Goal: Task Accomplishment & Management: Complete application form

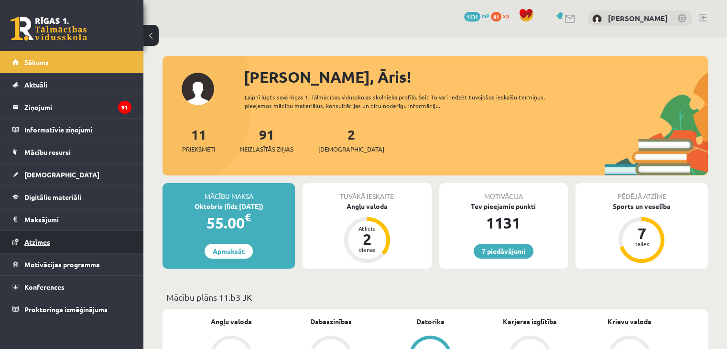
click at [59, 243] on link "Atzīmes" at bounding box center [71, 242] width 119 height 22
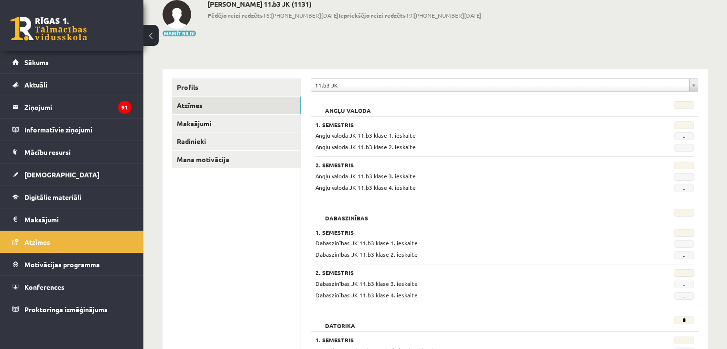
scroll to position [48, 0]
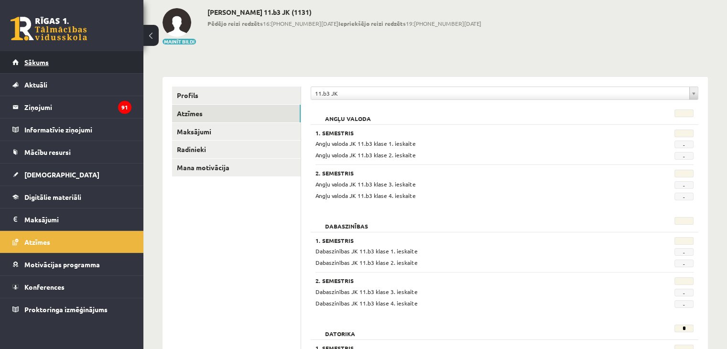
click at [79, 57] on link "Sākums" at bounding box center [71, 62] width 119 height 22
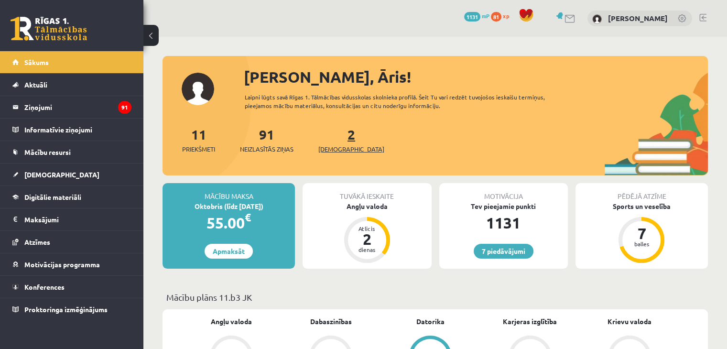
click at [335, 138] on link "2 Ieskaites" at bounding box center [351, 140] width 66 height 28
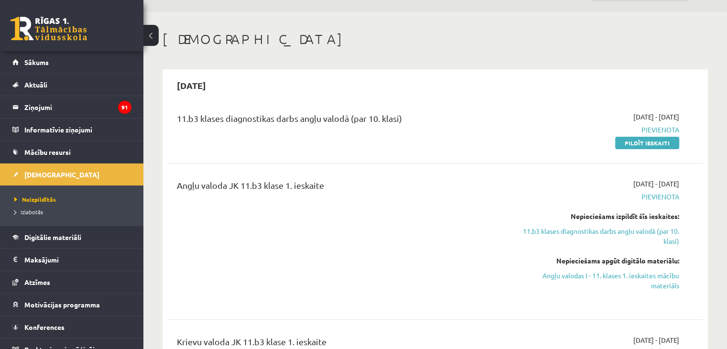
scroll to position [48, 0]
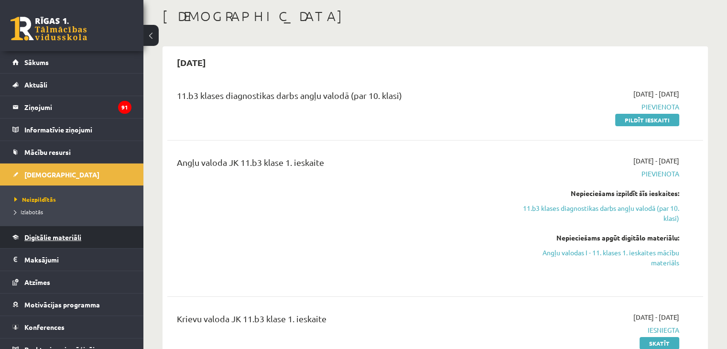
click at [70, 239] on span "Digitālie materiāli" at bounding box center [52, 237] width 57 height 9
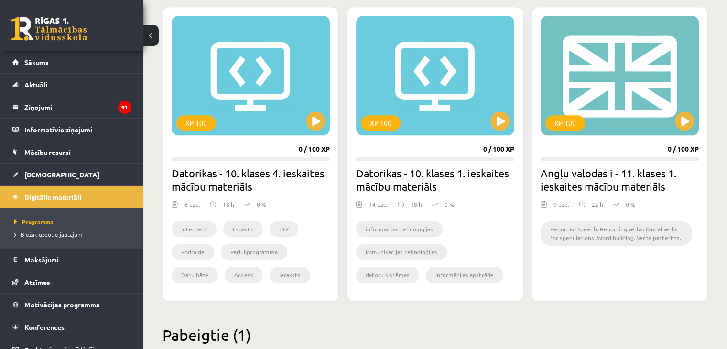
scroll to position [861, 0]
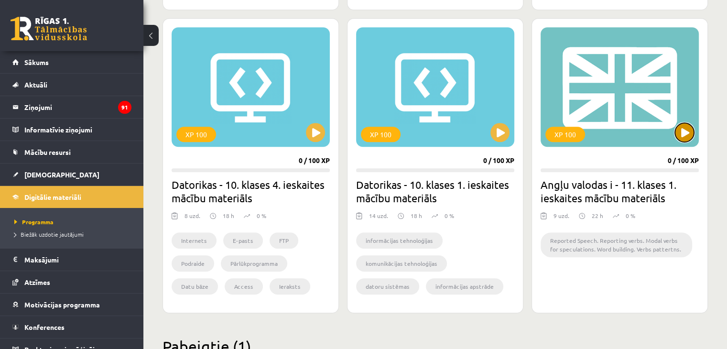
click at [686, 131] on button at bounding box center [684, 132] width 19 height 19
click at [632, 113] on div "XP 100" at bounding box center [620, 87] width 158 height 120
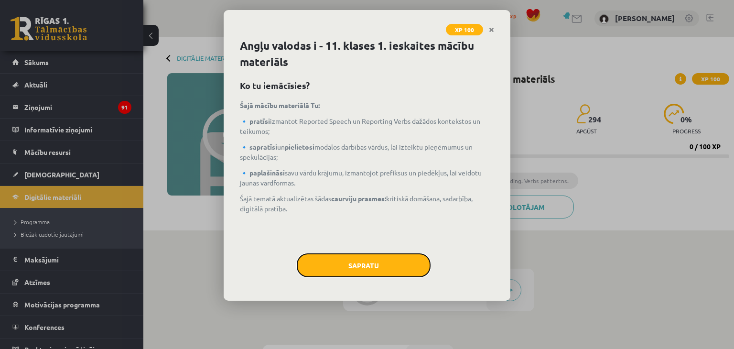
click at [378, 263] on button "Sapratu" at bounding box center [364, 265] width 134 height 24
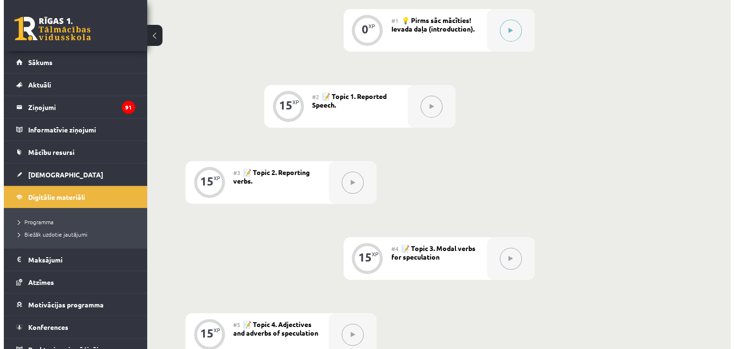
scroll to position [68, 0]
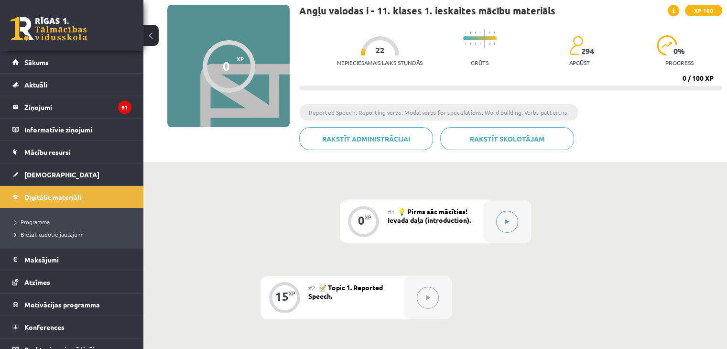
click at [511, 220] on button at bounding box center [507, 222] width 22 height 22
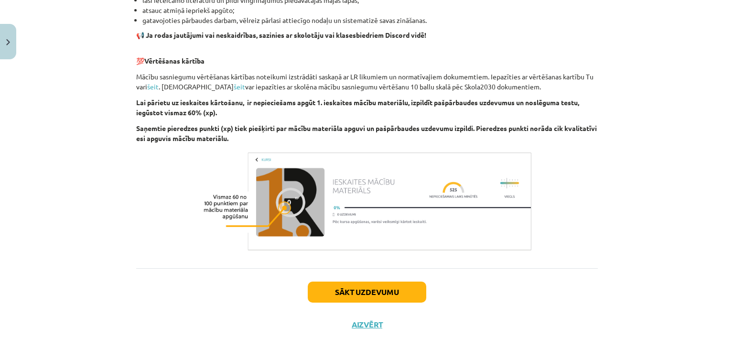
scroll to position [656, 0]
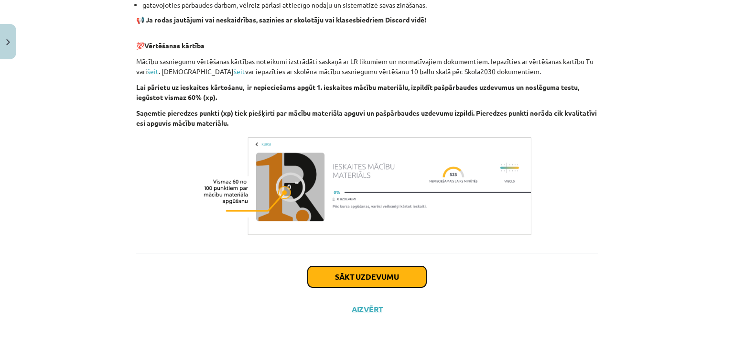
click at [376, 284] on button "Sākt uzdevumu" at bounding box center [367, 276] width 119 height 21
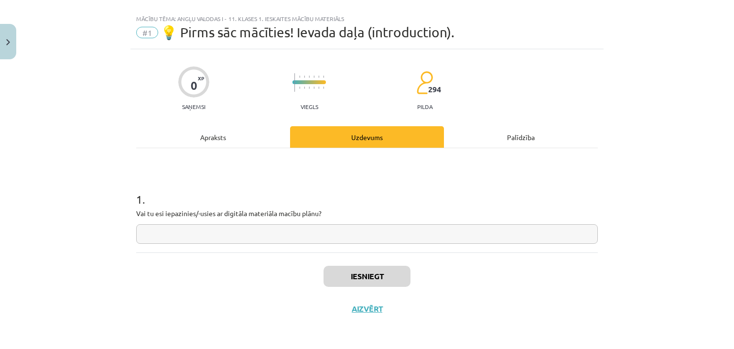
scroll to position [14, 0]
click at [285, 237] on input "text" at bounding box center [367, 235] width 462 height 20
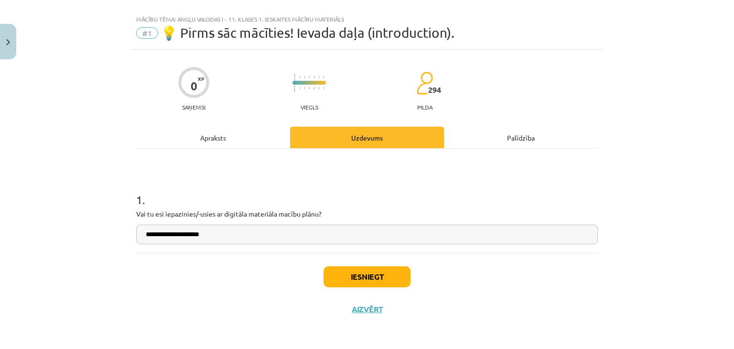
type input "**********"
click at [358, 274] on button "Iesniegt" at bounding box center [367, 276] width 87 height 21
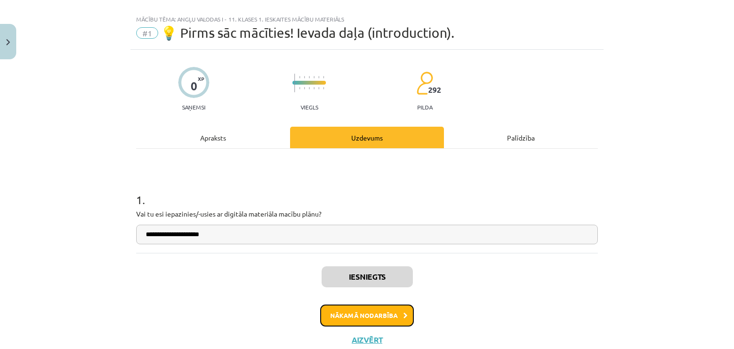
click at [361, 320] on button "Nākamā nodarbība" at bounding box center [367, 316] width 94 height 22
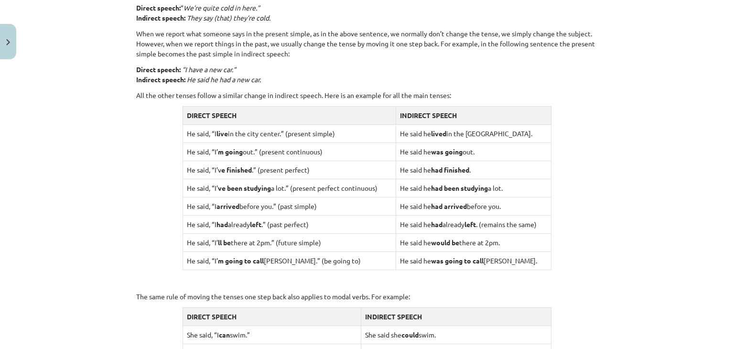
scroll to position [693, 0]
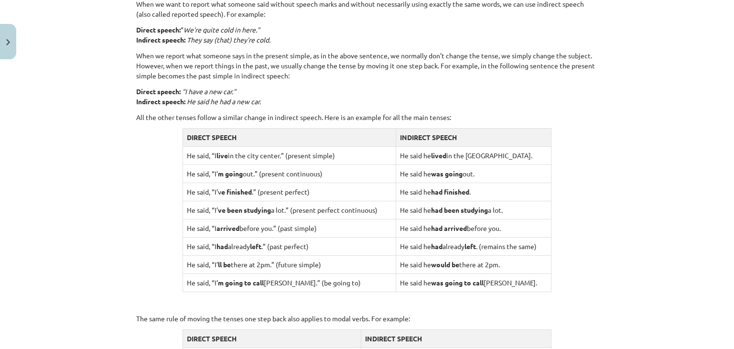
drag, startPoint x: 275, startPoint y: 155, endPoint x: 289, endPoint y: 158, distance: 13.6
click at [282, 155] on td "He said, “I live in the city center.” (present simple)" at bounding box center [289, 155] width 213 height 18
click at [431, 157] on strong "lived" at bounding box center [438, 155] width 15 height 9
click at [432, 155] on strong "lived" at bounding box center [438, 155] width 15 height 9
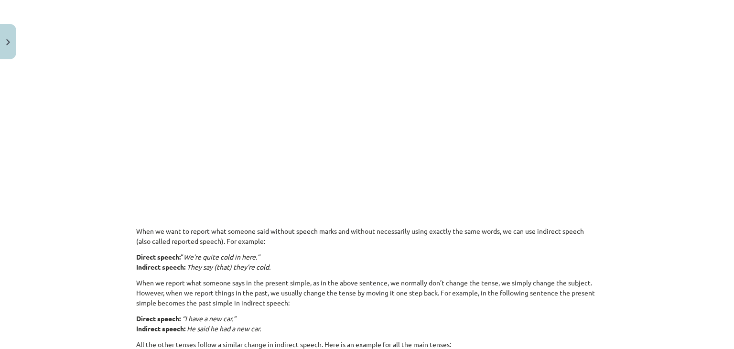
scroll to position [406, 0]
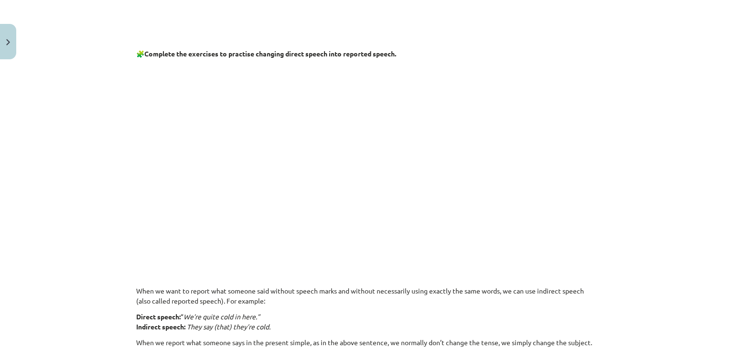
click at [528, 120] on p at bounding box center [367, 157] width 462 height 184
click at [582, 88] on p at bounding box center [367, 157] width 462 height 184
drag, startPoint x: 589, startPoint y: 152, endPoint x: 546, endPoint y: 170, distance: 46.7
click at [587, 152] on p at bounding box center [367, 157] width 462 height 184
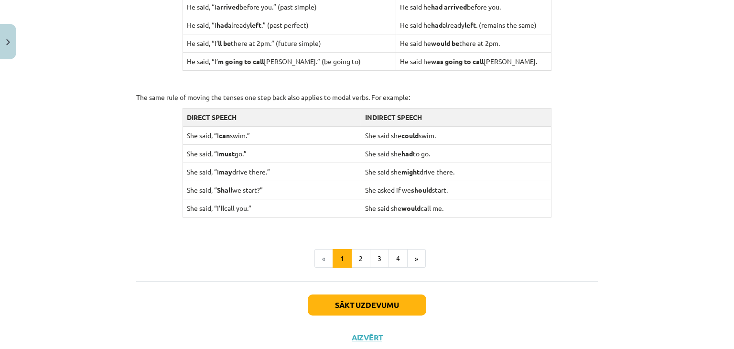
scroll to position [941, 0]
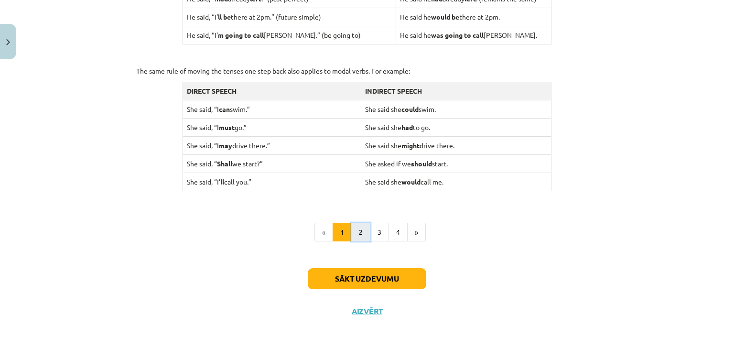
click at [354, 226] on button "2" at bounding box center [360, 232] width 19 height 19
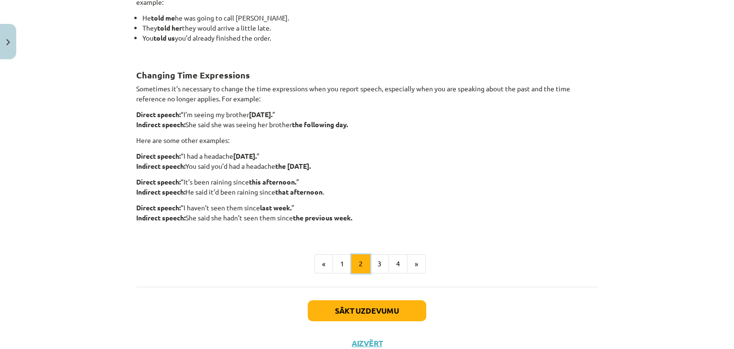
scroll to position [244, 0]
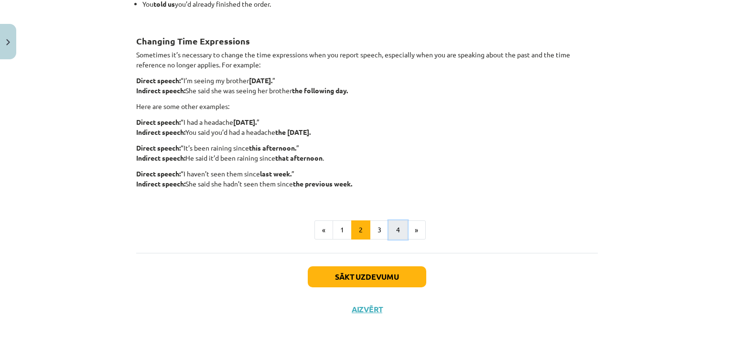
click at [393, 229] on button "4" at bounding box center [398, 229] width 19 height 19
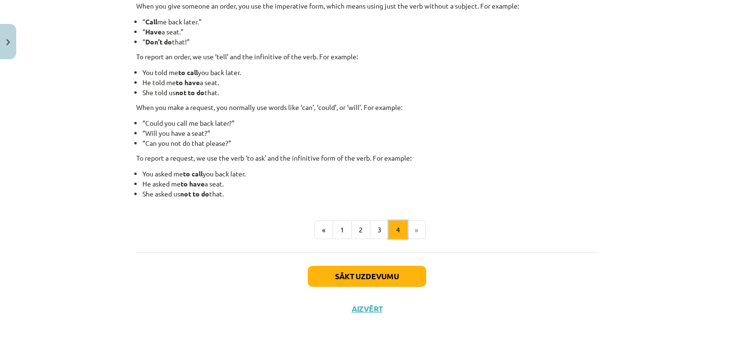
scroll to position [171, 0]
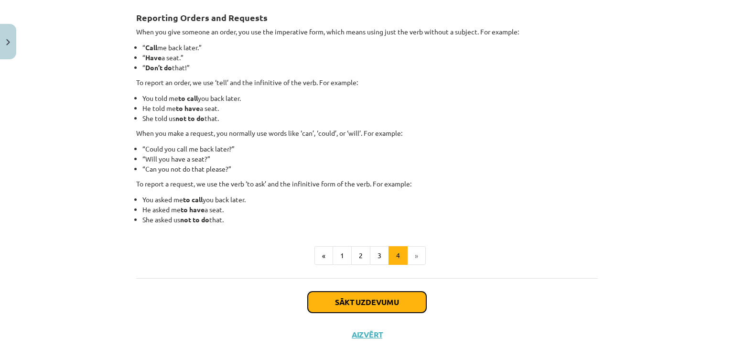
click at [380, 298] on button "Sākt uzdevumu" at bounding box center [367, 302] width 119 height 21
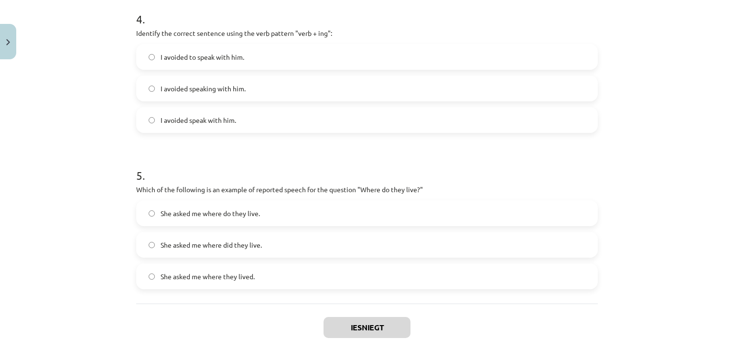
scroll to position [715, 0]
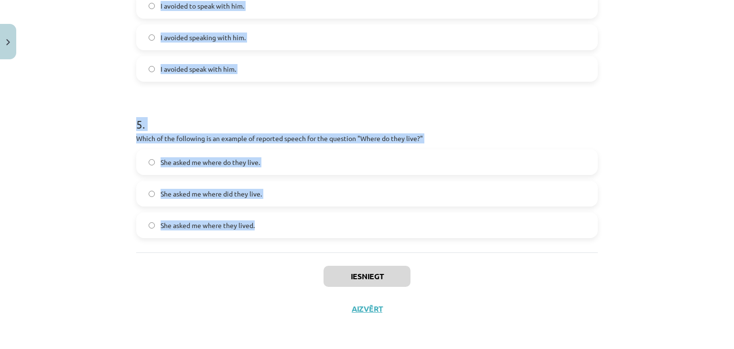
drag, startPoint x: 131, startPoint y: 225, endPoint x: 368, endPoint y: 236, distance: 237.4
copy form "Which of the following sentences correctly uses reported speech? He said that h…"
click at [122, 88] on div "Mācību tēma: Angļu valodas i - 11. klases 1. ieskaites mācību materiāls #2 📝 To…" at bounding box center [367, 174] width 734 height 349
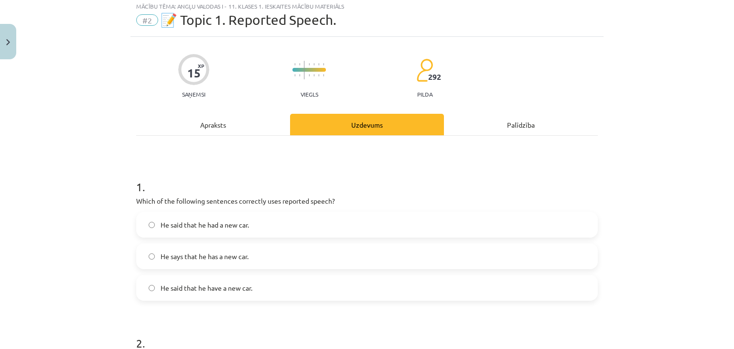
scroll to position [48, 0]
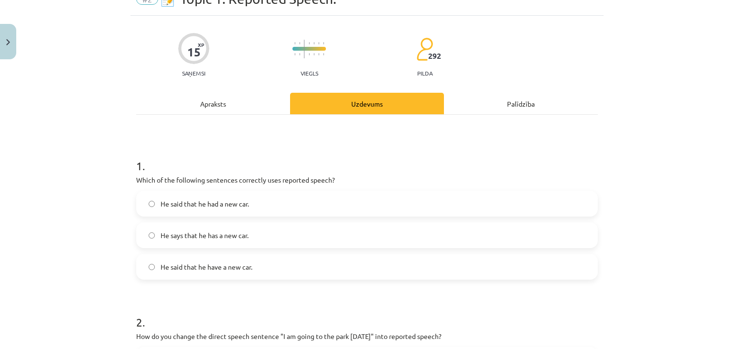
click at [202, 199] on span "He said that he had a new car." at bounding box center [205, 204] width 88 height 10
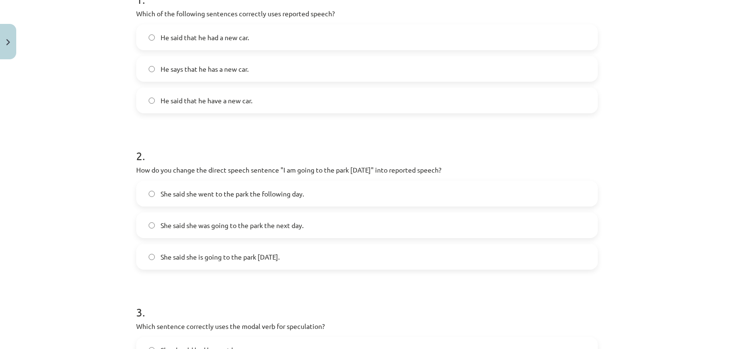
scroll to position [239, 0]
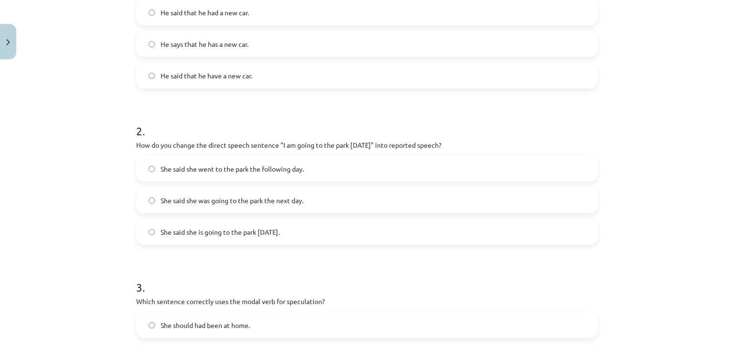
click at [239, 199] on span "She said she was going to the park the next day." at bounding box center [232, 201] width 143 height 10
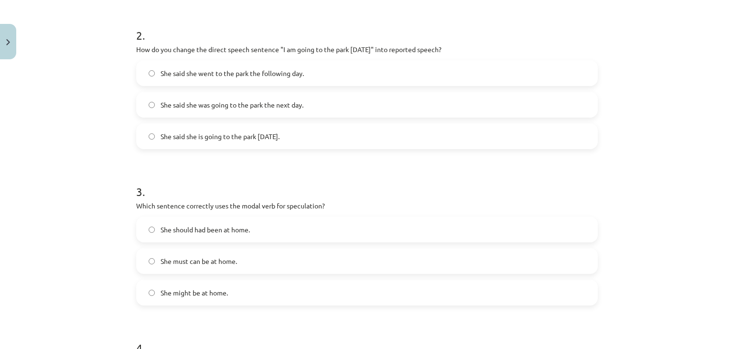
scroll to position [382, 0]
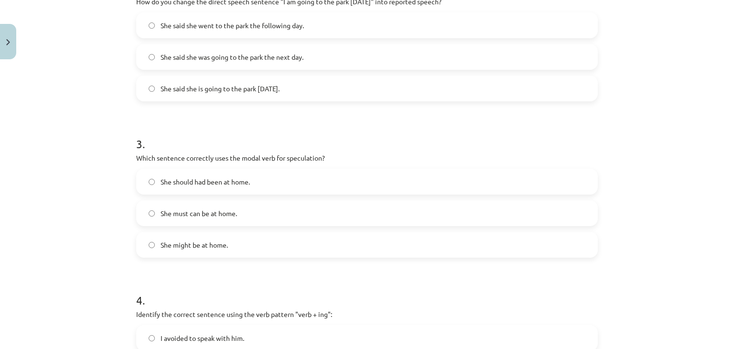
click at [184, 247] on span "She might be at home." at bounding box center [194, 245] width 67 height 10
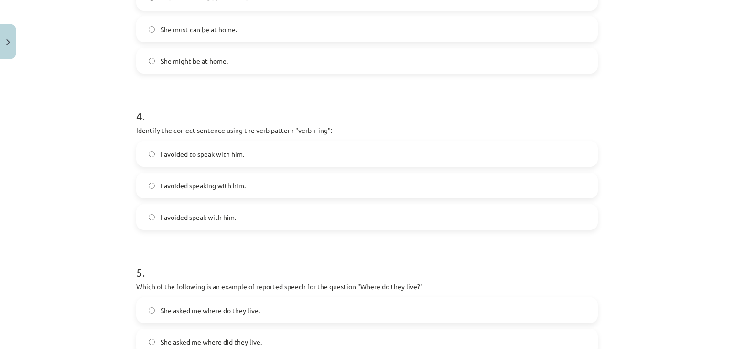
scroll to position [574, 0]
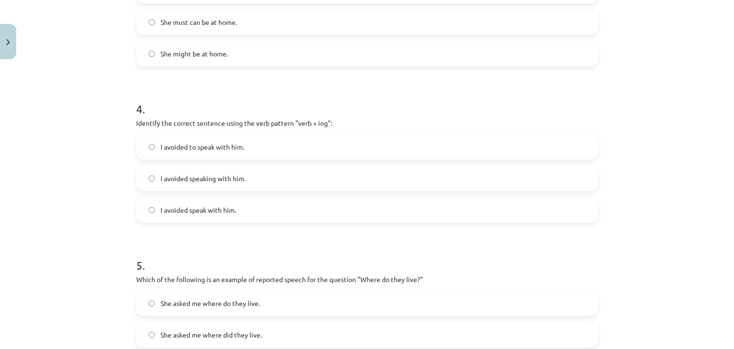
click at [210, 178] on span "I avoided speaking with him." at bounding box center [203, 179] width 85 height 10
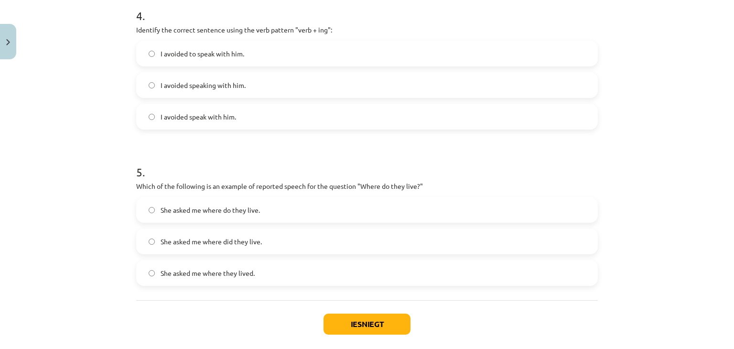
scroll to position [715, 0]
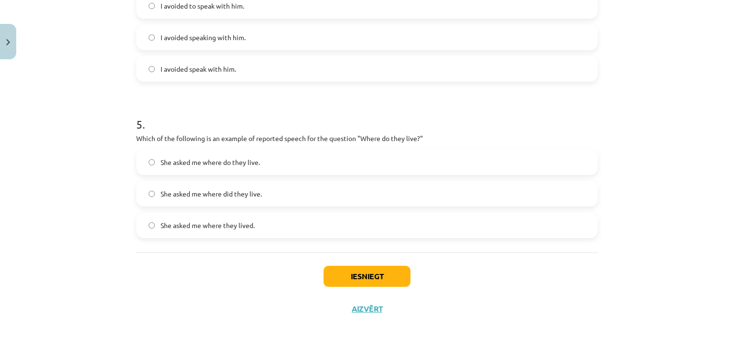
click at [222, 224] on span "She asked me where they lived." at bounding box center [208, 225] width 94 height 10
click at [361, 273] on button "Iesniegt" at bounding box center [367, 276] width 87 height 21
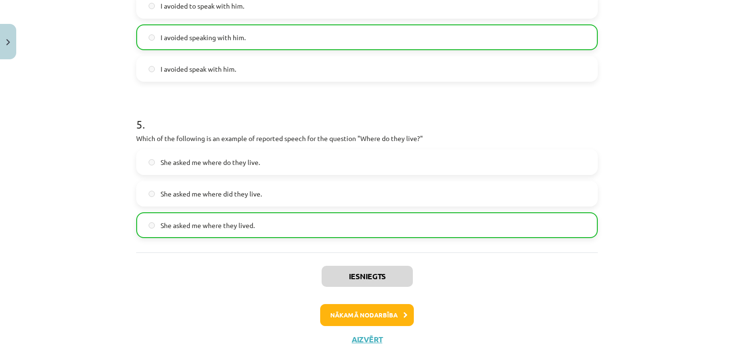
scroll to position [744, 0]
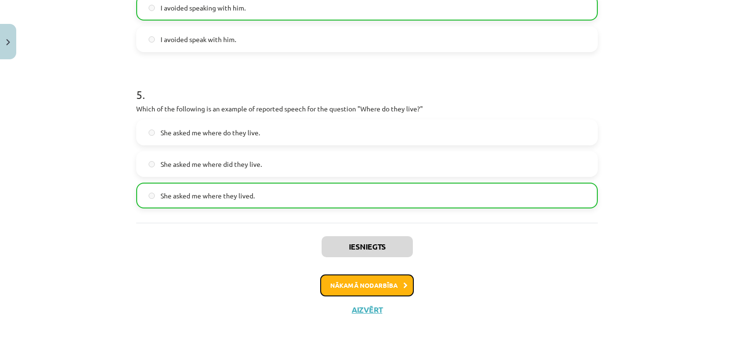
click at [369, 285] on button "Nākamā nodarbība" at bounding box center [367, 285] width 94 height 22
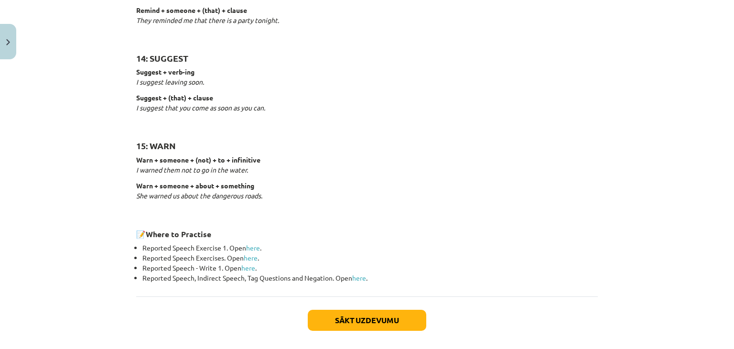
scroll to position [1496, 0]
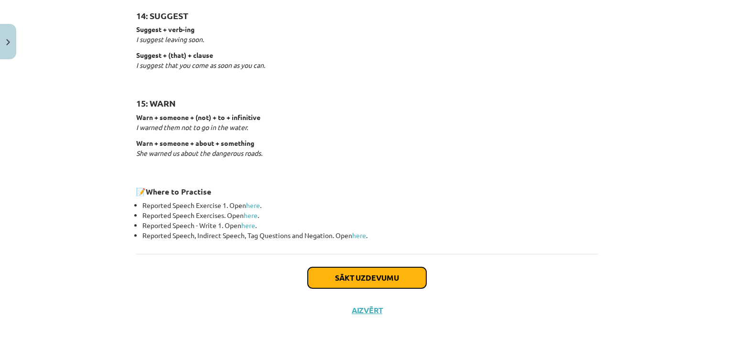
click at [382, 273] on button "Sākt uzdevumu" at bounding box center [367, 277] width 119 height 21
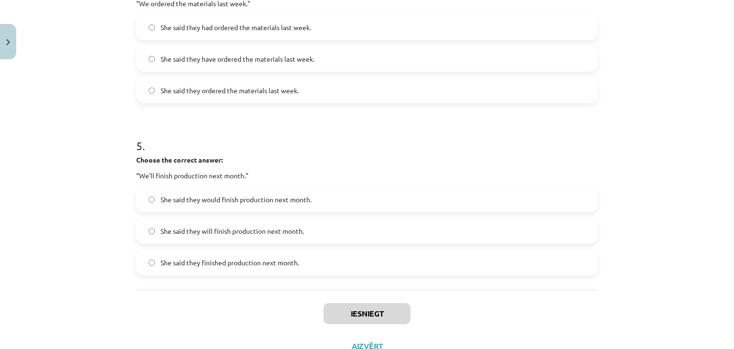
scroll to position [794, 0]
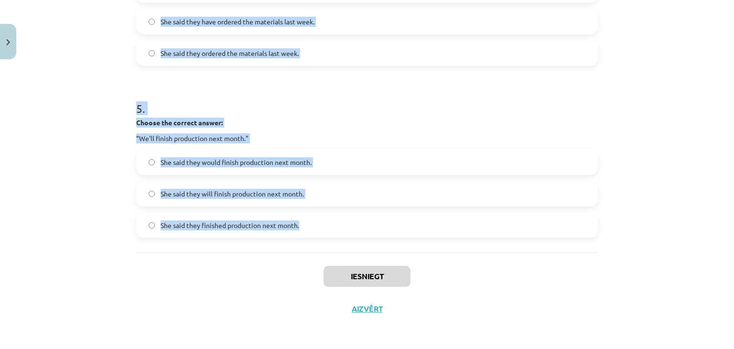
drag, startPoint x: 109, startPoint y: 188, endPoint x: 441, endPoint y: 230, distance: 335.4
click at [441, 230] on div "Mācību tēma: Angļu valodas i - 11. klases 1. ieskaites mācību materiāls #3 📝 To…" at bounding box center [367, 174] width 734 height 349
copy form "1 . Choose the correct answer: "I'm ready for the meeting." He said he was read…"
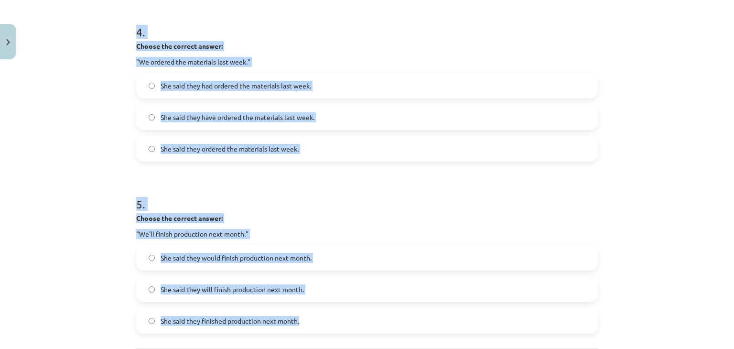
click at [98, 55] on div "Mācību tēma: Angļu valodas i - 11. klases 1. ieskaites mācību materiāls #3 📝 To…" at bounding box center [367, 174] width 734 height 349
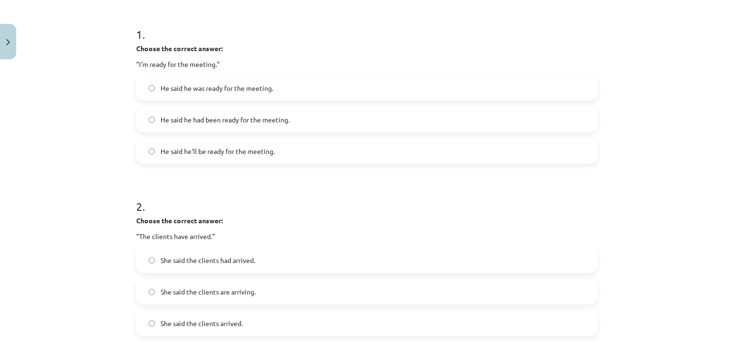
scroll to position [124, 0]
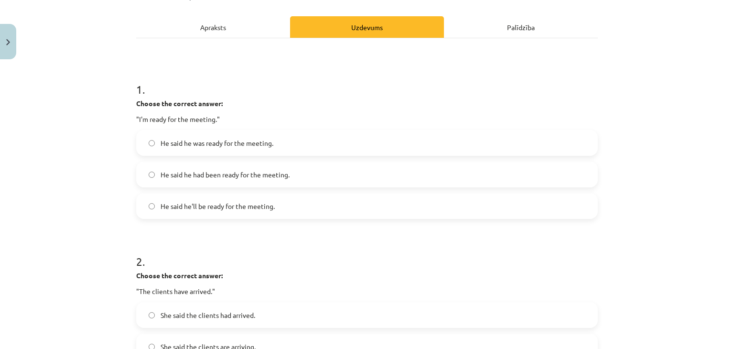
click at [188, 143] on span "He said he was ready for the meeting." at bounding box center [217, 143] width 113 height 10
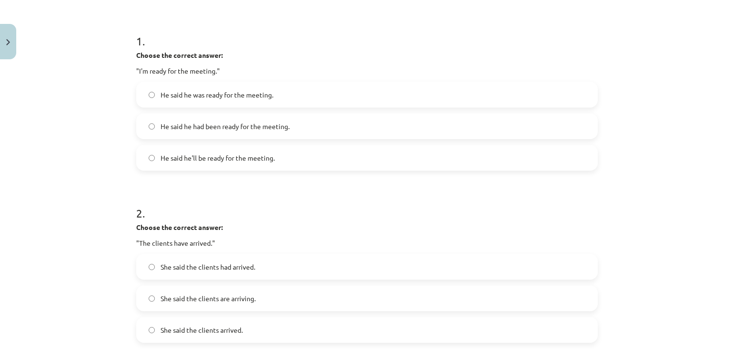
scroll to position [220, 0]
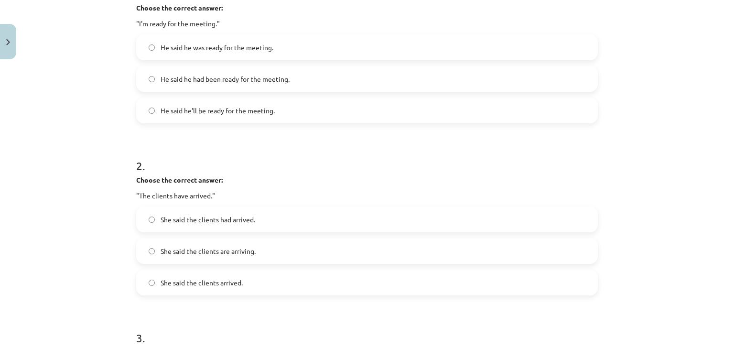
click at [253, 219] on label "She said the clients had arrived." at bounding box center [367, 219] width 460 height 24
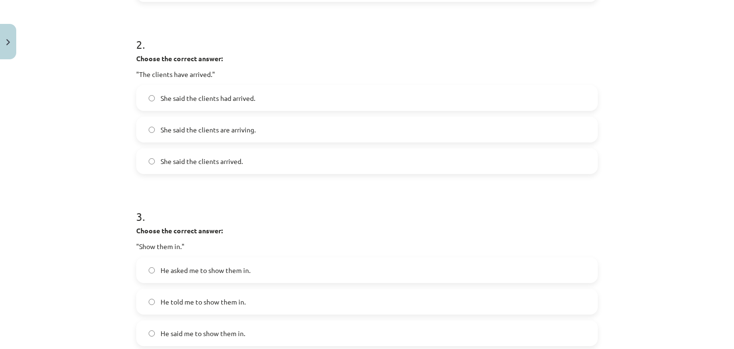
scroll to position [411, 0]
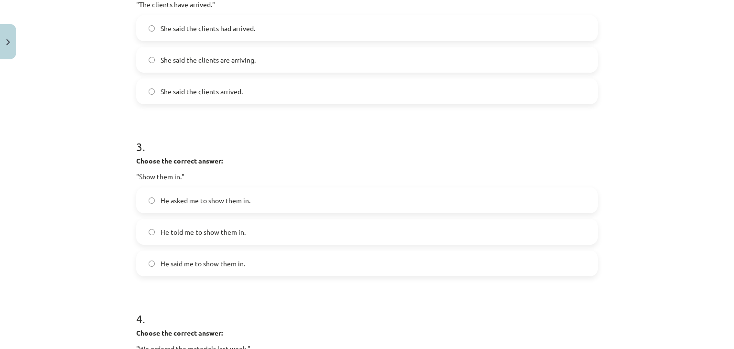
drag, startPoint x: 152, startPoint y: 196, endPoint x: 153, endPoint y: 220, distance: 24.9
click at [152, 197] on label "He asked me to show them in." at bounding box center [367, 200] width 460 height 24
drag, startPoint x: 149, startPoint y: 226, endPoint x: 164, endPoint y: 240, distance: 21.0
click at [149, 226] on label "He told me to show them in." at bounding box center [367, 232] width 460 height 24
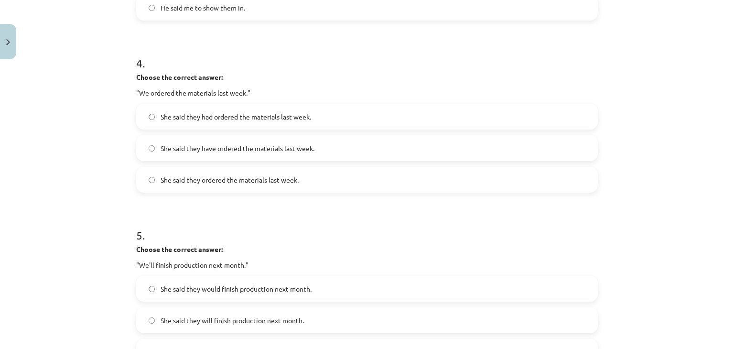
scroll to position [746, 0]
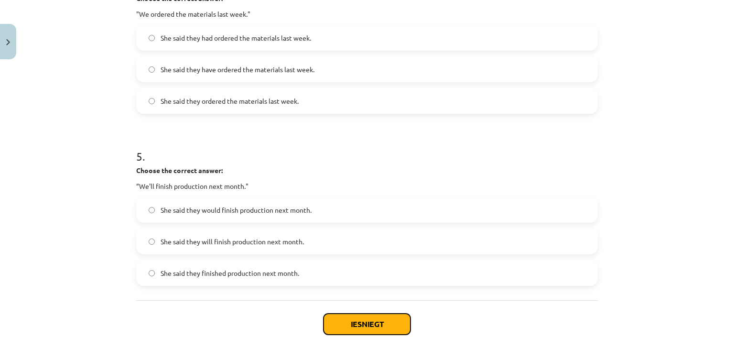
click at [373, 327] on button "Iesniegt" at bounding box center [367, 324] width 87 height 21
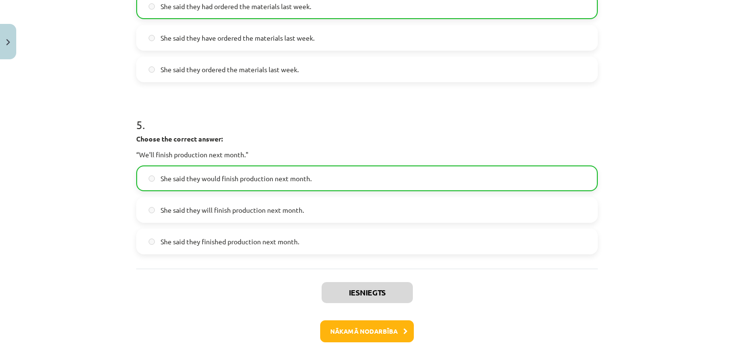
scroll to position [794, 0]
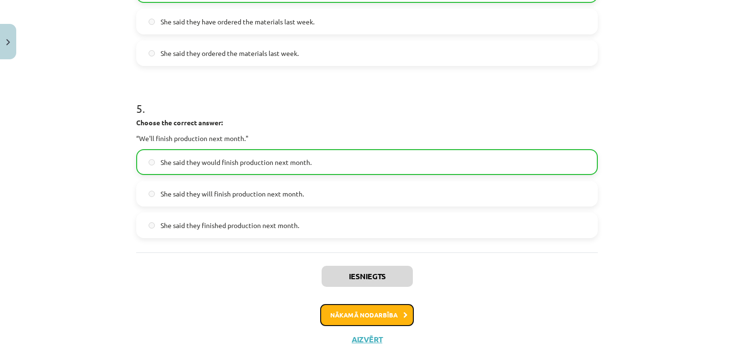
click at [390, 312] on button "Nākamā nodarbība" at bounding box center [367, 315] width 94 height 22
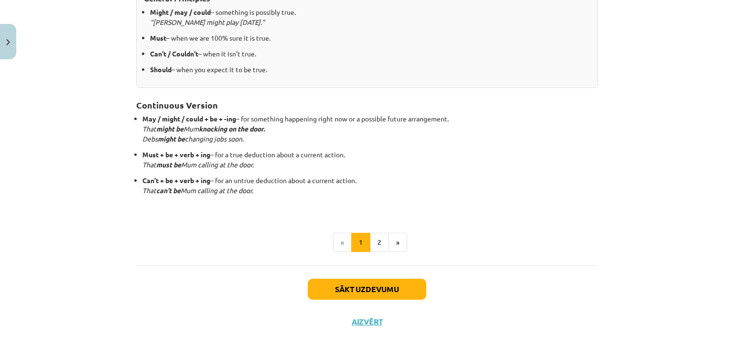
scroll to position [250, 0]
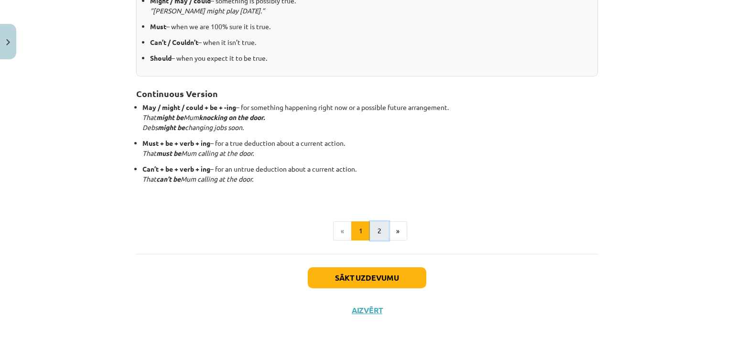
click at [375, 229] on button "2" at bounding box center [379, 230] width 19 height 19
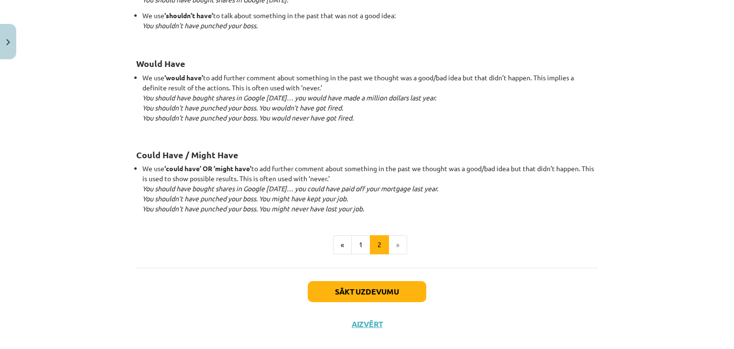
scroll to position [936, 0]
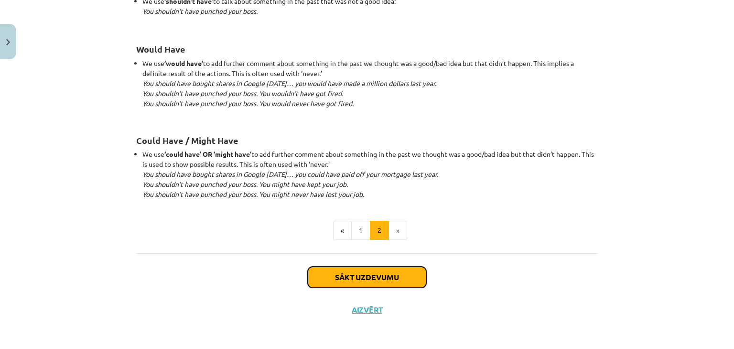
click at [377, 275] on button "Sākt uzdevumu" at bounding box center [367, 277] width 119 height 21
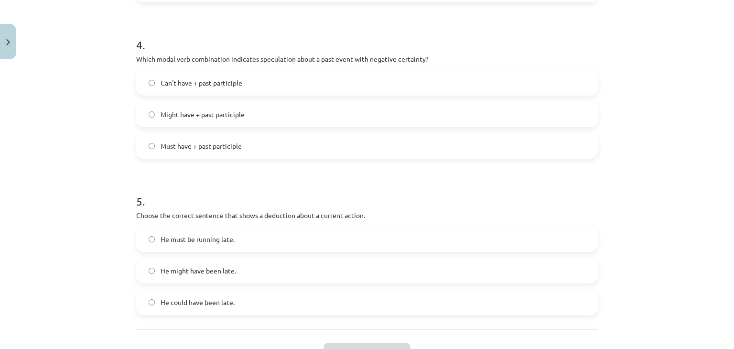
scroll to position [715, 0]
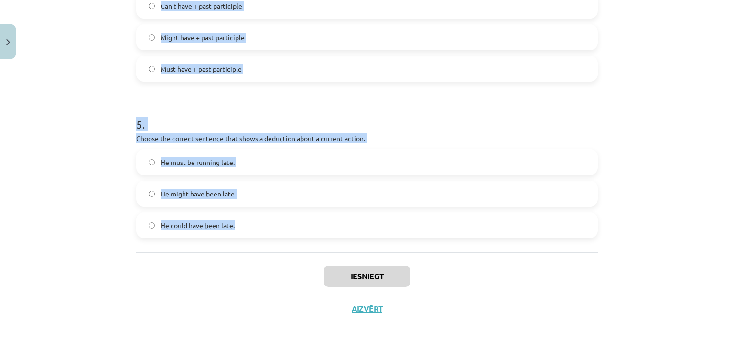
drag, startPoint x: 127, startPoint y: 193, endPoint x: 430, endPoint y: 217, distance: 304.0
copy form "1 . Which modal verb would you use to speculate about something that is possibl…"
click at [92, 75] on div "Mācību tēma: Angļu valodas i - 11. klases 1. ieskaites mācību materiāls #4 📝 To…" at bounding box center [367, 174] width 734 height 349
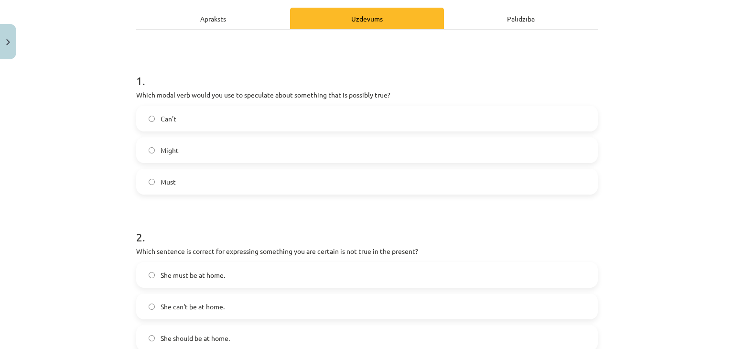
scroll to position [93, 0]
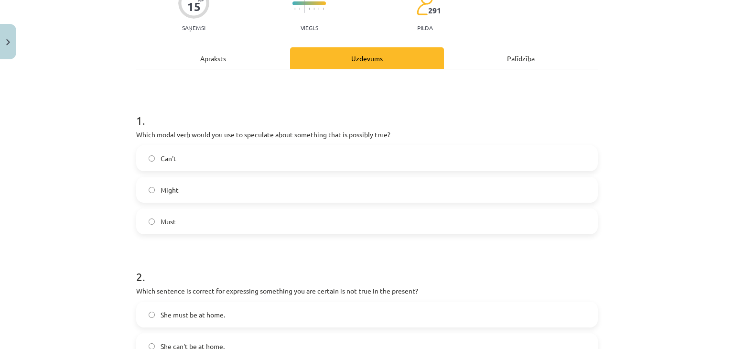
click at [165, 184] on label "Might" at bounding box center [367, 190] width 460 height 24
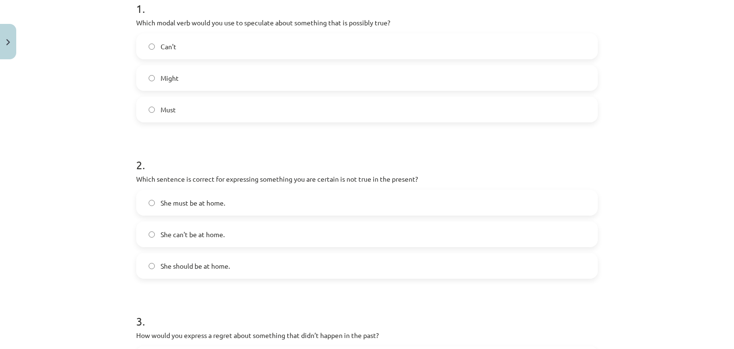
scroll to position [237, 0]
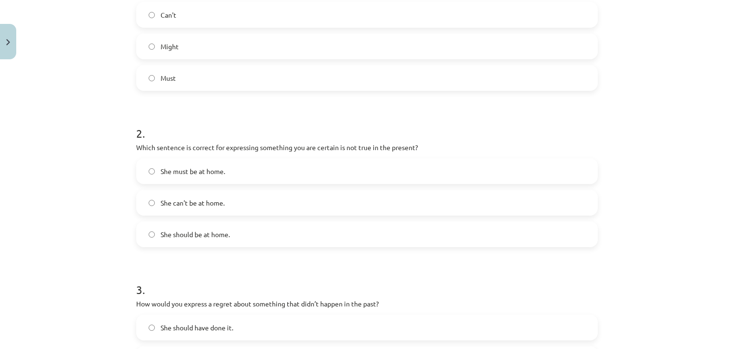
click at [166, 204] on span "She can't be at home." at bounding box center [193, 203] width 64 height 10
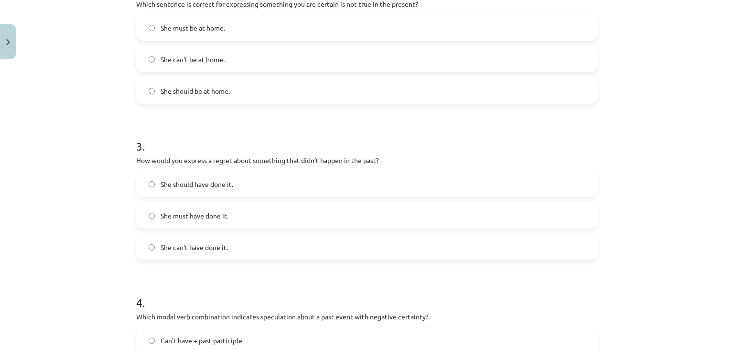
scroll to position [428, 0]
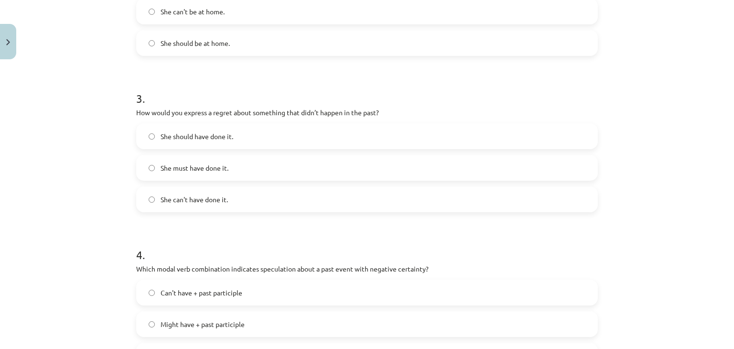
click at [173, 135] on span "She should have done it." at bounding box center [197, 136] width 73 height 10
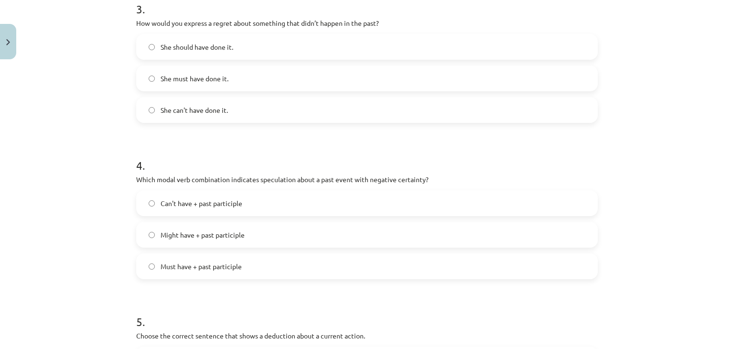
scroll to position [571, 0]
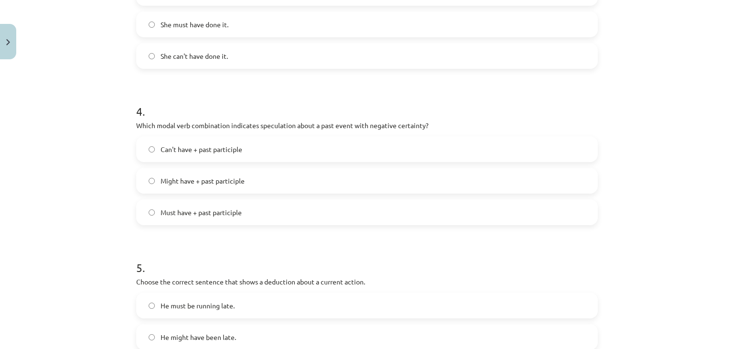
click at [216, 147] on span "Can't have + past participle" at bounding box center [202, 149] width 82 height 10
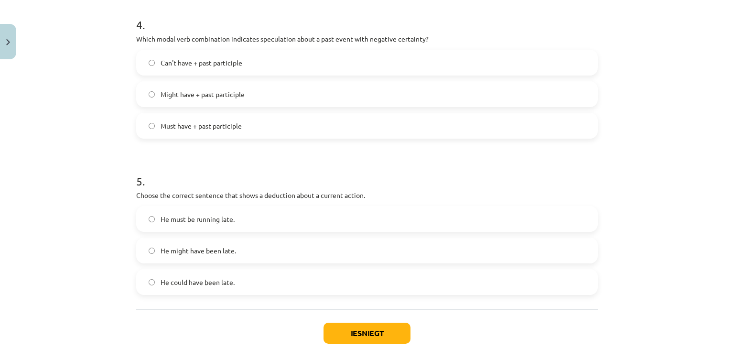
scroll to position [667, 0]
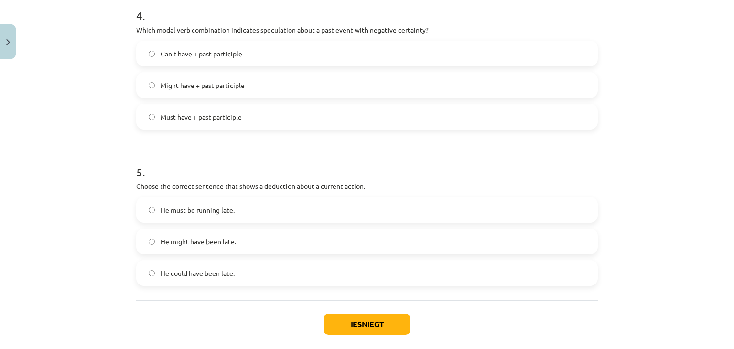
click at [174, 211] on span "He must be running late." at bounding box center [198, 210] width 74 height 10
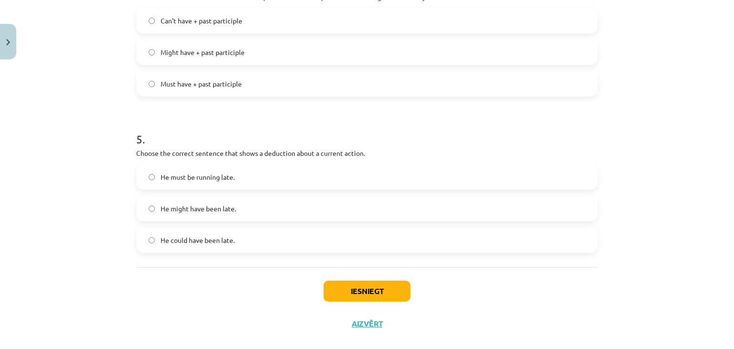
scroll to position [715, 0]
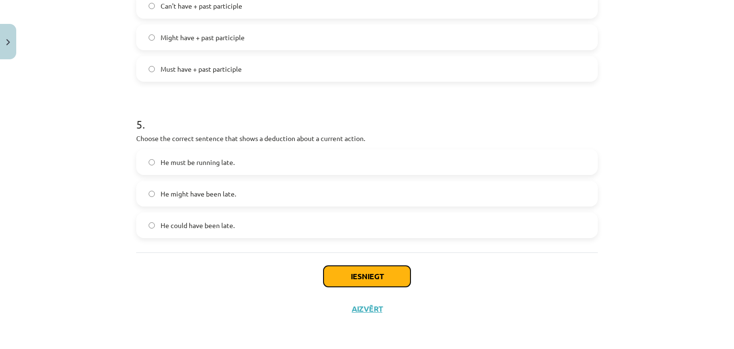
click at [369, 273] on button "Iesniegt" at bounding box center [367, 276] width 87 height 21
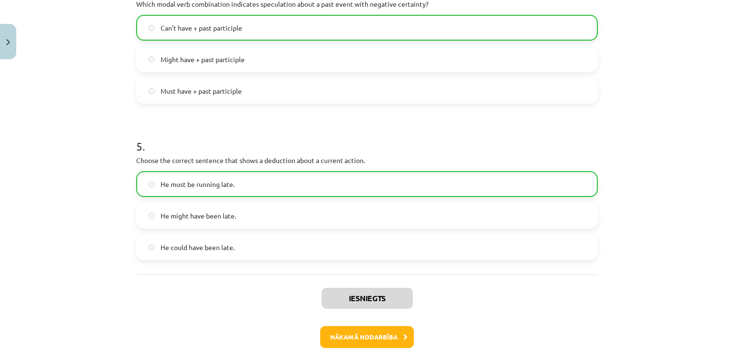
scroll to position [744, 0]
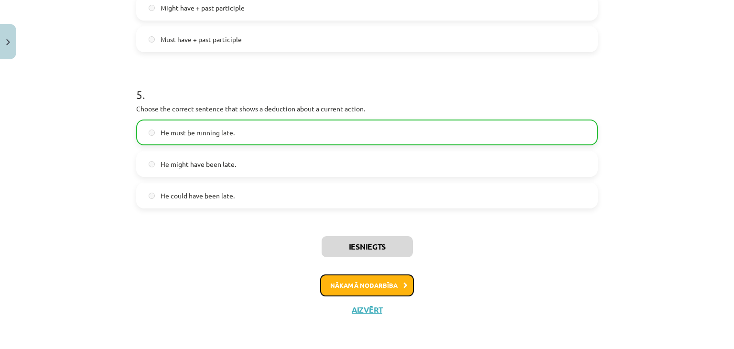
click at [385, 285] on button "Nākamā nodarbība" at bounding box center [367, 285] width 94 height 22
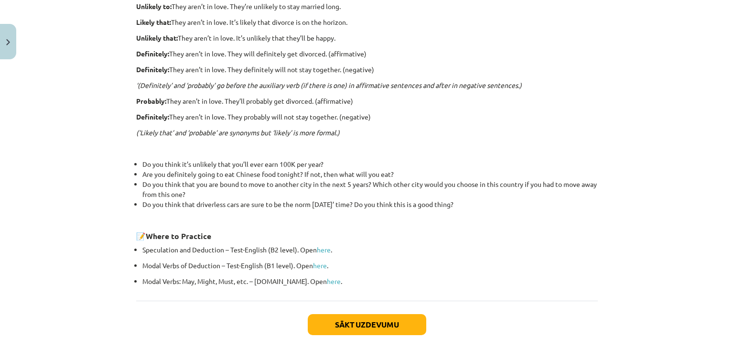
scroll to position [310, 0]
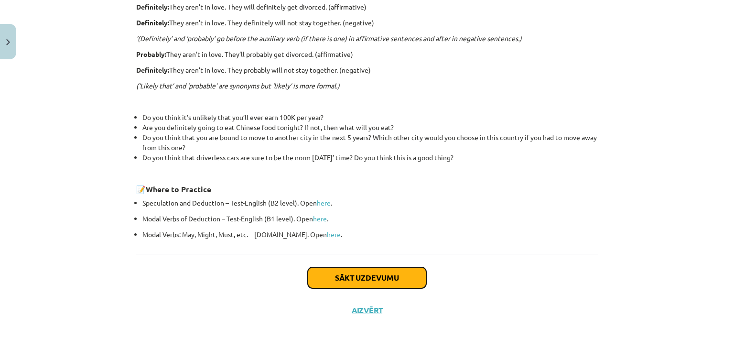
click at [385, 276] on button "Sākt uzdevumu" at bounding box center [367, 277] width 119 height 21
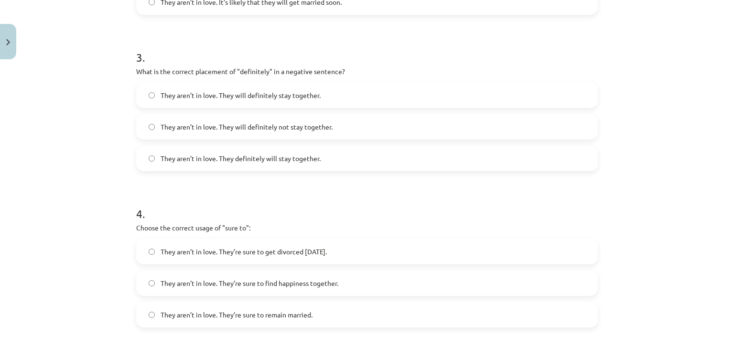
scroll to position [731, 0]
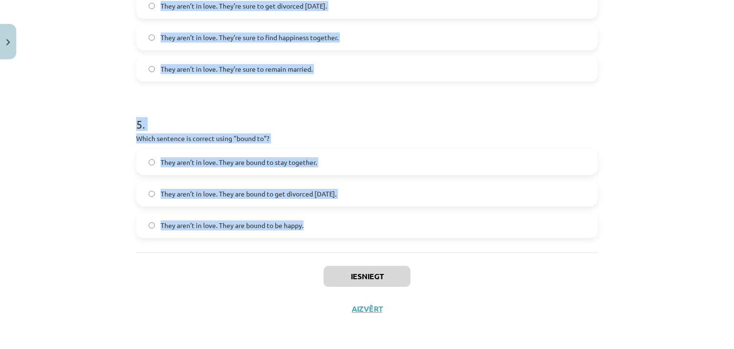
drag, startPoint x: 123, startPoint y: 196, endPoint x: 432, endPoint y: 230, distance: 310.8
click at [432, 230] on div "Mācību tēma: Angļu valodas i - 11. klases 1. ieskaites mācību materiāls #5 📝 To…" at bounding box center [367, 174] width 734 height 349
copy form "Choose the correct sentence using "probably" in an affirmative context: They ar…"
click at [78, 164] on div "Mācību tēma: Angļu valodas i - 11. klases 1. ieskaites mācību materiāls #5 📝 To…" at bounding box center [367, 174] width 734 height 349
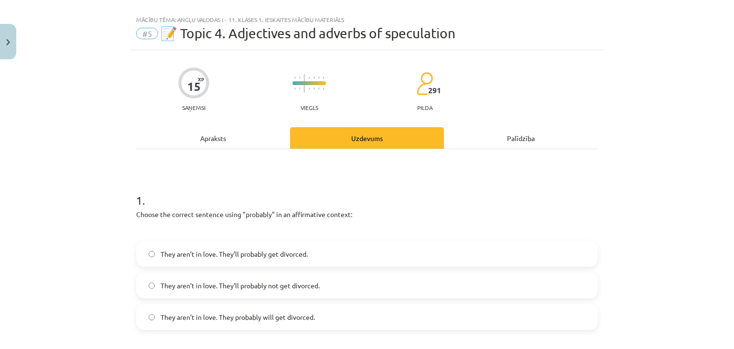
scroll to position [157, 0]
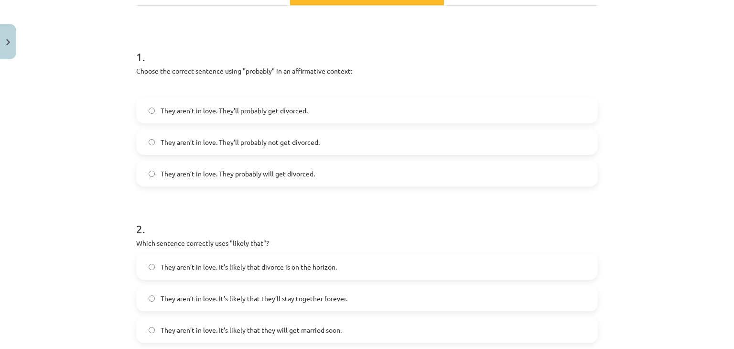
click at [207, 139] on span "They aren’t in love. They’ll probably not get divorced." at bounding box center [240, 142] width 159 height 10
click at [175, 270] on span "They aren’t in love. It’s likely that divorce is on the horizon." at bounding box center [249, 267] width 176 height 10
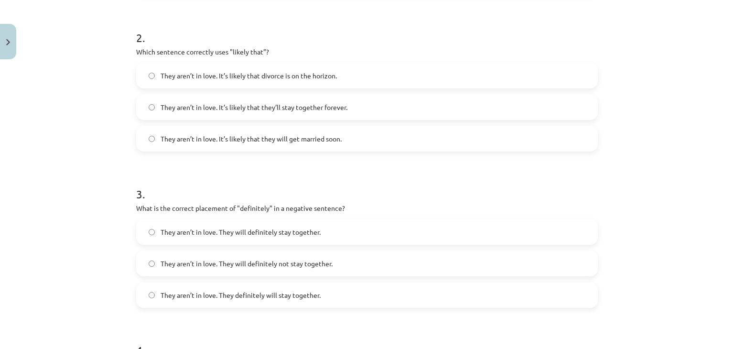
click at [182, 237] on label "They aren’t in love. They will definitely stay together." at bounding box center [367, 232] width 460 height 24
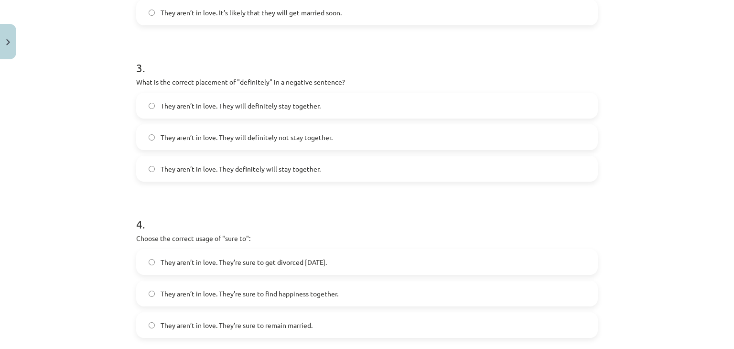
scroll to position [491, 0]
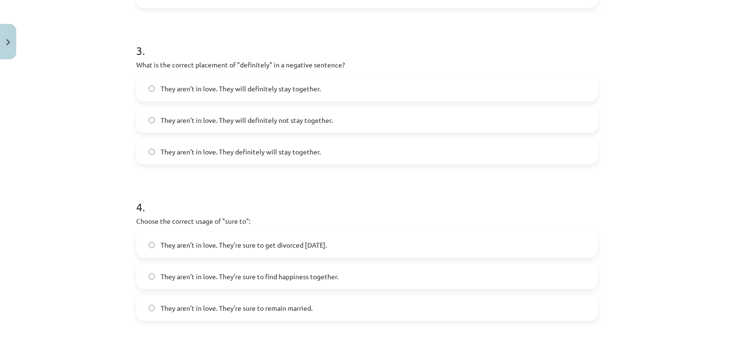
click at [167, 248] on span "They aren’t in love. They’re sure to get divorced within six months." at bounding box center [244, 245] width 166 height 10
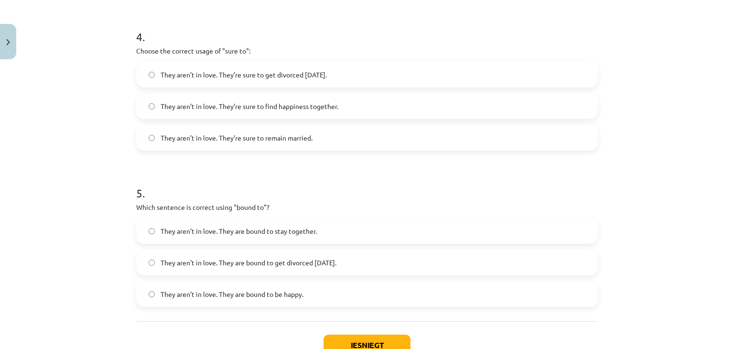
scroll to position [683, 0]
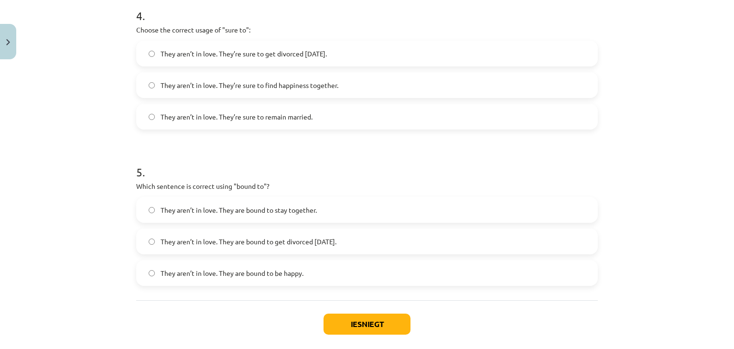
click at [169, 243] on span "They aren’t in love. They are bound to get divorced within six months." at bounding box center [249, 242] width 176 height 10
click at [343, 324] on button "Iesniegt" at bounding box center [367, 324] width 87 height 21
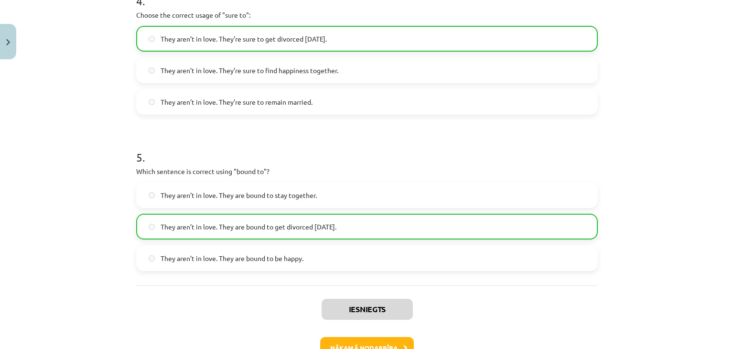
scroll to position [731, 0]
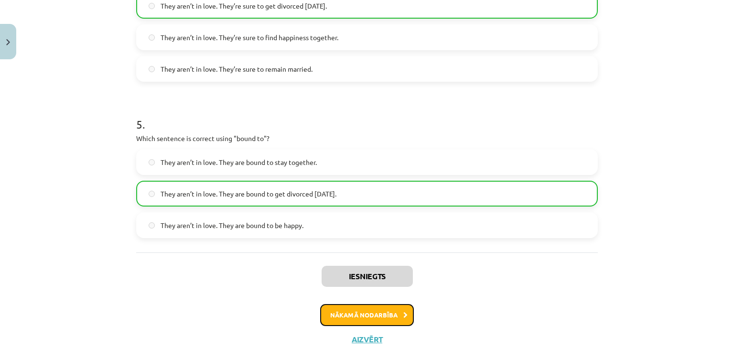
click at [394, 320] on button "Nākamā nodarbība" at bounding box center [367, 315] width 94 height 22
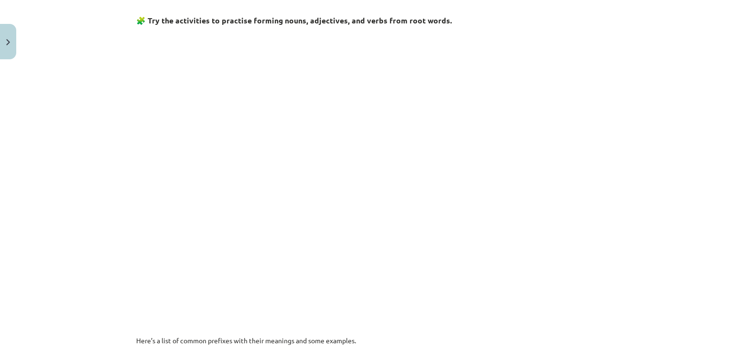
scroll to position [454, 0]
drag, startPoint x: 140, startPoint y: 20, endPoint x: 229, endPoint y: 24, distance: 89.0
click at [226, 18] on strong "🧩 Try the activities to practise forming nouns, adjectives, and verbs from root…" at bounding box center [294, 21] width 316 height 10
click at [96, 88] on div "Mācību tēma: Angļu valodas i - 11. klases 1. ieskaites mācību materiāls #6 📝 To…" at bounding box center [367, 174] width 734 height 349
click at [33, 147] on div "Mācību tēma: Angļu valodas i - 11. klases 1. ieskaites mācību materiāls #6 📝 To…" at bounding box center [367, 174] width 734 height 349
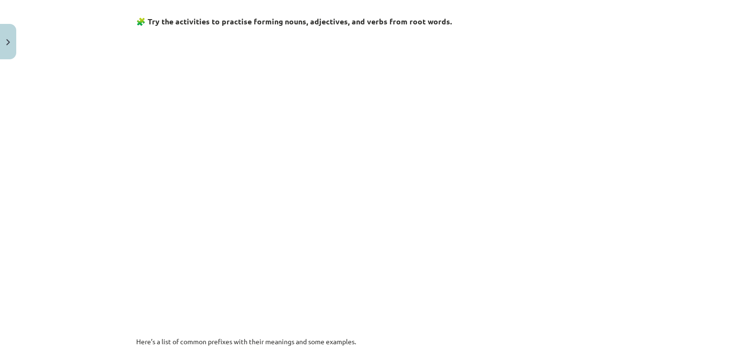
click at [87, 129] on div "Mācību tēma: Angļu valodas i - 11. klases 1. ieskaites mācību materiāls #6 📝 To…" at bounding box center [367, 174] width 734 height 349
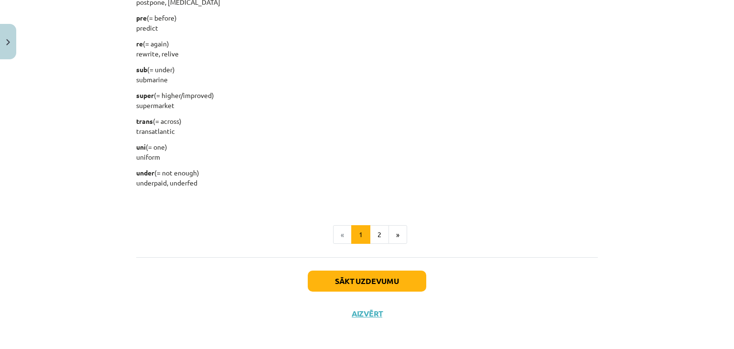
scroll to position [1212, 0]
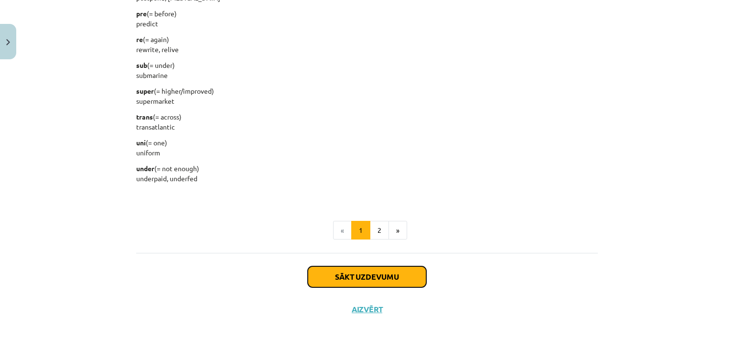
click at [375, 272] on button "Sākt uzdevumu" at bounding box center [367, 276] width 119 height 21
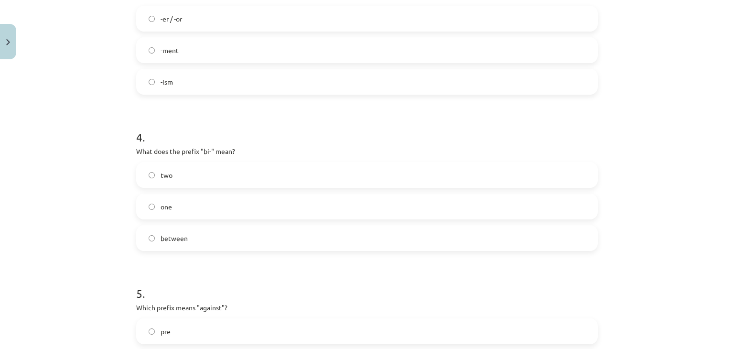
scroll to position [731, 0]
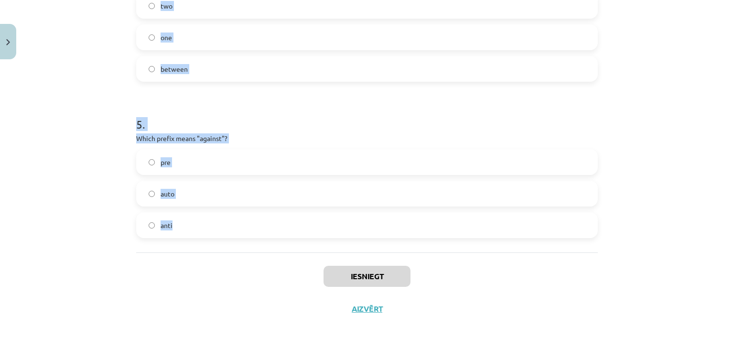
drag, startPoint x: 120, startPoint y: 193, endPoint x: 486, endPoint y: 218, distance: 366.6
click at [486, 218] on div "Mācību tēma: Angļu valodas i - 11. klases 1. ieskaites mācību materiāls #6 📝 To…" at bounding box center [367, 174] width 734 height 349
copy form "1 . What does the prefix "sub-" mean? above under across 2 . Which of the follo…"
click at [87, 136] on div "Mācību tēma: Angļu valodas i - 11. klases 1. ieskaites mācību materiāls #6 📝 To…" at bounding box center [367, 174] width 734 height 349
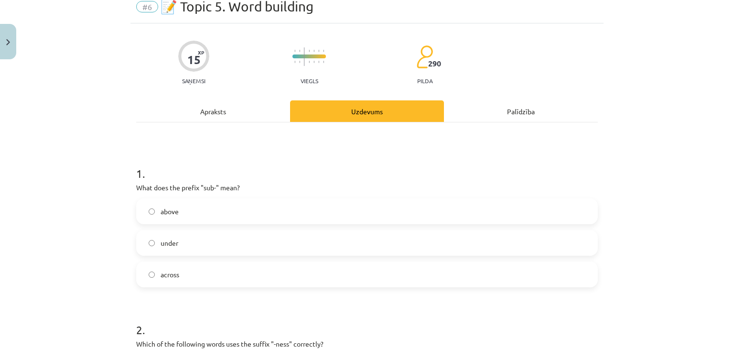
scroll to position [61, 0]
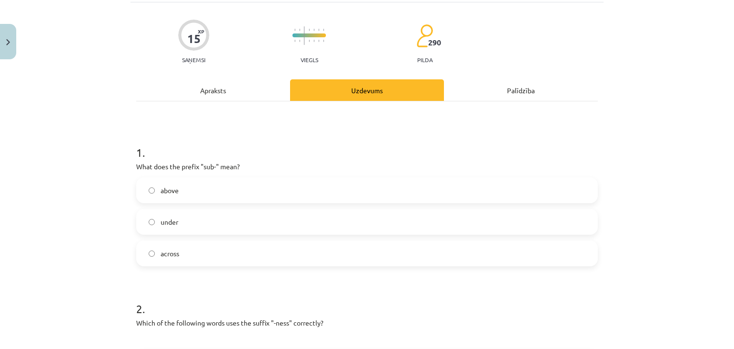
click at [170, 220] on span "under" at bounding box center [170, 222] width 18 height 10
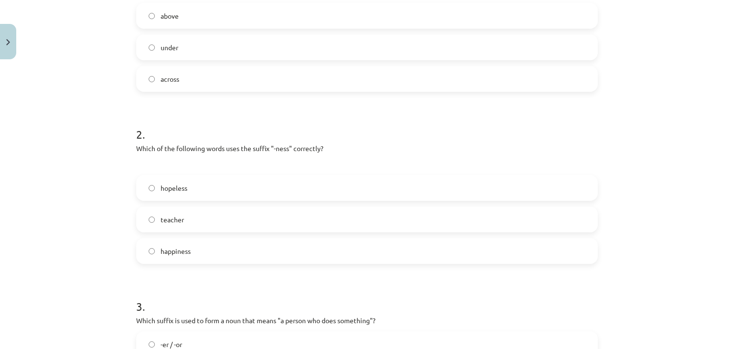
scroll to position [252, 0]
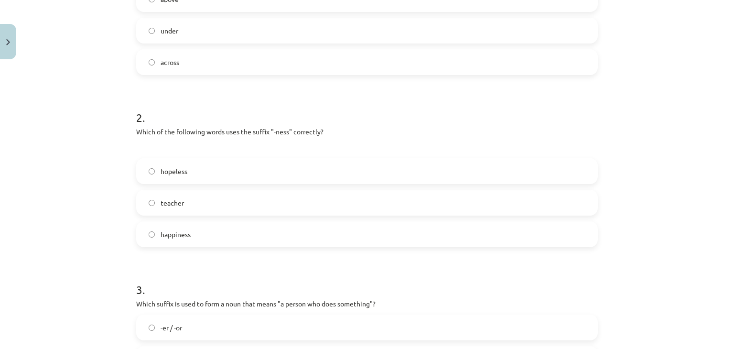
click at [200, 236] on label "happiness" at bounding box center [367, 234] width 460 height 24
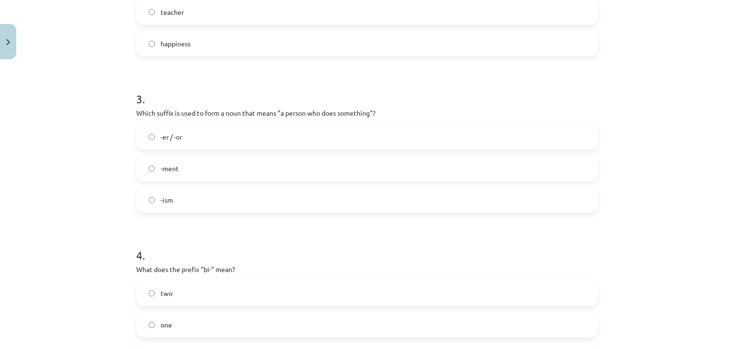
scroll to position [444, 0]
click at [165, 136] on span "-er / -or" at bounding box center [172, 136] width 22 height 10
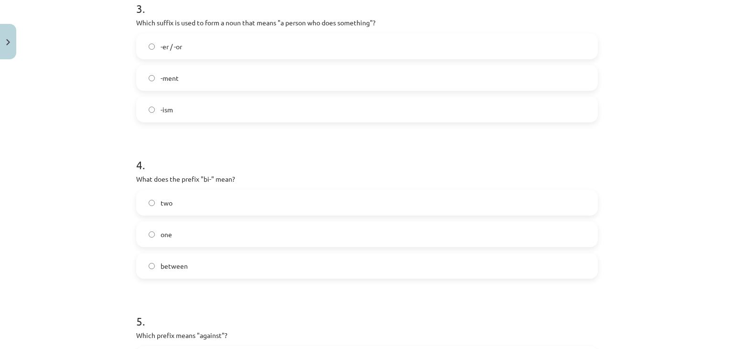
scroll to position [539, 0]
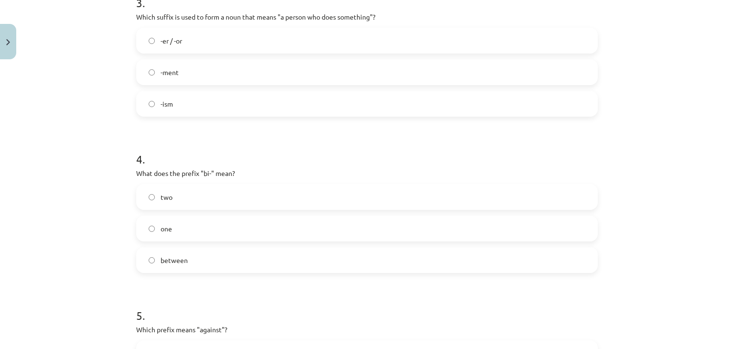
click at [174, 196] on label "two" at bounding box center [367, 197] width 460 height 24
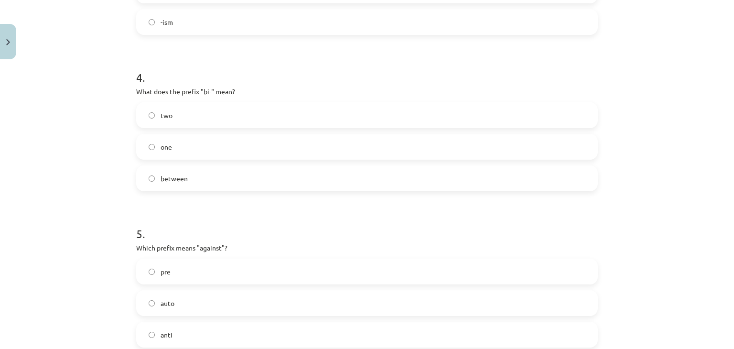
scroll to position [683, 0]
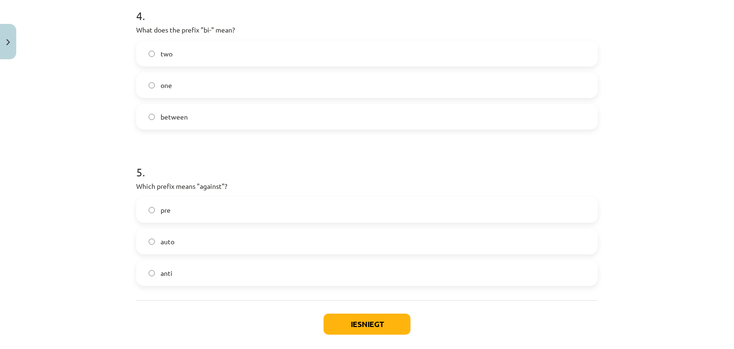
click at [195, 273] on label "anti" at bounding box center [367, 273] width 460 height 24
click at [361, 321] on button "Iesniegt" at bounding box center [367, 324] width 87 height 21
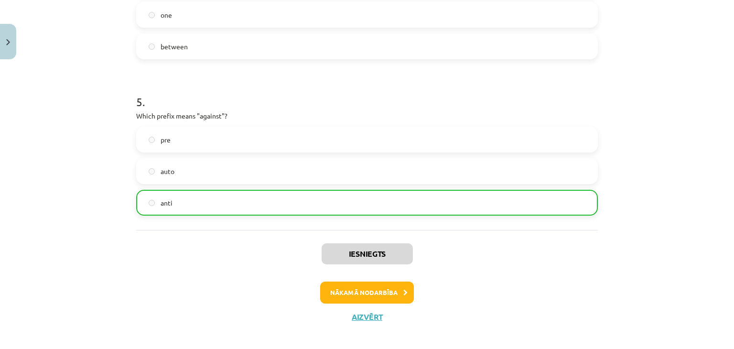
scroll to position [761, 0]
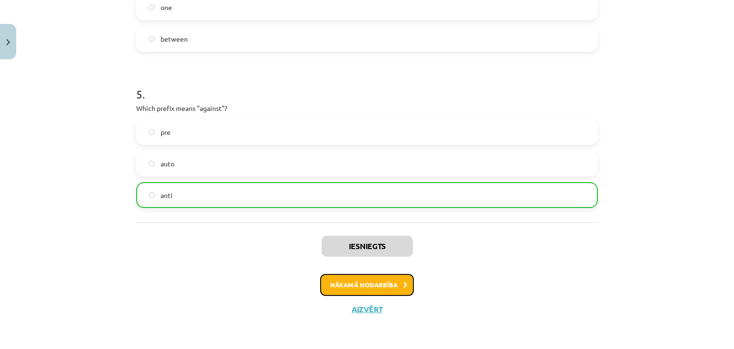
click at [366, 285] on button "Nākamā nodarbība" at bounding box center [367, 285] width 94 height 22
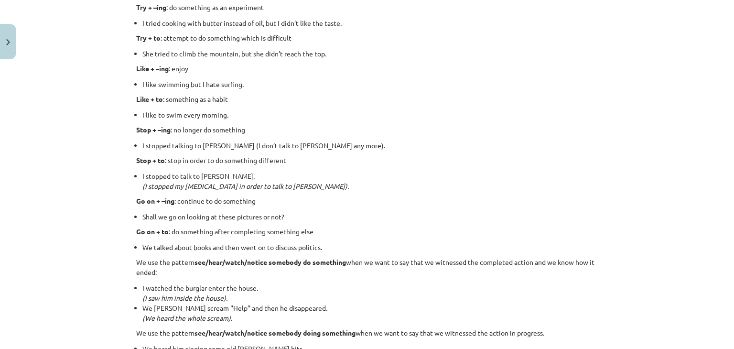
scroll to position [1282, 0]
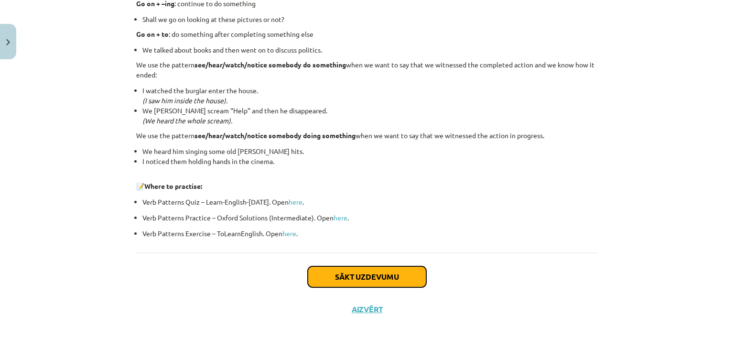
click at [368, 278] on button "Sākt uzdevumu" at bounding box center [367, 276] width 119 height 21
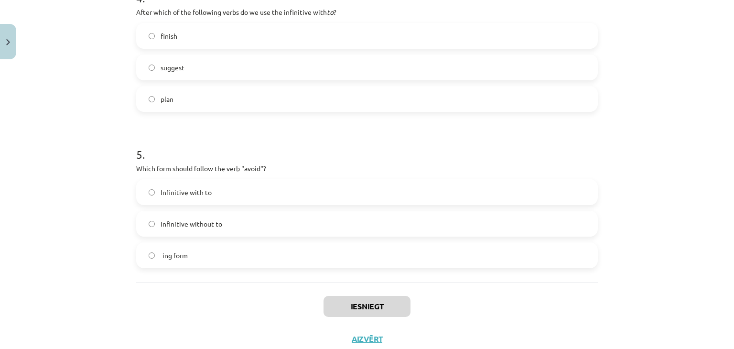
scroll to position [715, 0]
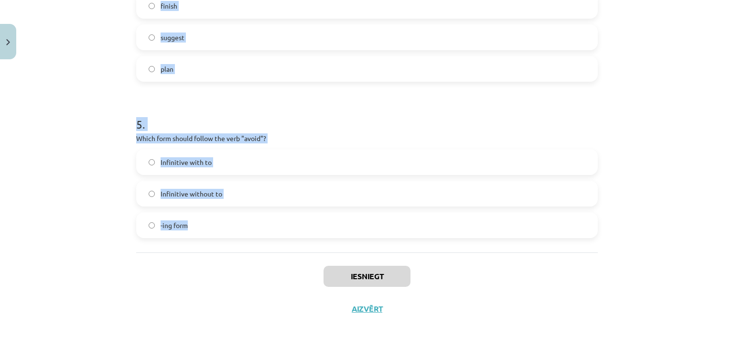
drag, startPoint x: 114, startPoint y: 201, endPoint x: 513, endPoint y: 222, distance: 399.8
click at [513, 222] on div "Mācību tēma: Angļu valodas i - 11. klases 1. ieskaites mācību materiāls #7 📝 To…" at bounding box center [367, 174] width 734 height 349
copy form "What is the difference in meaning between "stop talking" and "stop to talk"? "S…"
click at [35, 85] on div "Mācību tēma: Angļu valodas i - 11. klases 1. ieskaites mācību materiāls #7 📝 To…" at bounding box center [367, 174] width 734 height 349
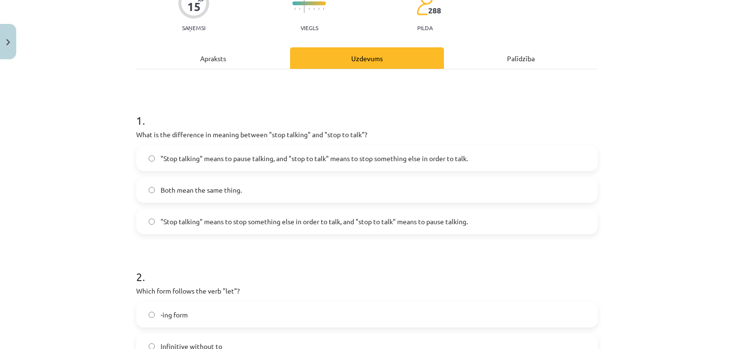
scroll to position [45, 0]
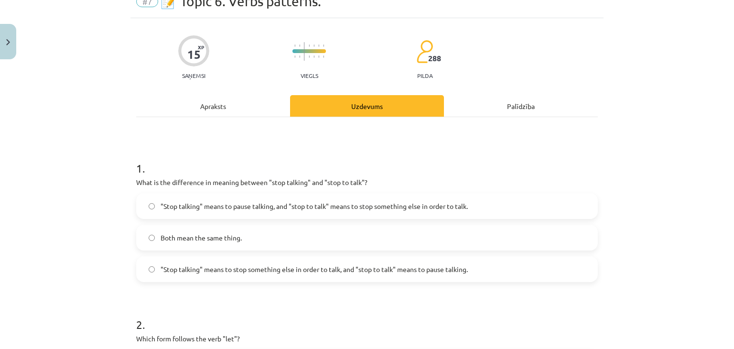
click at [317, 207] on span ""Stop talking" means to pause talking, and "stop to talk" means to stop somethi…" at bounding box center [314, 206] width 307 height 10
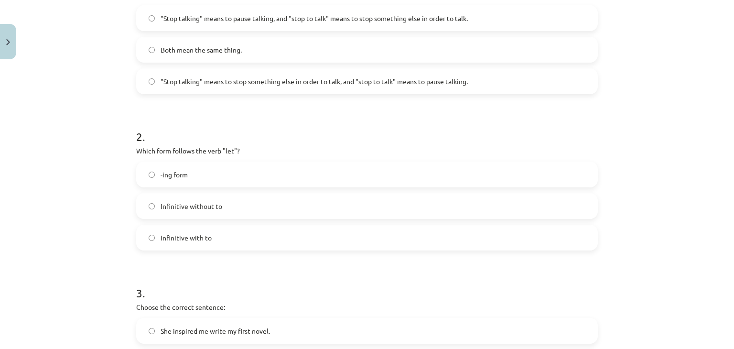
scroll to position [237, 0]
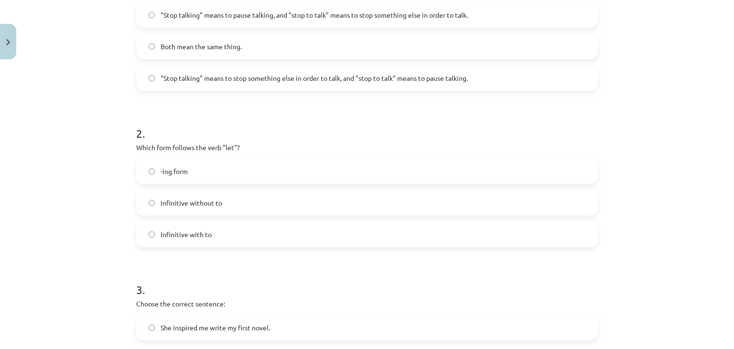
click at [197, 203] on span "Infinitive without to" at bounding box center [192, 203] width 62 height 10
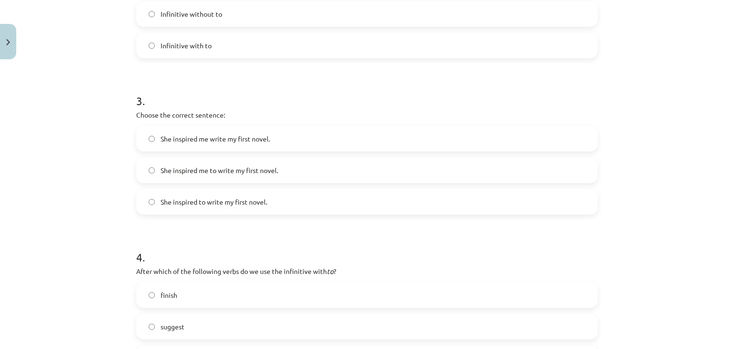
scroll to position [428, 0]
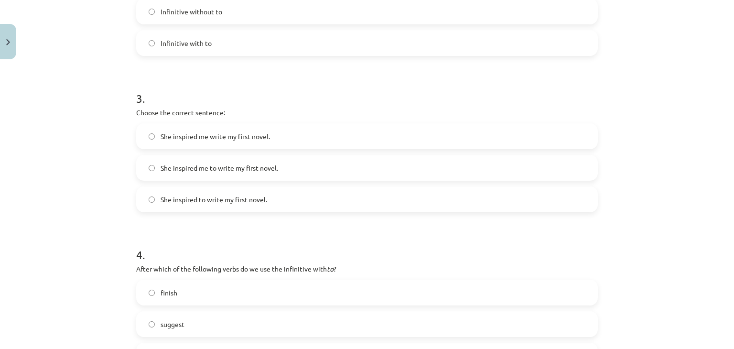
click at [215, 169] on span "She inspired me to write my first novel." at bounding box center [220, 168] width 118 height 10
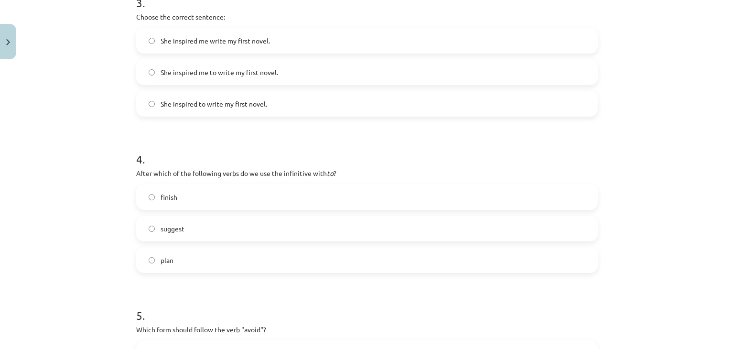
scroll to position [571, 0]
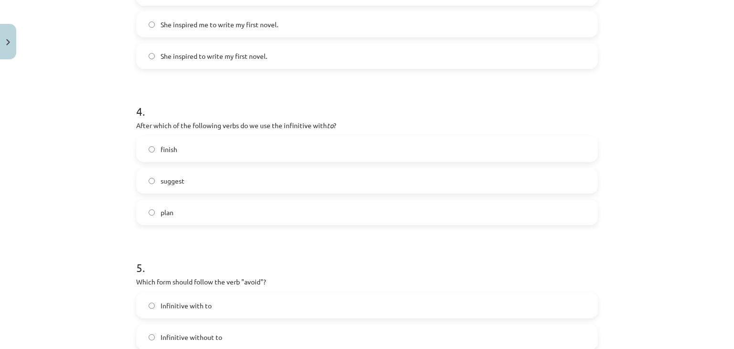
click at [175, 211] on label "plan" at bounding box center [367, 212] width 460 height 24
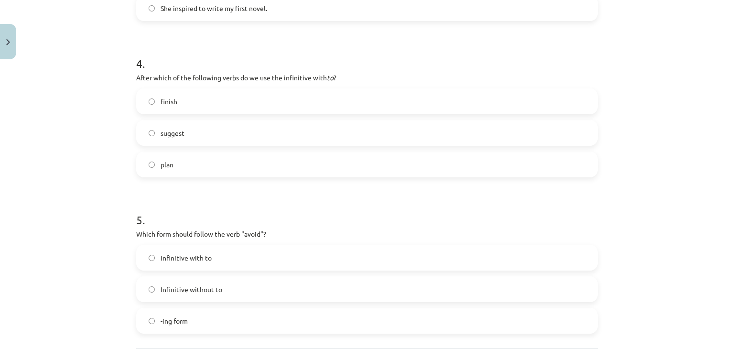
scroll to position [667, 0]
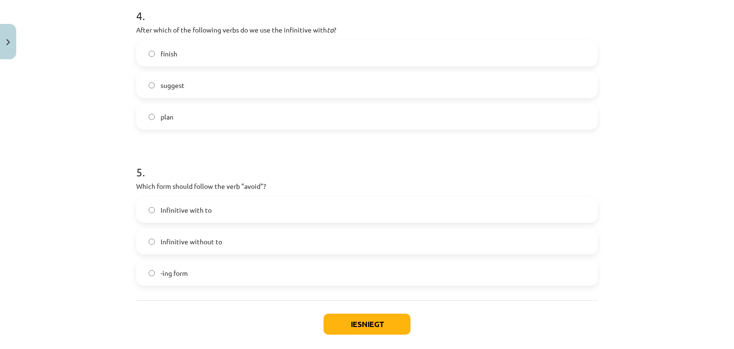
click at [192, 270] on label "-ing form" at bounding box center [367, 273] width 460 height 24
click at [349, 329] on button "Iesniegt" at bounding box center [367, 324] width 87 height 21
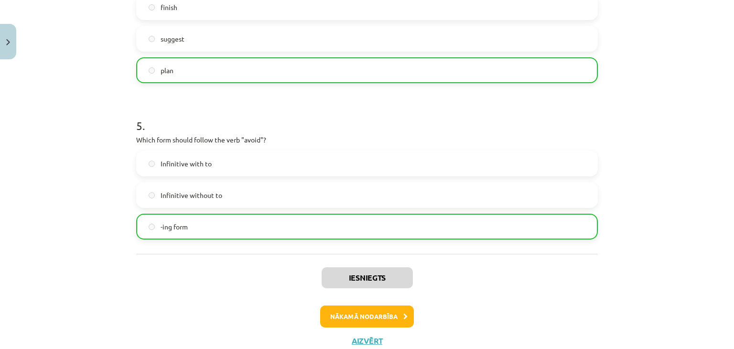
scroll to position [744, 0]
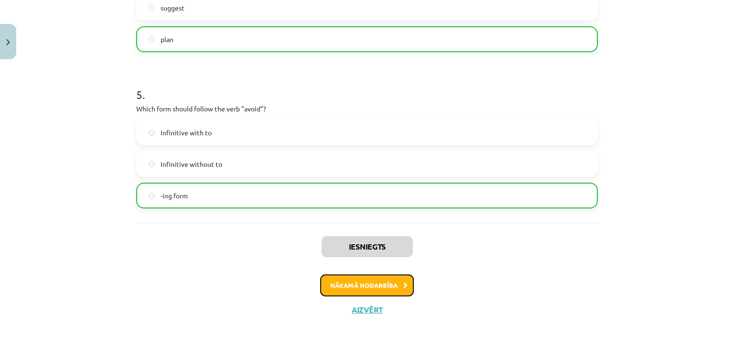
click at [399, 281] on button "Nākamā nodarbība" at bounding box center [367, 285] width 94 height 22
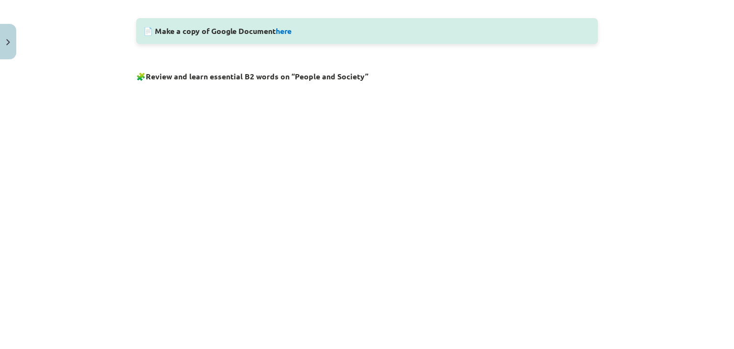
scroll to position [779, 0]
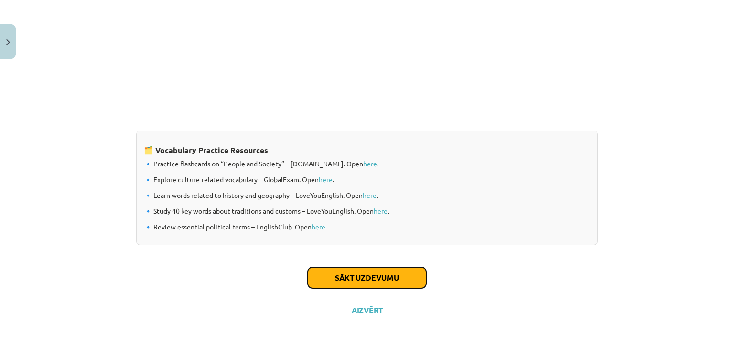
click at [375, 272] on button "Sākt uzdevumu" at bounding box center [367, 277] width 119 height 21
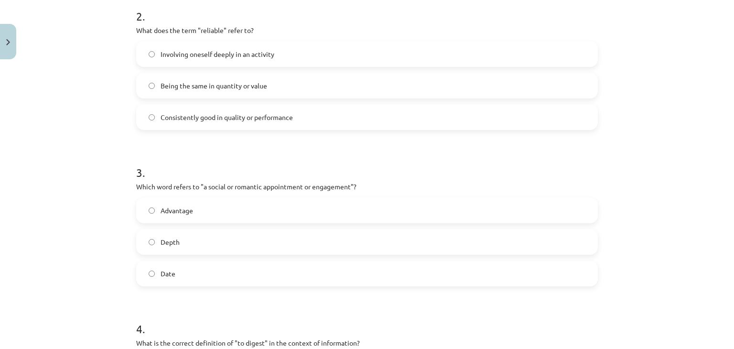
scroll to position [746, 0]
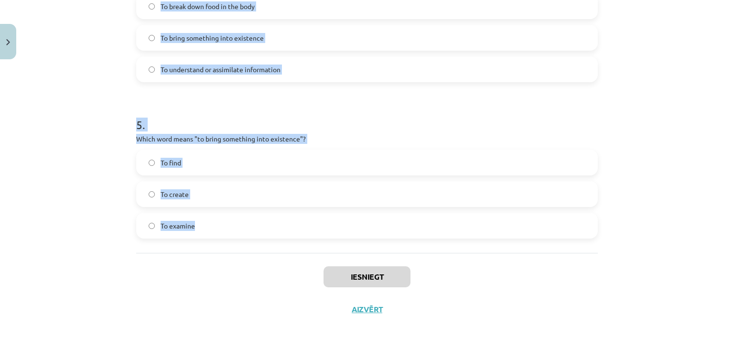
drag, startPoint x: 82, startPoint y: 207, endPoint x: 501, endPoint y: 226, distance: 419.2
click at [501, 226] on div "Mācību tēma: Angļu valodas i - 11. klases 1. ieskaites mācību materiāls #8 🔤 To…" at bounding box center [367, 174] width 734 height 349
copy form "Which of the following means "the surroundings or conditions in which a person,…"
click at [79, 65] on div "Mācību tēma: Angļu valodas i - 11. klases 1. ieskaites mācību materiāls #8 🔤 To…" at bounding box center [367, 174] width 734 height 349
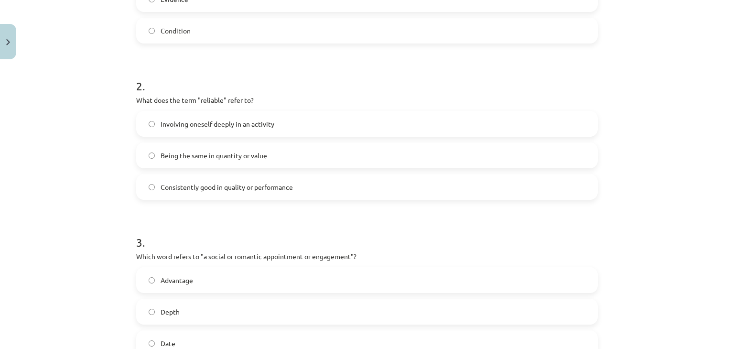
scroll to position [124, 0]
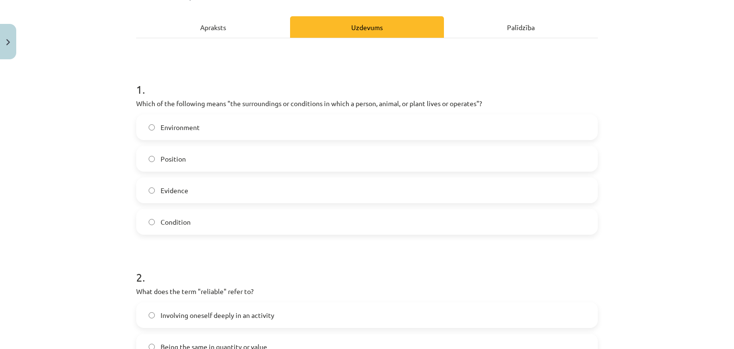
click at [178, 128] on span "Environment" at bounding box center [180, 127] width 39 height 10
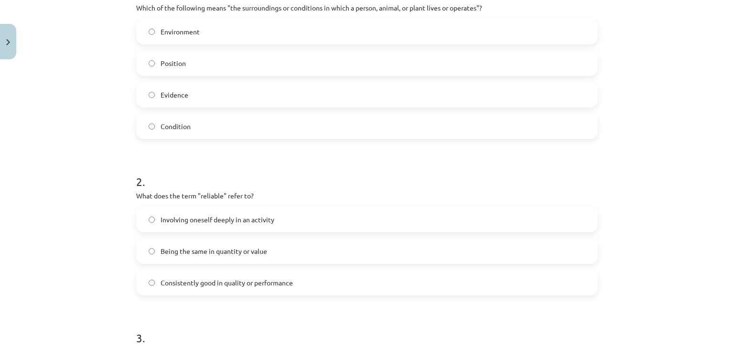
scroll to position [268, 0]
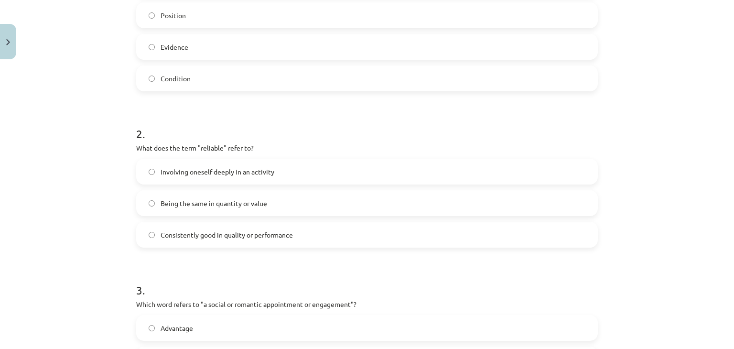
click at [184, 237] on span "Consistently good in quality or performance" at bounding box center [227, 235] width 132 height 10
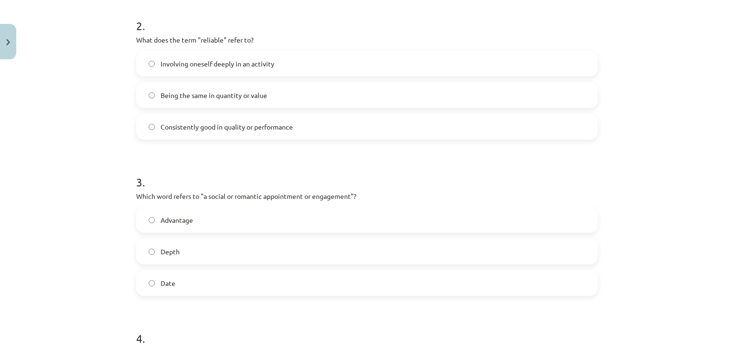
scroll to position [459, 0]
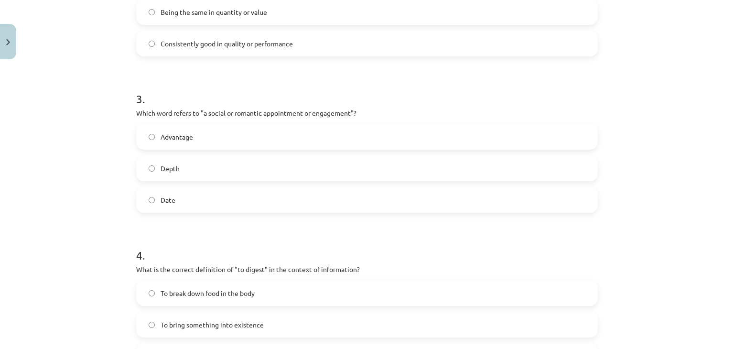
click at [162, 198] on span "Date" at bounding box center [168, 200] width 15 height 10
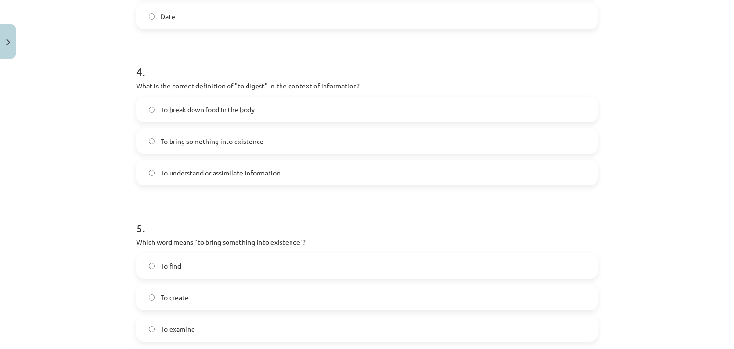
scroll to position [650, 0]
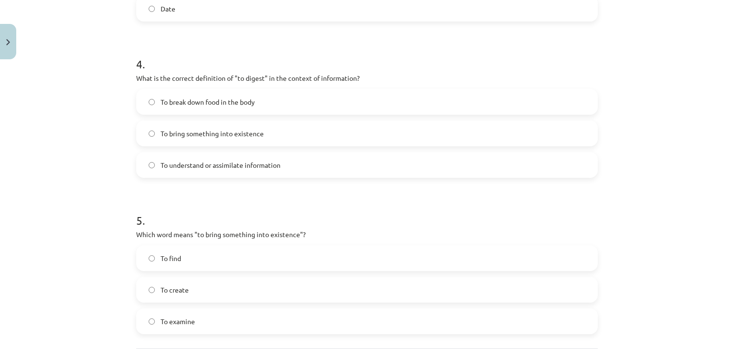
click at [231, 165] on span "To understand or assimilate information" at bounding box center [221, 165] width 120 height 10
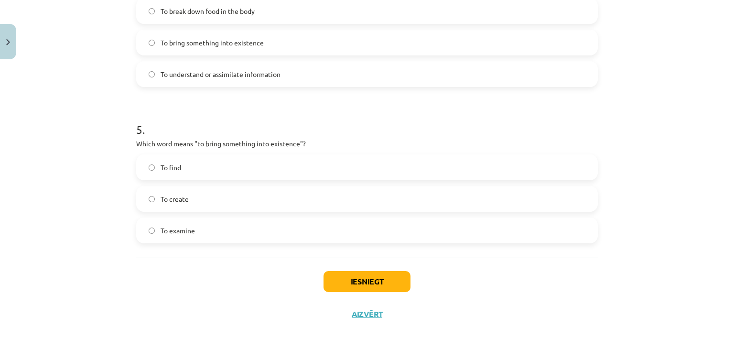
scroll to position [746, 0]
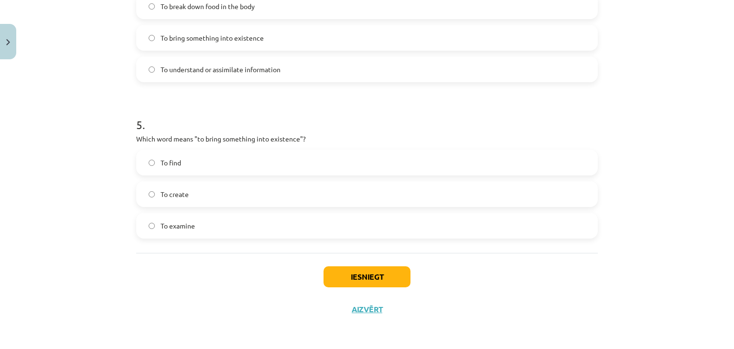
click at [189, 188] on label "To create" at bounding box center [367, 194] width 460 height 24
click at [384, 279] on button "Iesniegt" at bounding box center [367, 276] width 87 height 21
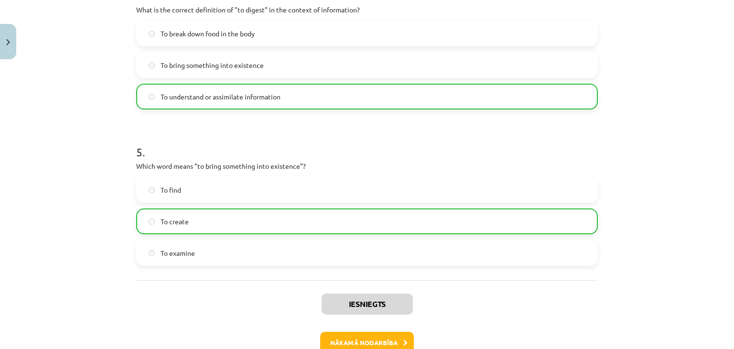
scroll to position [776, 0]
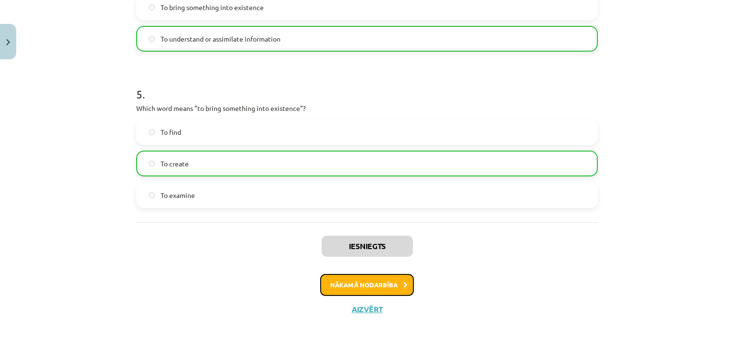
click at [377, 284] on button "Nākamā nodarbība" at bounding box center [367, 285] width 94 height 22
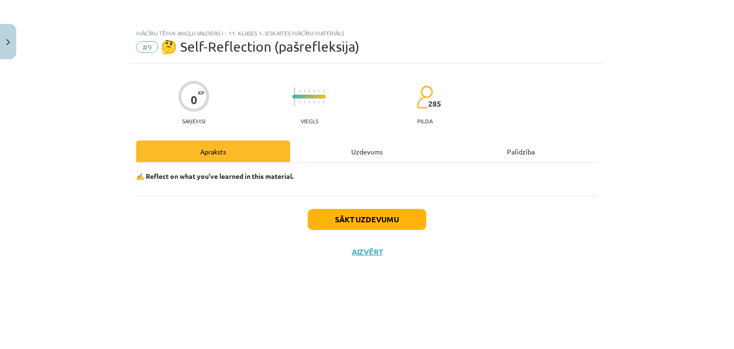
scroll to position [0, 0]
click at [372, 218] on button "Sākt uzdevumu" at bounding box center [367, 219] width 119 height 21
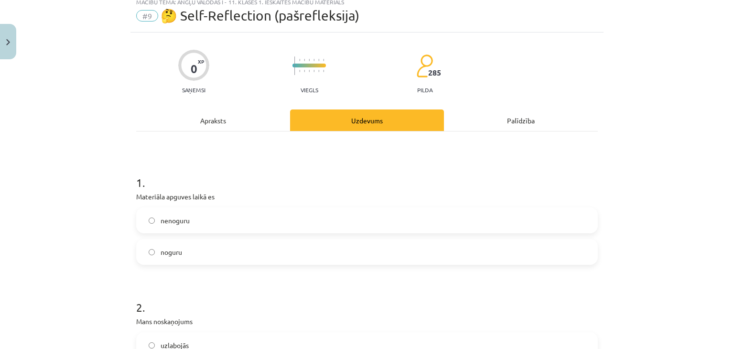
scroll to position [48, 0]
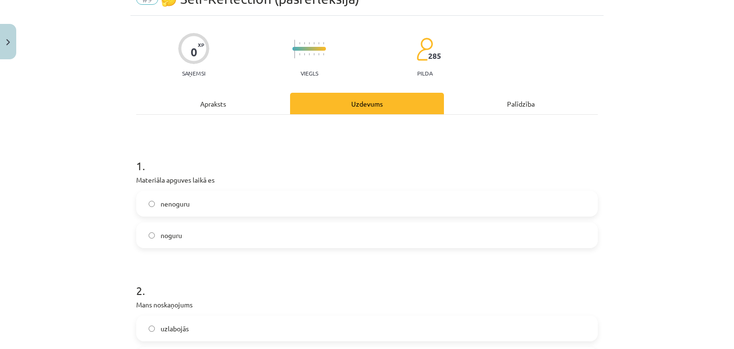
click at [222, 233] on label "noguru" at bounding box center [367, 235] width 460 height 24
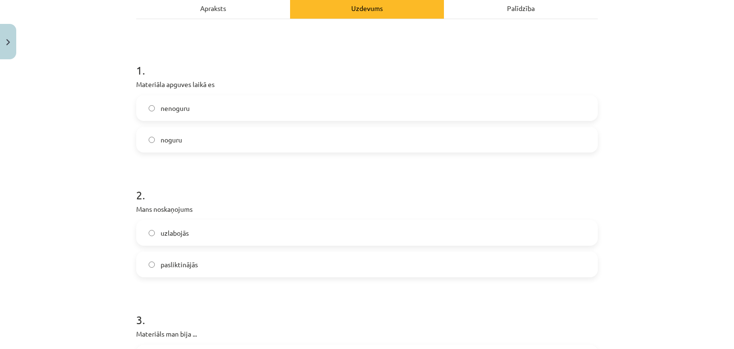
click at [199, 228] on label "uzlabojās" at bounding box center [367, 233] width 460 height 24
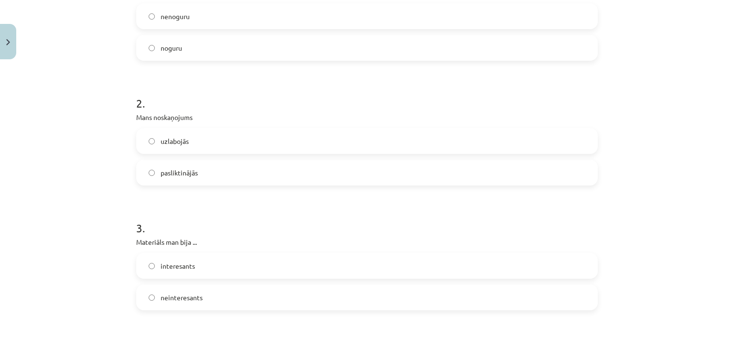
scroll to position [239, 0]
click at [210, 263] on label "interesants" at bounding box center [367, 262] width 460 height 24
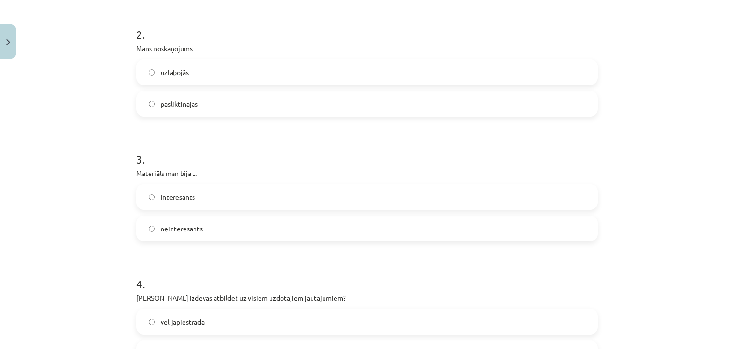
scroll to position [430, 0]
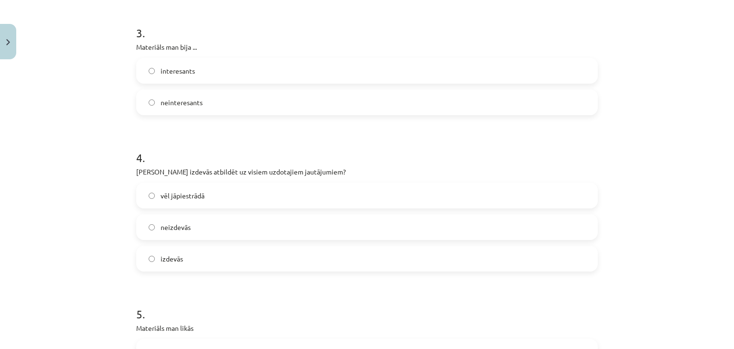
click at [219, 223] on label "neizdevās" at bounding box center [367, 227] width 460 height 24
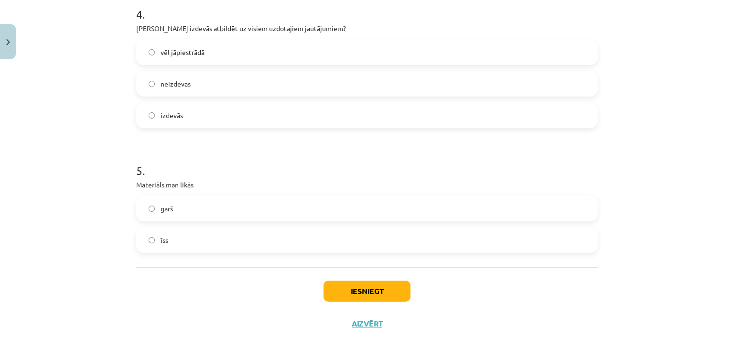
click at [200, 207] on label "garš" at bounding box center [367, 208] width 460 height 24
click at [389, 293] on button "Iesniegt" at bounding box center [367, 291] width 87 height 21
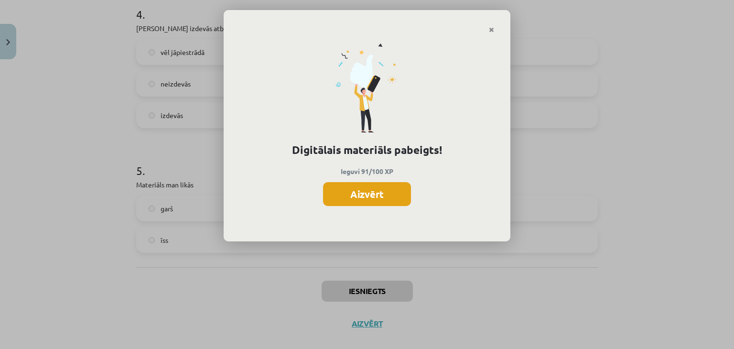
click at [378, 199] on button "Aizvērt" at bounding box center [367, 194] width 88 height 24
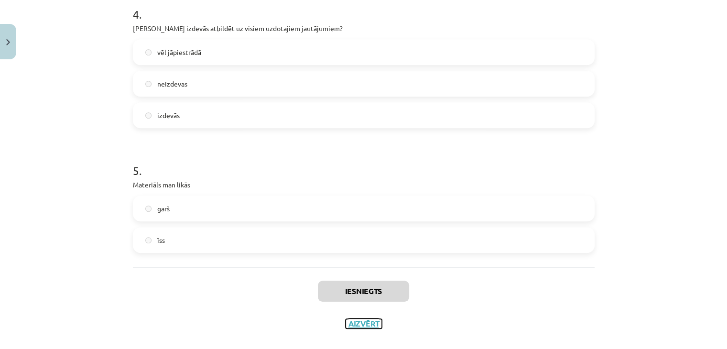
click at [363, 320] on button "Aizvērt" at bounding box center [364, 324] width 36 height 10
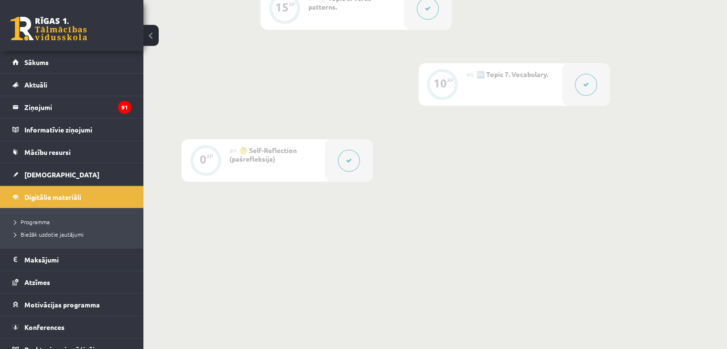
scroll to position [499, 0]
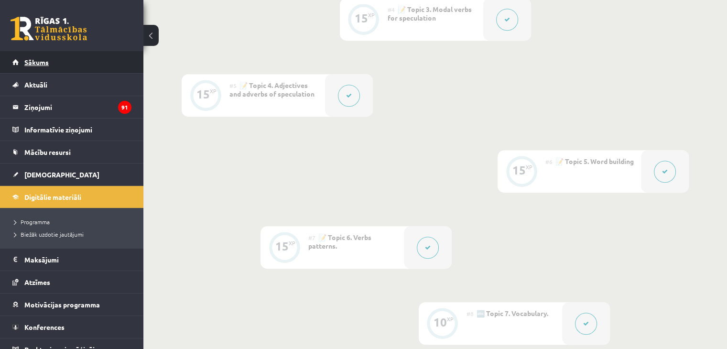
click at [90, 60] on link "Sākums" at bounding box center [71, 62] width 119 height 22
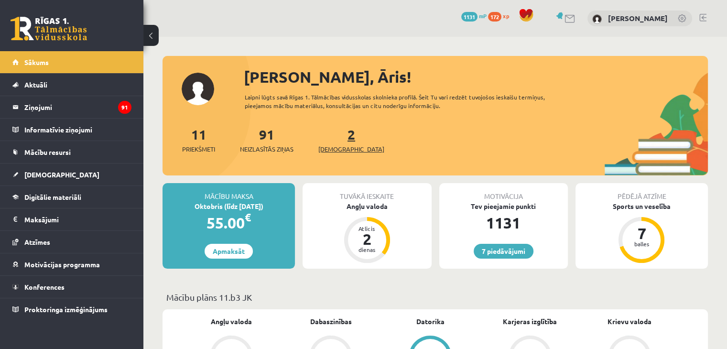
click at [337, 144] on span "[DEMOGRAPHIC_DATA]" at bounding box center [351, 149] width 66 height 10
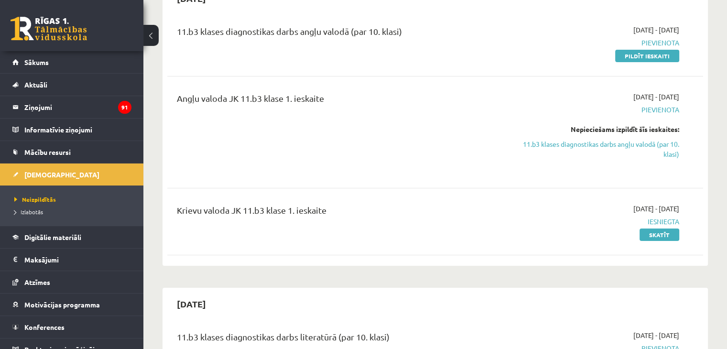
scroll to position [96, 0]
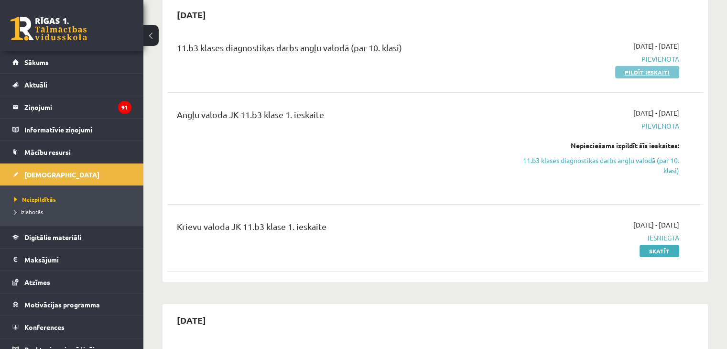
click at [644, 74] on link "Pildīt ieskaiti" at bounding box center [647, 72] width 64 height 12
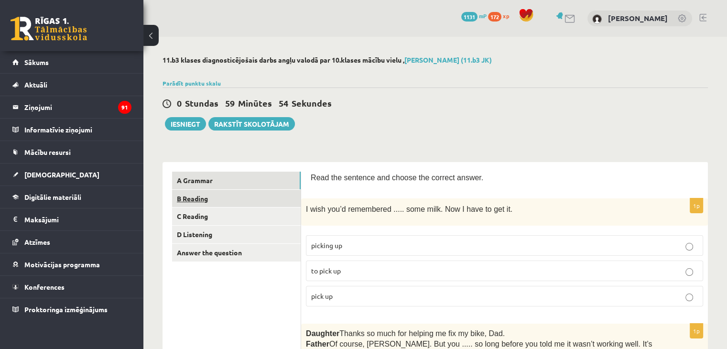
click at [227, 197] on link "B Reading" at bounding box center [236, 199] width 129 height 18
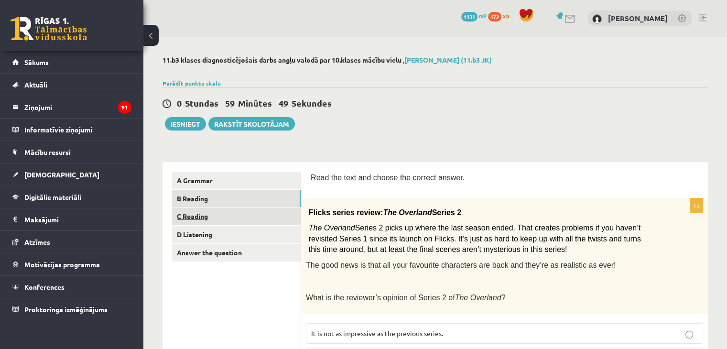
click at [218, 220] on link "C Reading" at bounding box center [236, 216] width 129 height 18
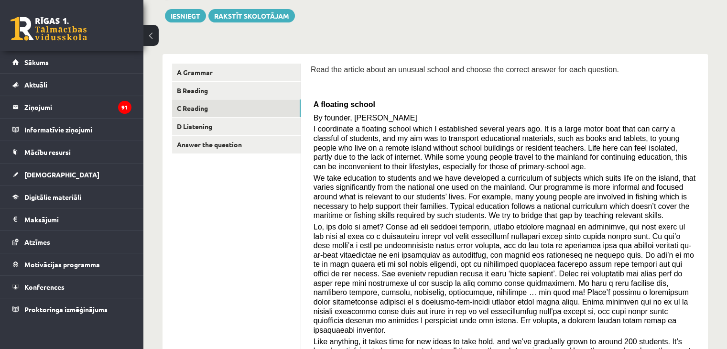
scroll to position [96, 0]
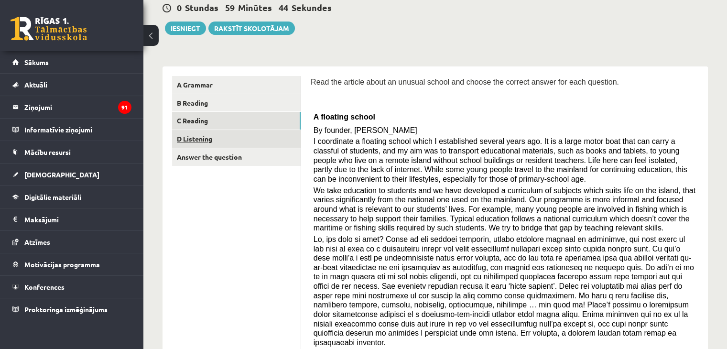
click at [215, 141] on link "D Listening" at bounding box center [236, 139] width 129 height 18
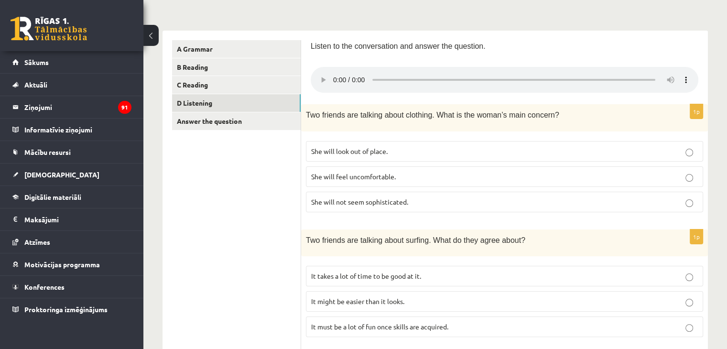
scroll to position [48, 0]
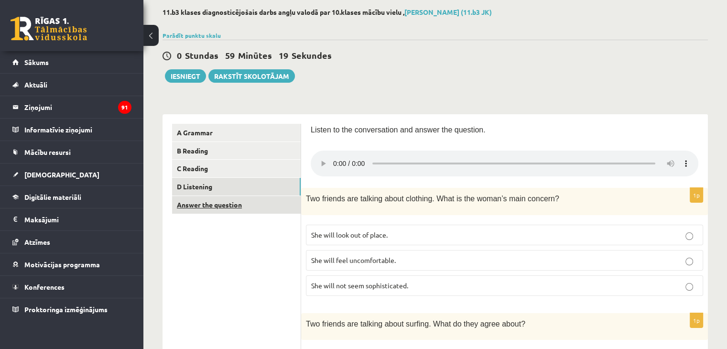
click at [251, 206] on link "Answer the question" at bounding box center [236, 205] width 129 height 18
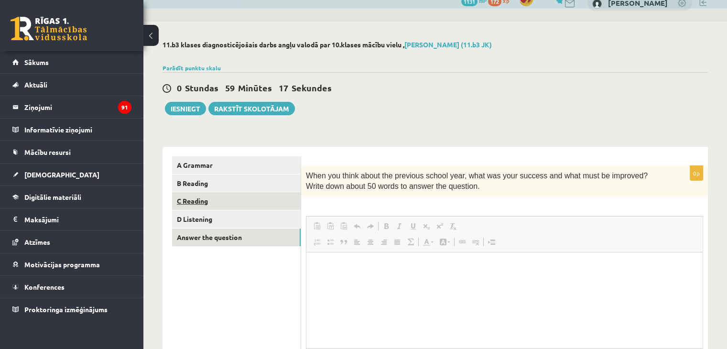
scroll to position [0, 0]
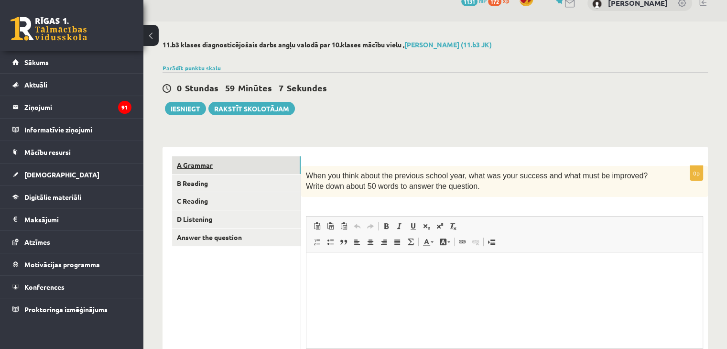
click at [224, 165] on link "A Grammar" at bounding box center [236, 165] width 129 height 18
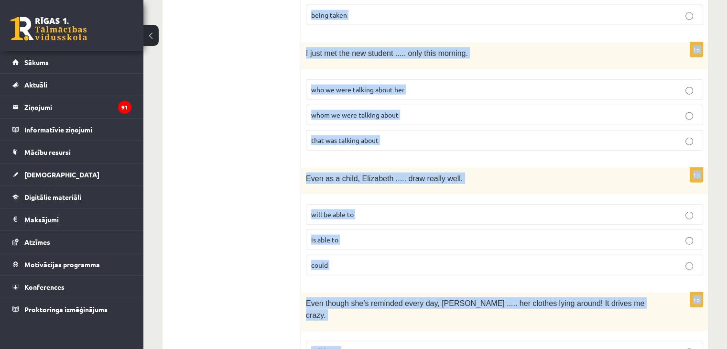
scroll to position [2408, 0]
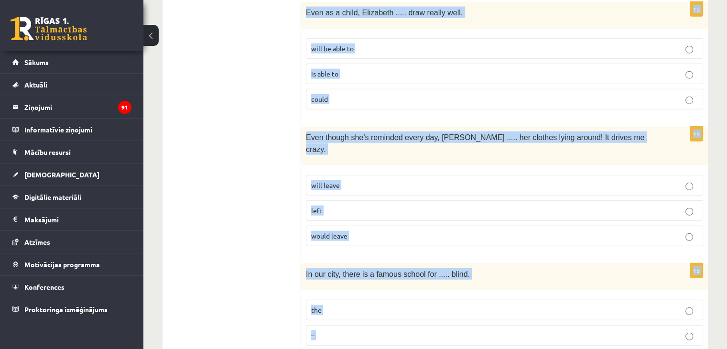
drag, startPoint x: 309, startPoint y: 111, endPoint x: 572, endPoint y: 299, distance: 322.9
copy form "Read the sentence and choose the correct answer. 1p I wish you’d remembered ...…"
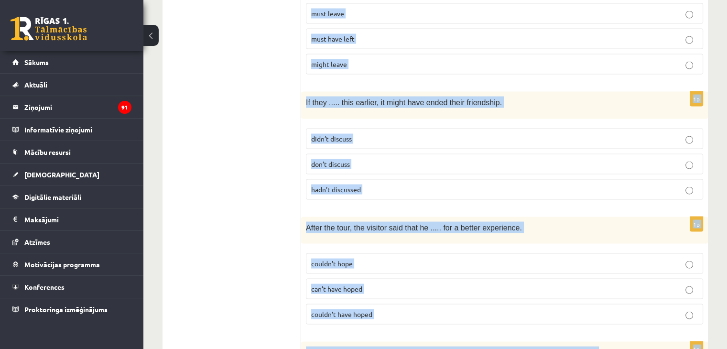
scroll to position [1739, 0]
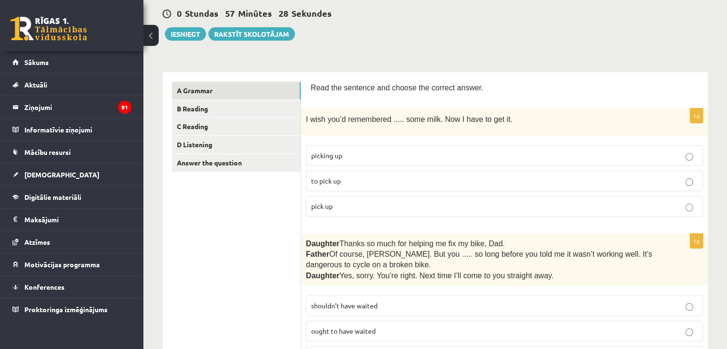
scroll to position [113, 0]
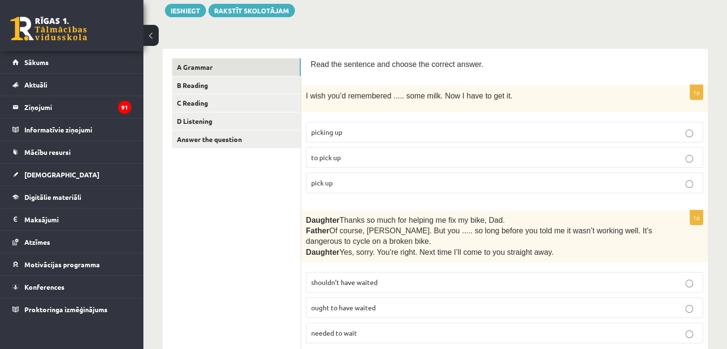
click at [349, 155] on p "to pick up" at bounding box center [504, 158] width 387 height 10
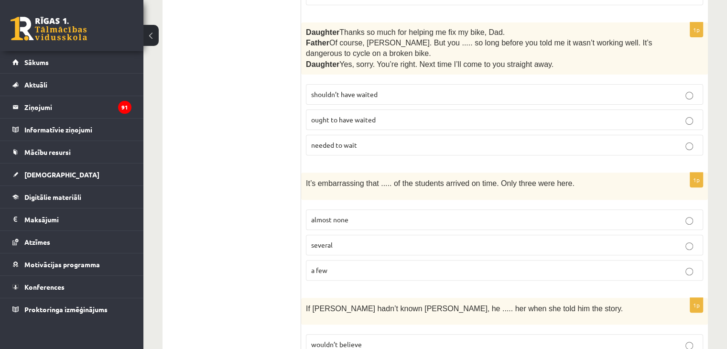
scroll to position [305, 0]
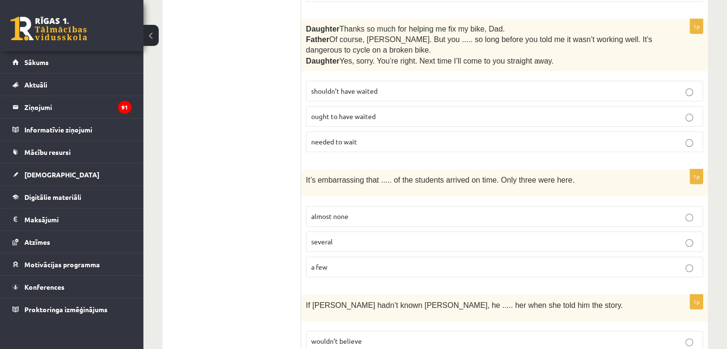
click at [337, 90] on span "shouldn’t have waited" at bounding box center [344, 91] width 66 height 9
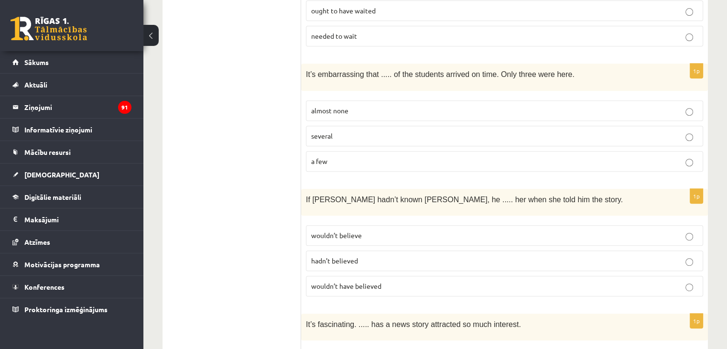
scroll to position [448, 0]
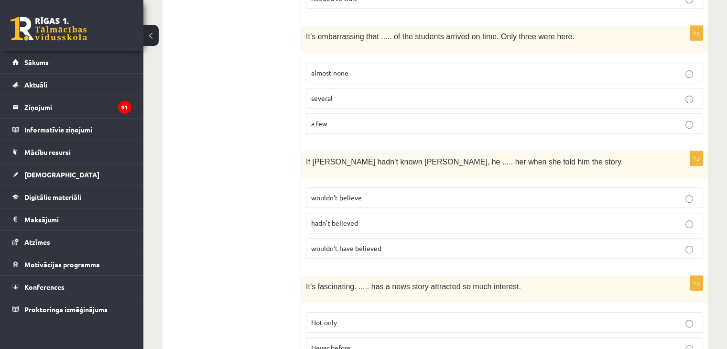
click at [371, 68] on p "almost none" at bounding box center [504, 73] width 387 height 10
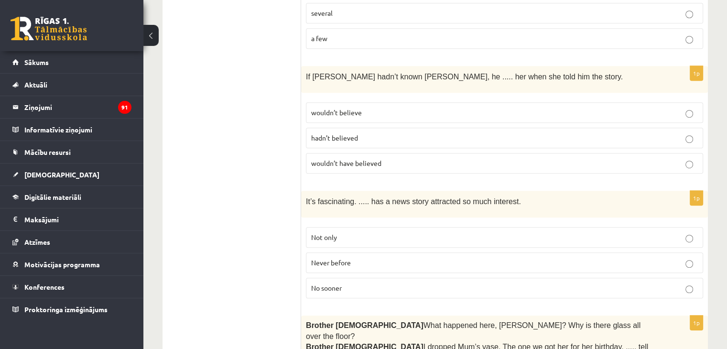
scroll to position [544, 0]
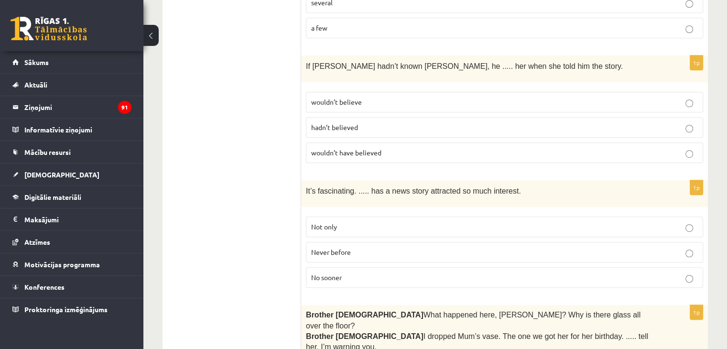
click at [384, 148] on p "wouldn’t have believed" at bounding box center [504, 153] width 387 height 10
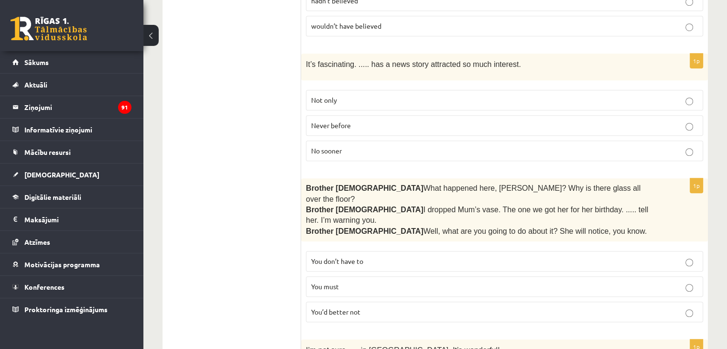
scroll to position [687, 0]
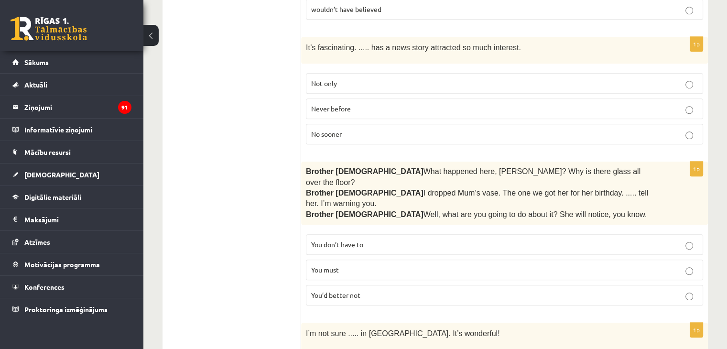
click at [350, 104] on span "Never before" at bounding box center [331, 108] width 40 height 9
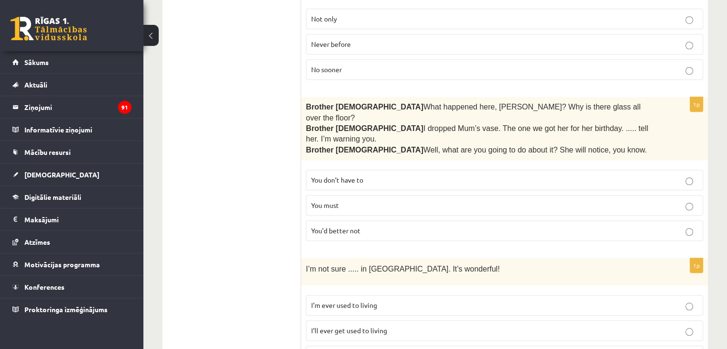
scroll to position [735, 0]
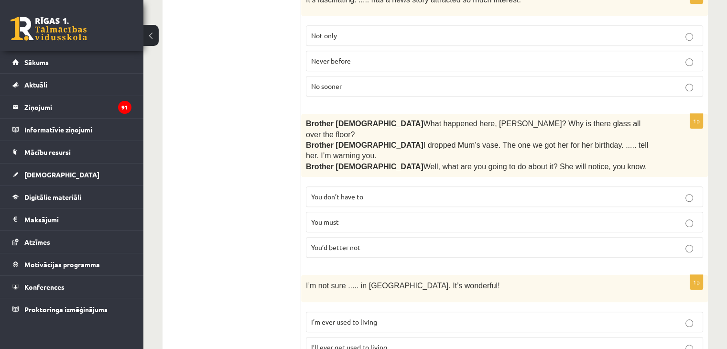
click at [353, 243] on span "You’d better not" at bounding box center [335, 247] width 49 height 9
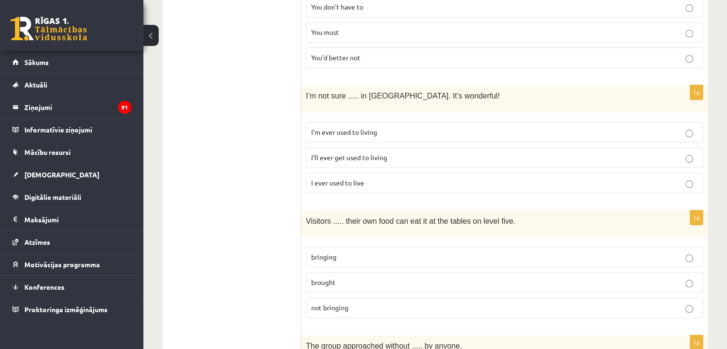
scroll to position [926, 0]
click at [386, 152] on span "I’ll ever get used to living" at bounding box center [349, 156] width 76 height 9
click at [349, 245] on label "bringing" at bounding box center [504, 255] width 397 height 21
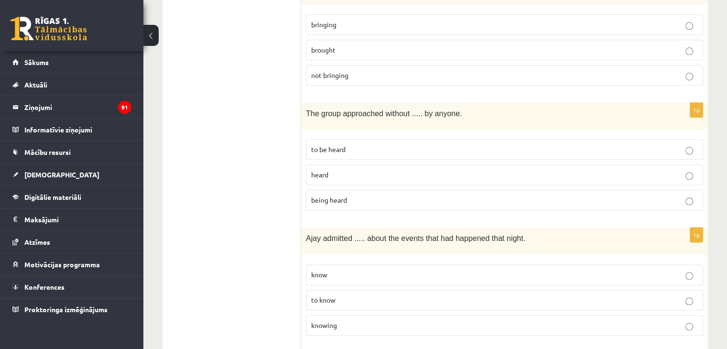
scroll to position [1165, 0]
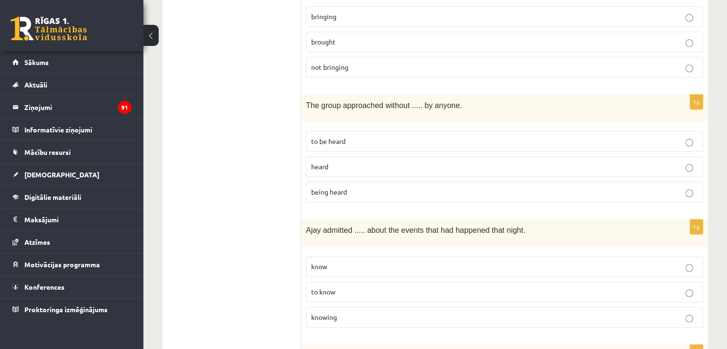
click at [339, 187] on span "being heard" at bounding box center [329, 191] width 36 height 9
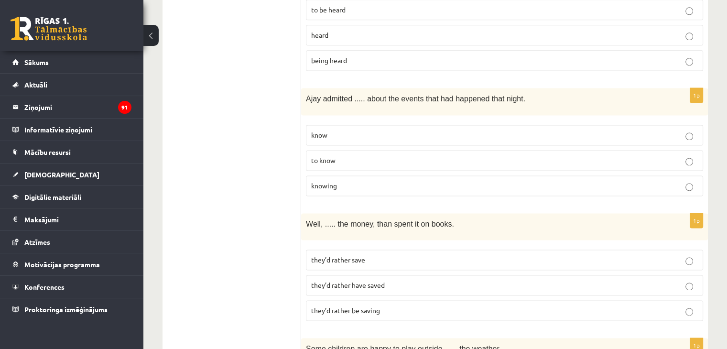
scroll to position [1356, 0]
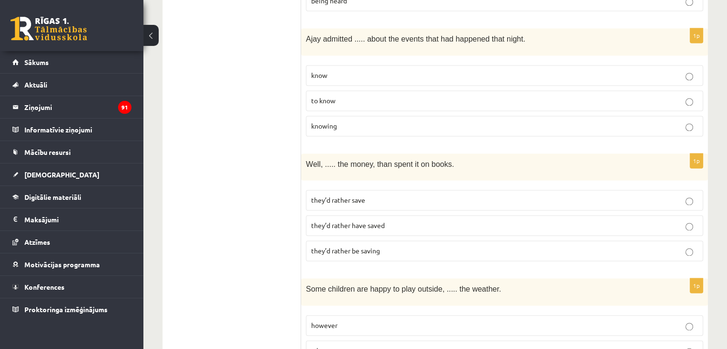
click at [362, 121] on p "knowing" at bounding box center [504, 126] width 387 height 10
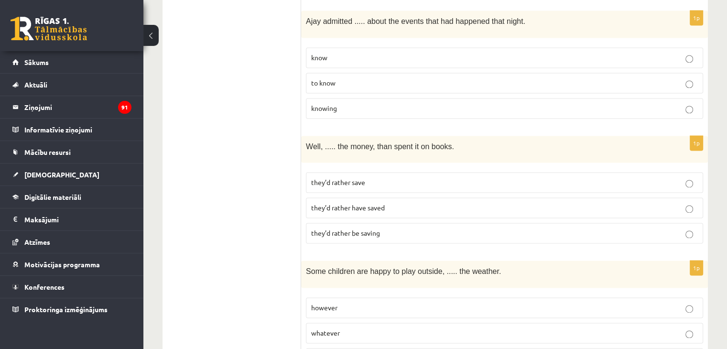
scroll to position [1404, 0]
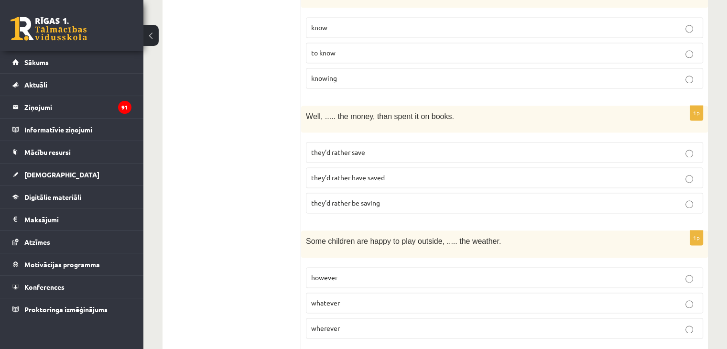
click at [365, 173] on span "they’d rather have saved" at bounding box center [348, 177] width 74 height 9
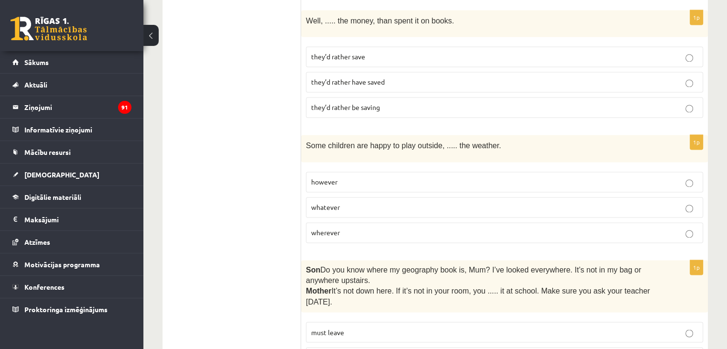
scroll to position [1548, 0]
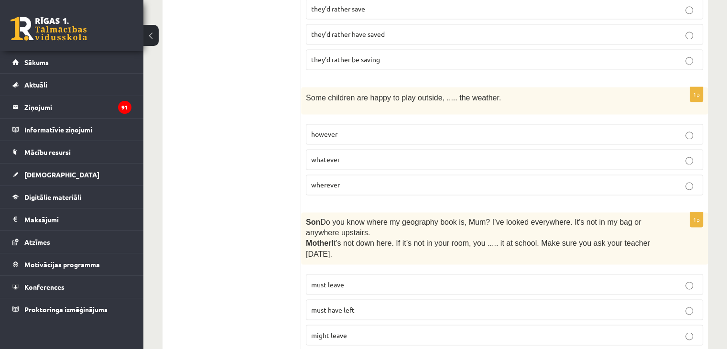
click at [361, 154] on p "whatever" at bounding box center [504, 159] width 387 height 10
click at [360, 305] on p "must have left" at bounding box center [504, 310] width 387 height 10
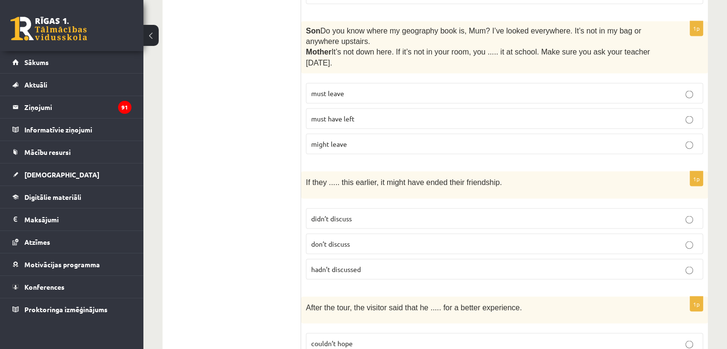
scroll to position [1787, 0]
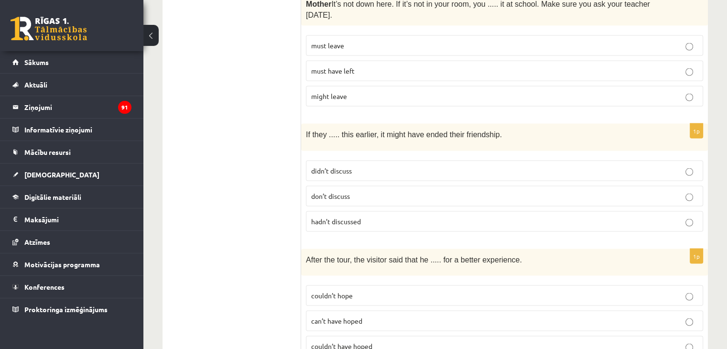
click at [349, 217] on span "hadn’t discussed" at bounding box center [336, 221] width 50 height 9
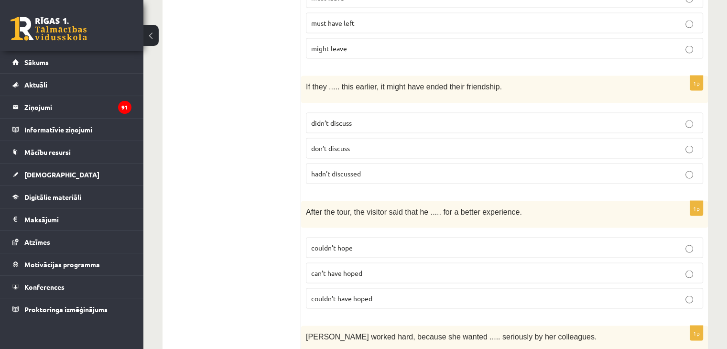
scroll to position [1834, 0]
click at [405, 293] on p "couldn’t have hoped" at bounding box center [504, 298] width 387 height 10
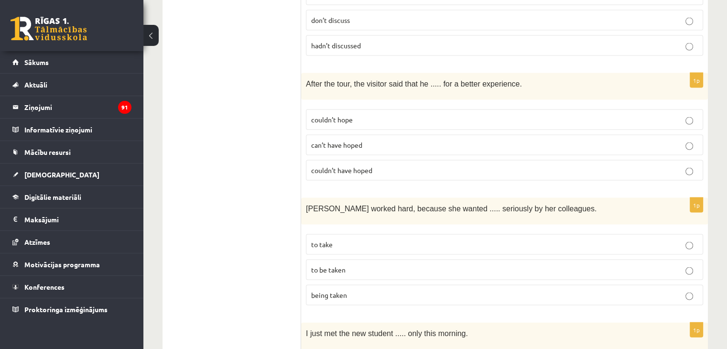
scroll to position [1978, 0]
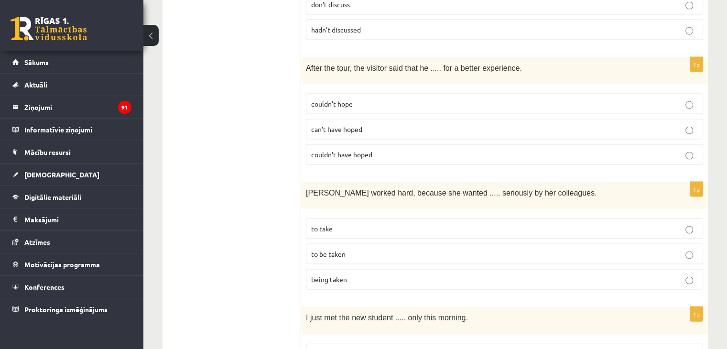
click at [371, 249] on p "to be taken" at bounding box center [504, 254] width 387 height 10
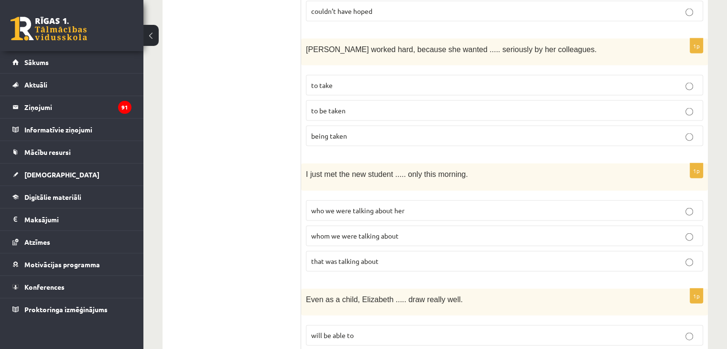
scroll to position [2169, 0]
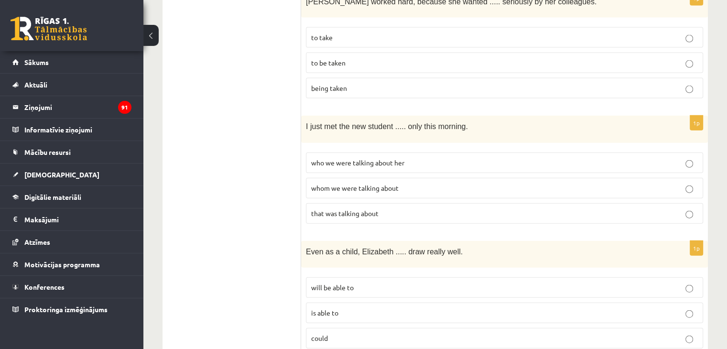
click at [389, 184] on span "whom we were talking about" at bounding box center [354, 188] width 87 height 9
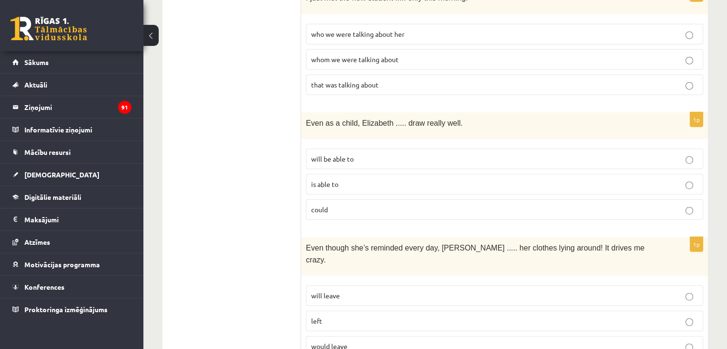
scroll to position [2312, 0]
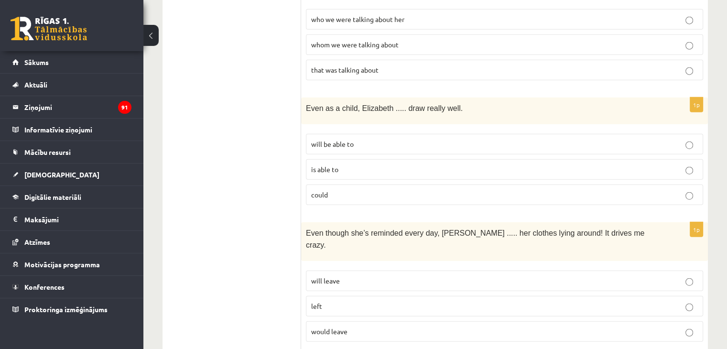
click at [327, 190] on span "could" at bounding box center [319, 194] width 17 height 9
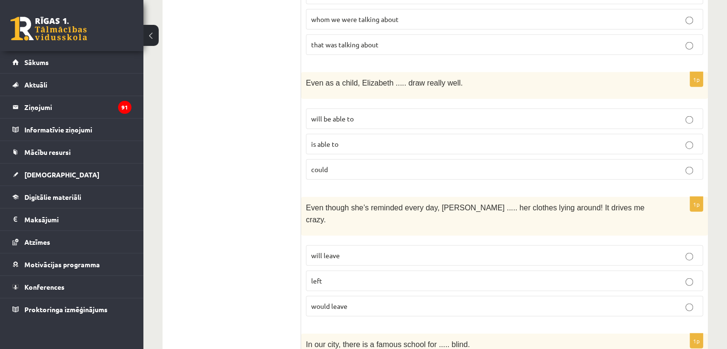
scroll to position [2408, 0]
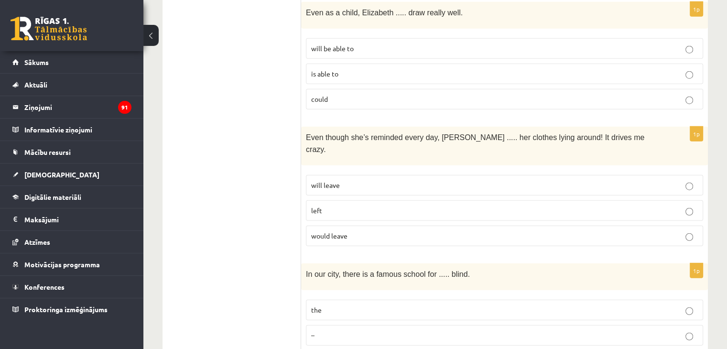
click at [327, 175] on label "will leave" at bounding box center [504, 185] width 397 height 21
click at [339, 305] on p "the" at bounding box center [504, 310] width 387 height 10
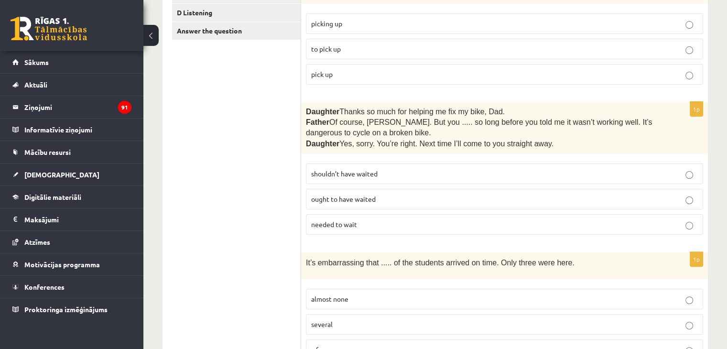
scroll to position [0, 0]
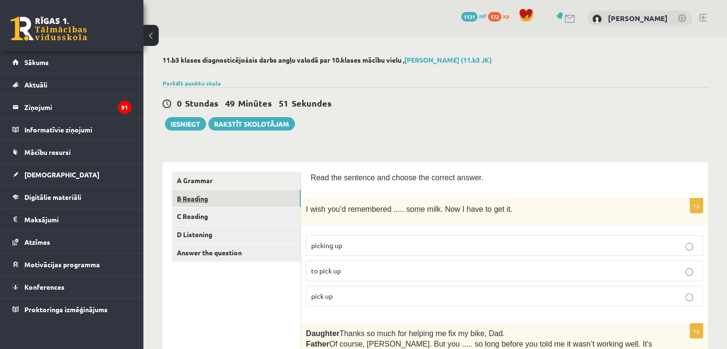
click at [237, 195] on link "B Reading" at bounding box center [236, 199] width 129 height 18
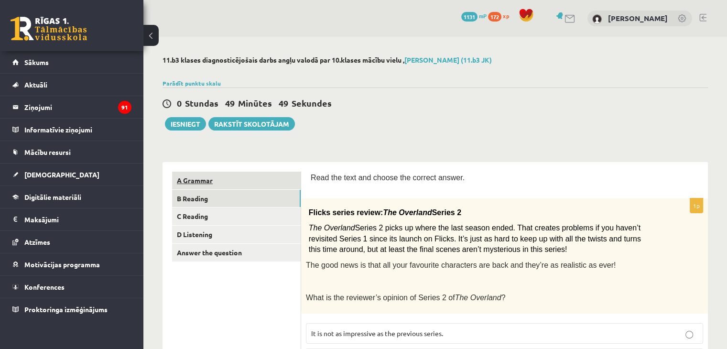
click at [244, 177] on link "A Grammar" at bounding box center [236, 181] width 129 height 18
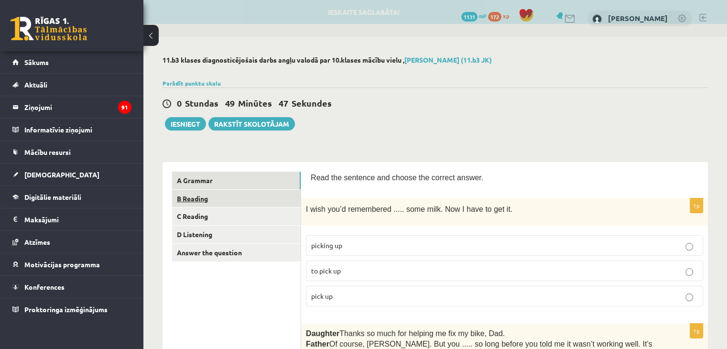
click at [238, 197] on link "B Reading" at bounding box center [236, 199] width 129 height 18
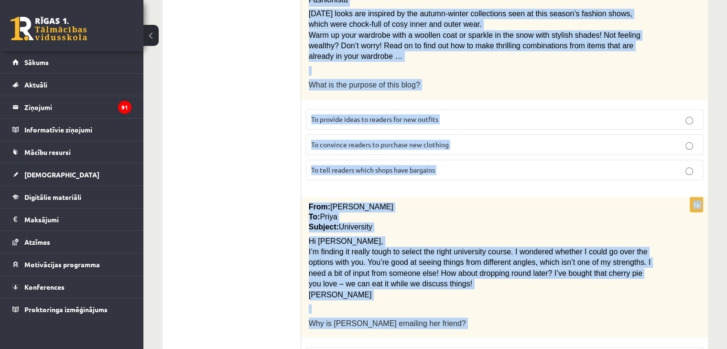
scroll to position [1125, 0]
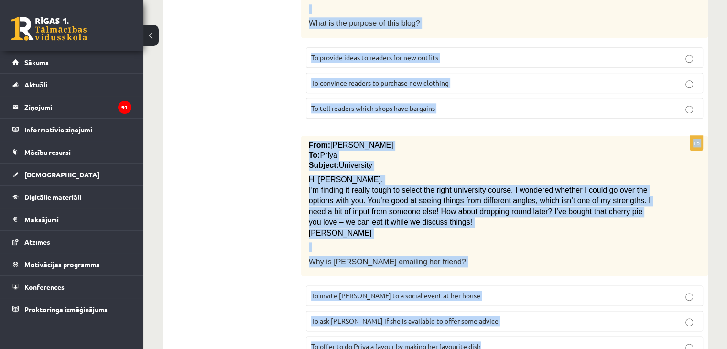
drag, startPoint x: 310, startPoint y: 33, endPoint x: 622, endPoint y: 313, distance: 419.5
copy form "Read the text and choose the correct answer. 1p Flicks series review: The Overl…"
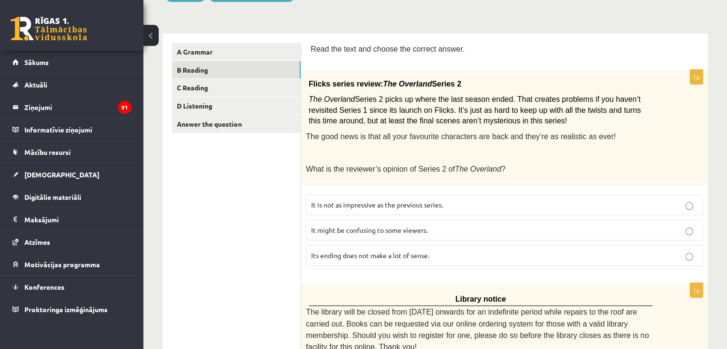
scroll to position [191, 0]
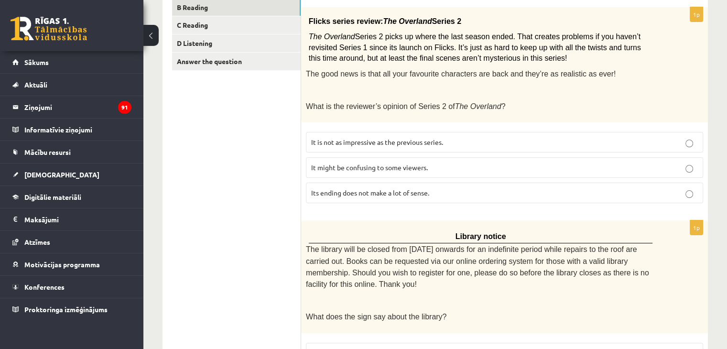
click at [352, 163] on span "It might be confusing to some viewers." at bounding box center [369, 167] width 117 height 9
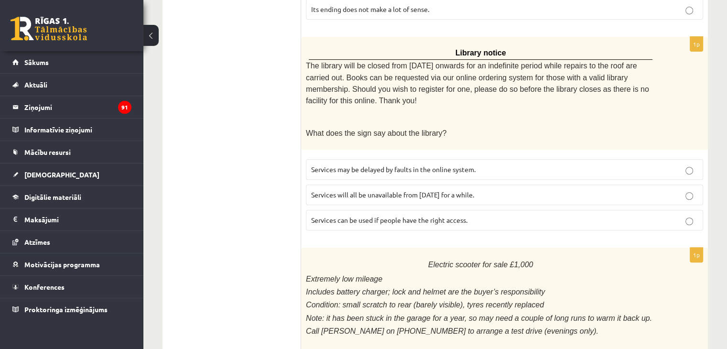
scroll to position [382, 0]
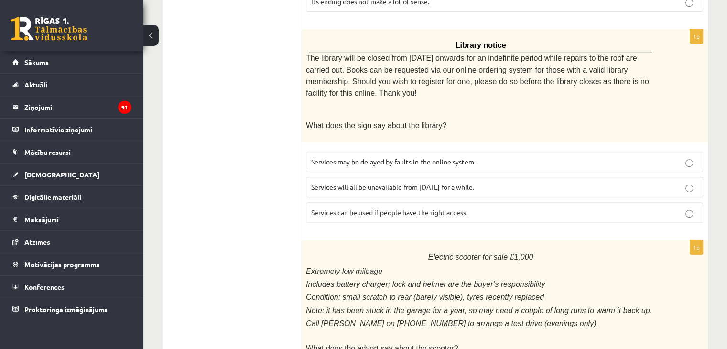
click at [397, 208] on span "Services can be used if people have the right access." at bounding box center [389, 212] width 156 height 9
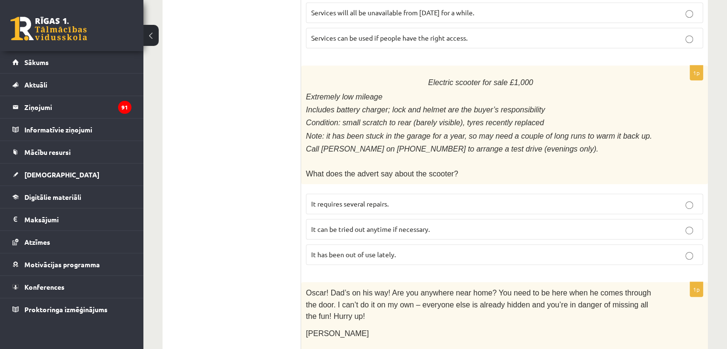
scroll to position [574, 0]
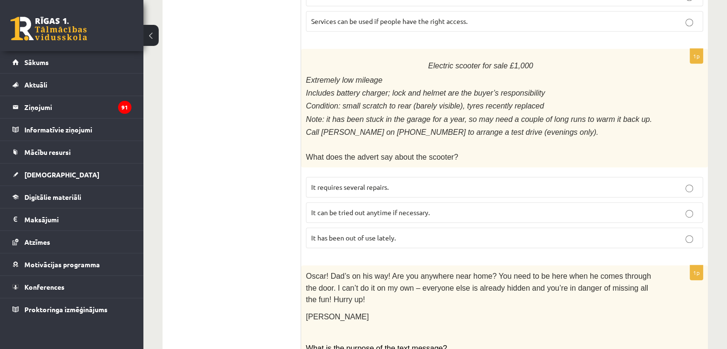
click at [412, 233] on p "It has been out of use lately." at bounding box center [504, 238] width 387 height 10
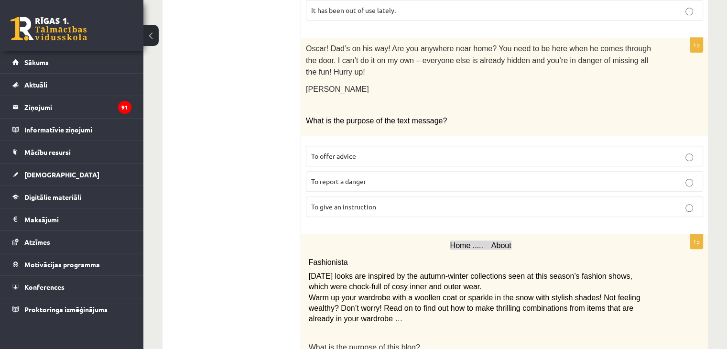
scroll to position [813, 0]
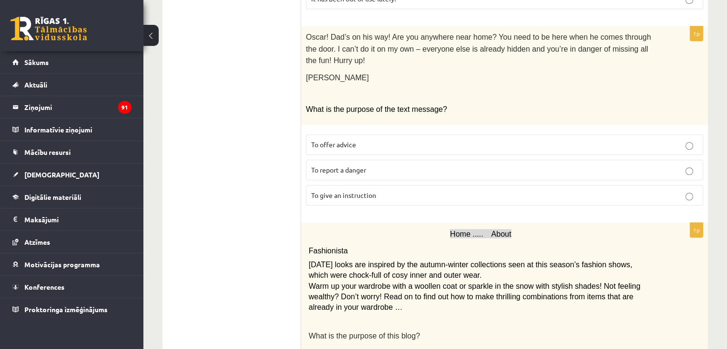
click at [354, 191] on span "To give an instruction" at bounding box center [343, 195] width 65 height 9
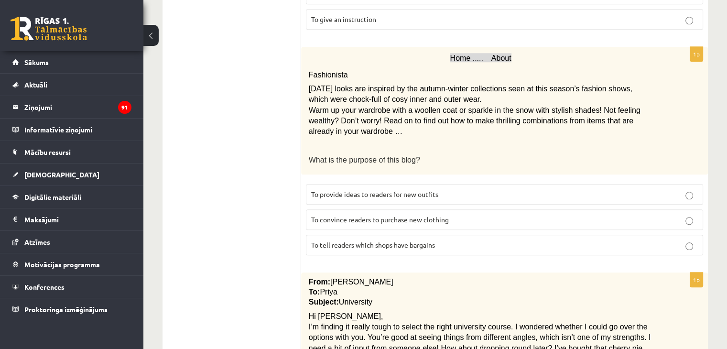
scroll to position [1004, 0]
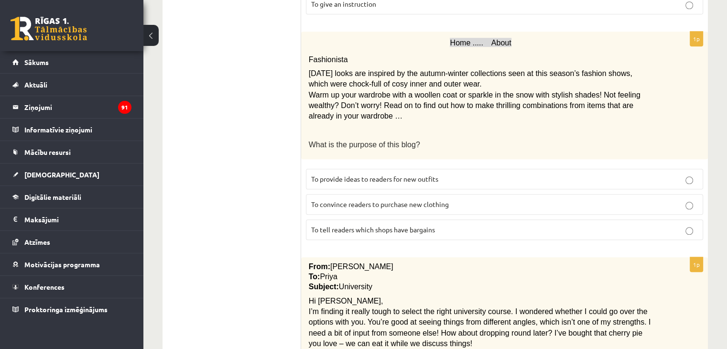
click at [383, 175] on span "To provide ideas to readers for new outfits" at bounding box center [374, 179] width 127 height 9
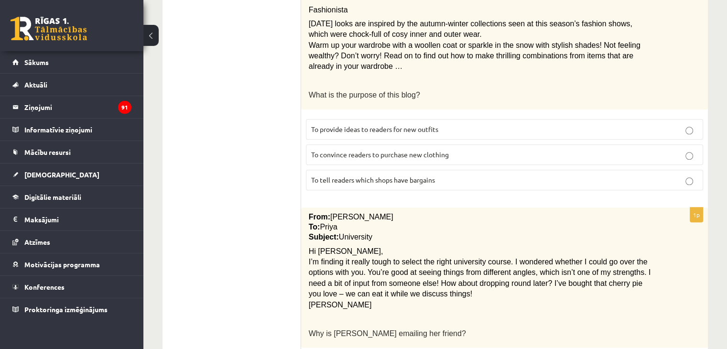
scroll to position [1125, 0]
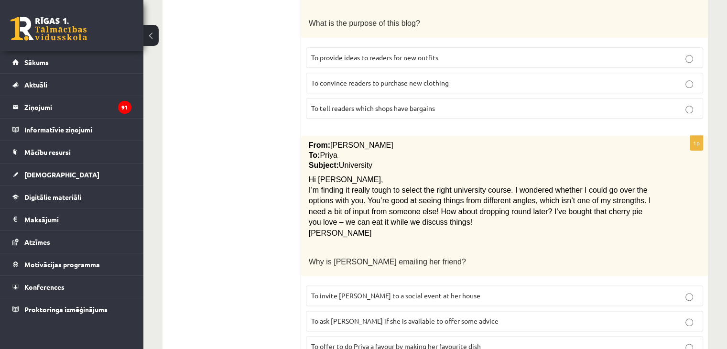
click at [463, 316] on span "To ask Priya if she is available to offer some advice" at bounding box center [404, 320] width 187 height 9
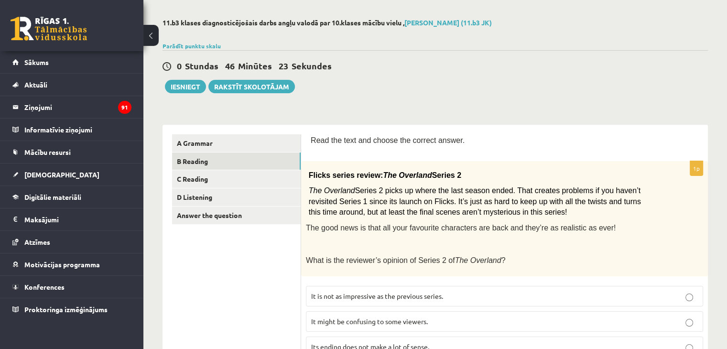
scroll to position [0, 0]
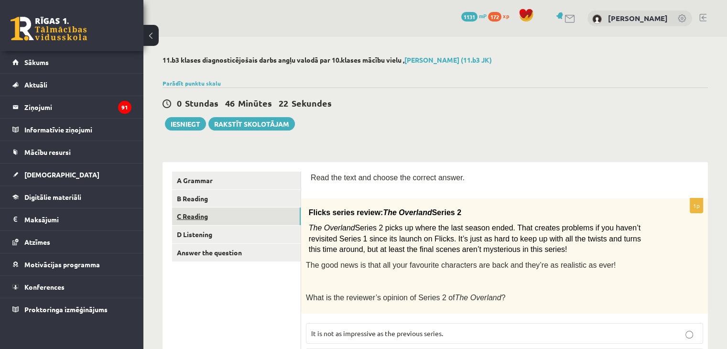
click at [255, 215] on link "C Reading" at bounding box center [236, 216] width 129 height 18
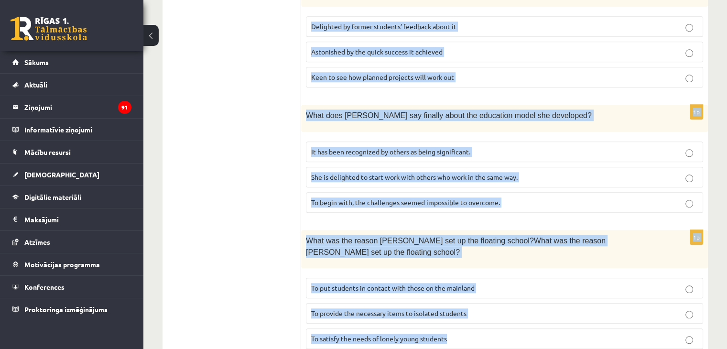
scroll to position [952, 0]
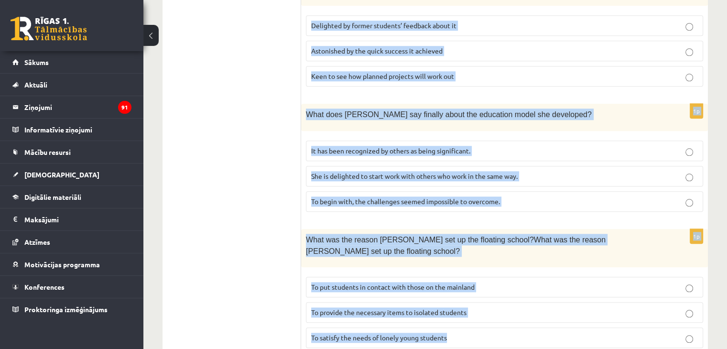
drag, startPoint x: 310, startPoint y: 176, endPoint x: 645, endPoint y: 301, distance: 357.2
copy form "Read the article about an unusual school and choose the correct answer for each…"
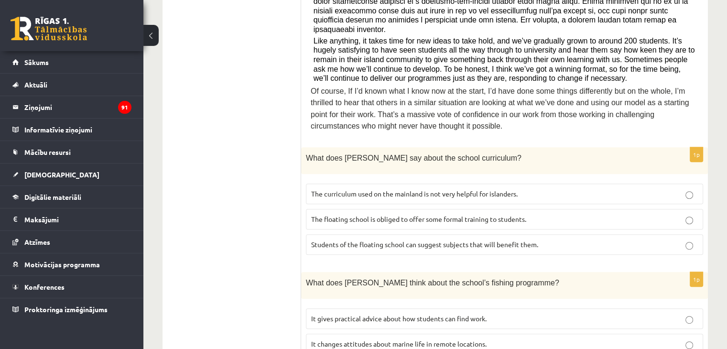
scroll to position [430, 0]
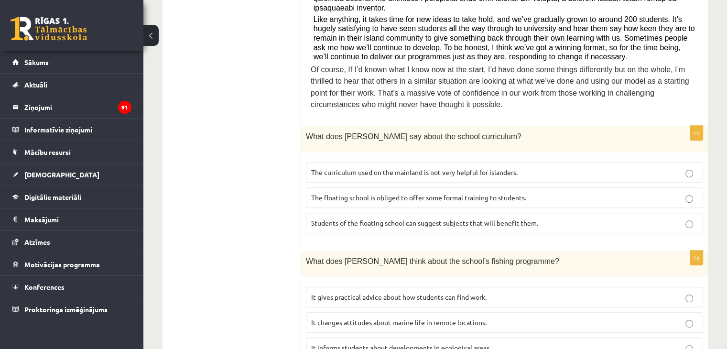
click at [348, 168] on span "The curriculum used on the mainland is not very helpful for islanders." at bounding box center [414, 172] width 207 height 9
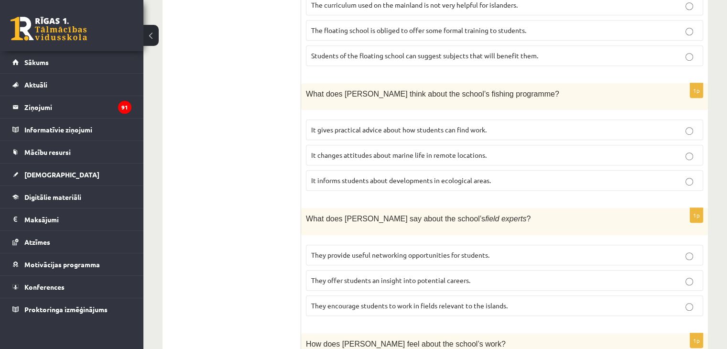
scroll to position [622, 0]
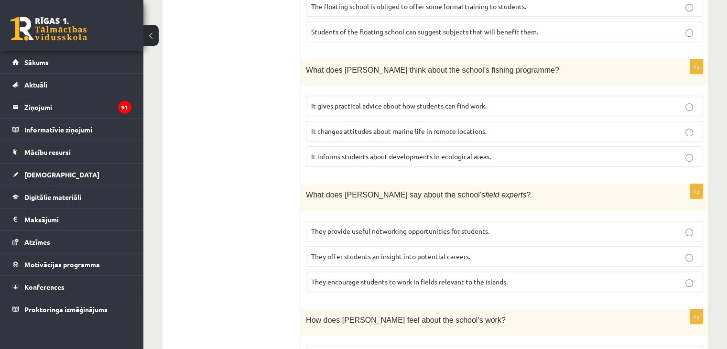
click at [453, 152] on span "It informs students about developments in ecological areas." at bounding box center [401, 156] width 180 height 9
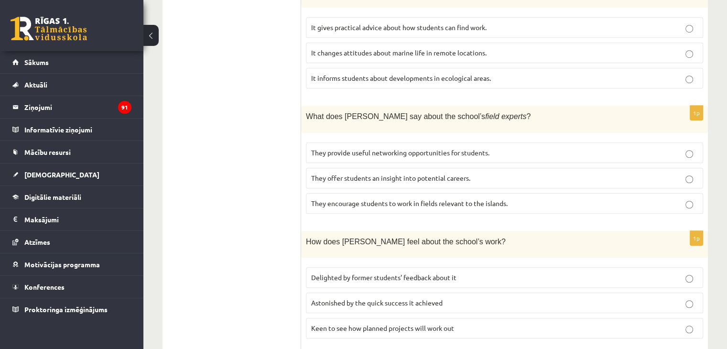
scroll to position [717, 0]
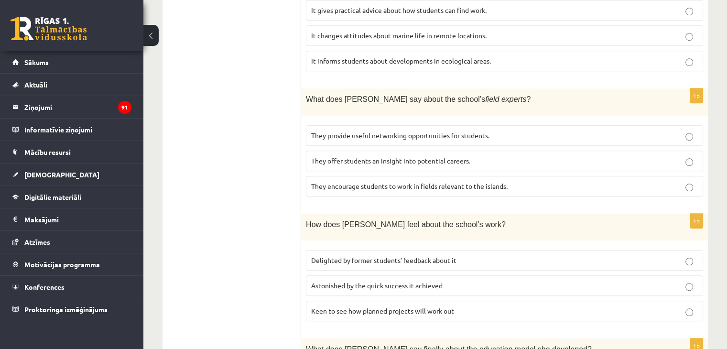
click at [372, 156] on span "They offer students an insight into potential careers." at bounding box center [390, 160] width 159 height 9
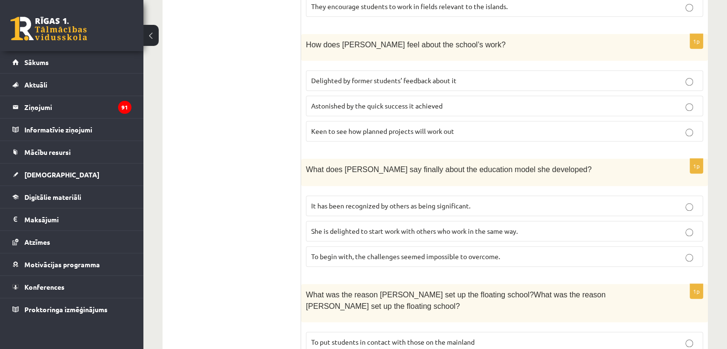
scroll to position [908, 0]
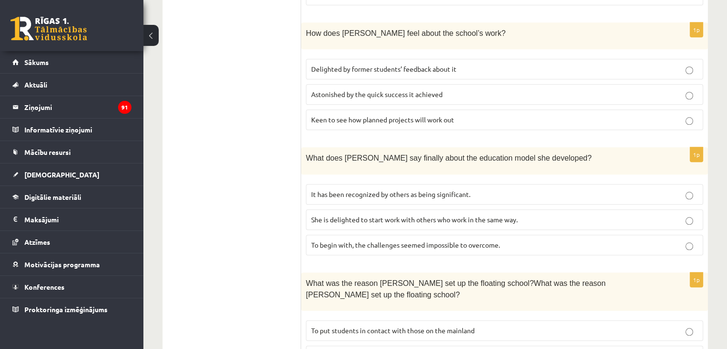
click at [455, 65] on span "Delighted by former students’ feedback about it" at bounding box center [383, 69] width 145 height 9
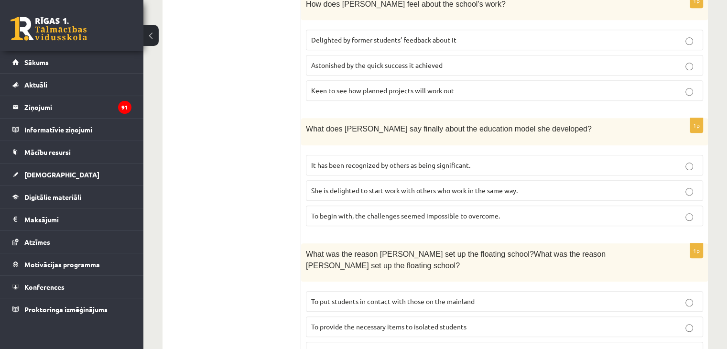
scroll to position [952, 0]
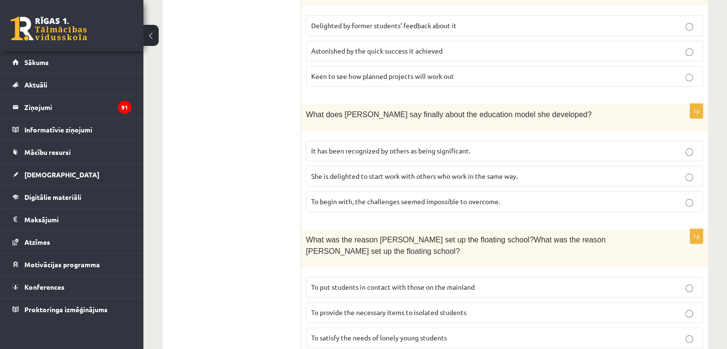
click at [425, 146] on span "It has been recognized by others as being significant." at bounding box center [390, 150] width 159 height 9
click at [444, 308] on span "To provide the necessary items to isolated students" at bounding box center [388, 312] width 155 height 9
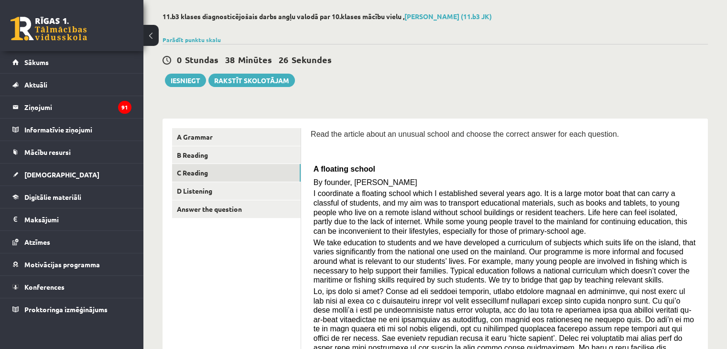
scroll to position [0, 0]
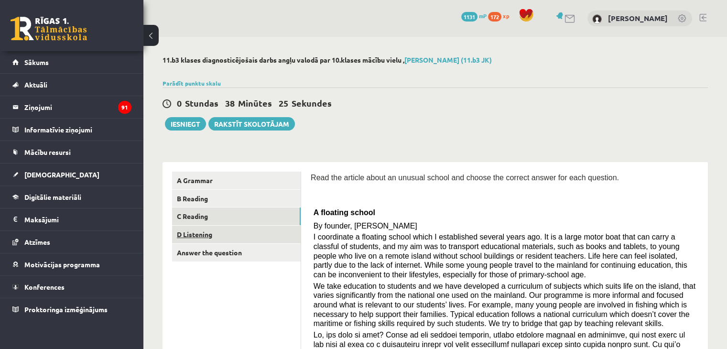
click at [258, 235] on link "D Listening" at bounding box center [236, 235] width 129 height 18
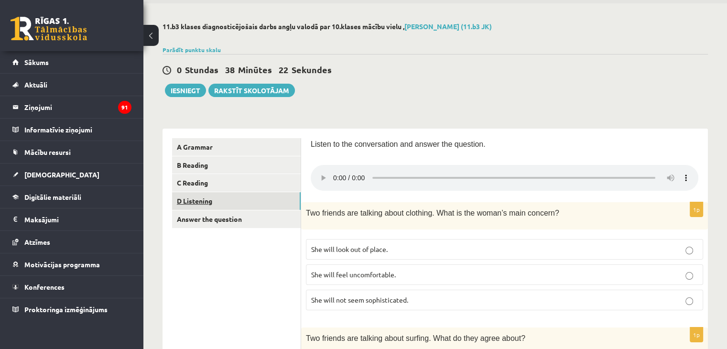
scroll to position [143, 0]
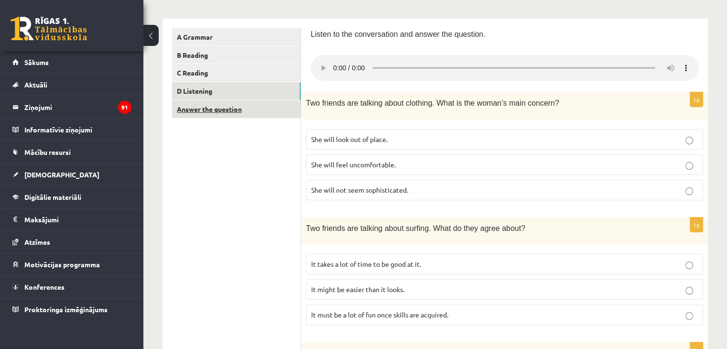
click at [223, 113] on link "Answer the question" at bounding box center [236, 109] width 129 height 18
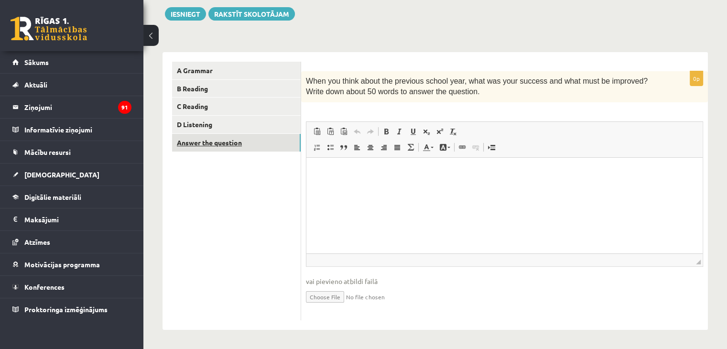
scroll to position [0, 0]
click at [218, 125] on link "D Listening" at bounding box center [236, 125] width 129 height 18
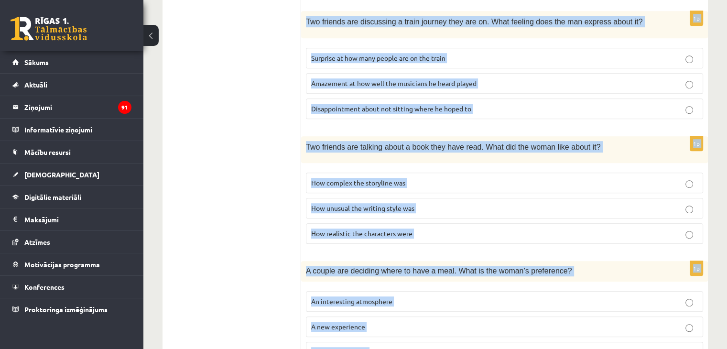
scroll to position [636, 0]
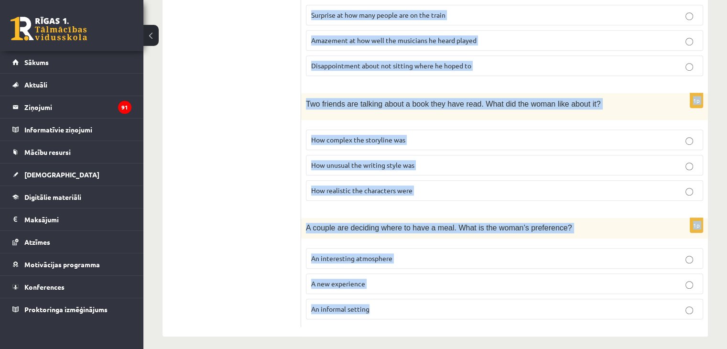
drag, startPoint x: 373, startPoint y: 127, endPoint x: 556, endPoint y: 300, distance: 252.3
copy form "Two friends are talking about clothing. What is the woman’s main concern? She w…"
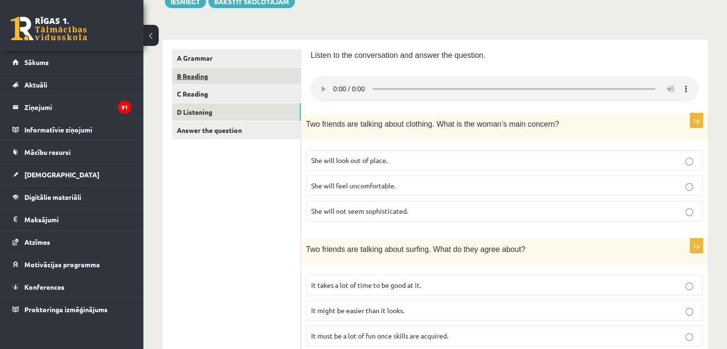
scroll to position [158, 0]
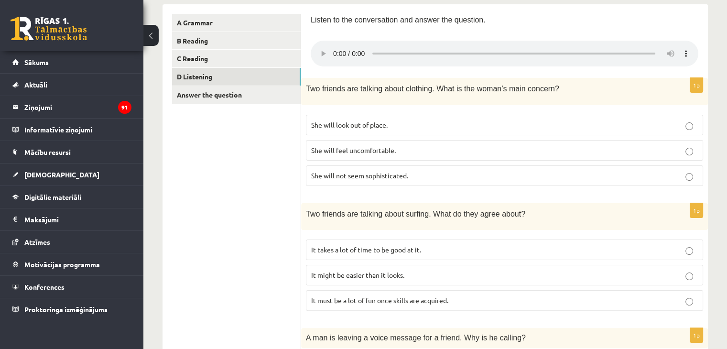
click at [346, 124] on span "She will look out of place." at bounding box center [349, 124] width 76 height 9
click at [365, 176] on span "She will not seem sophisticated." at bounding box center [359, 175] width 97 height 9
click at [364, 117] on label "She will look out of place." at bounding box center [504, 125] width 397 height 21
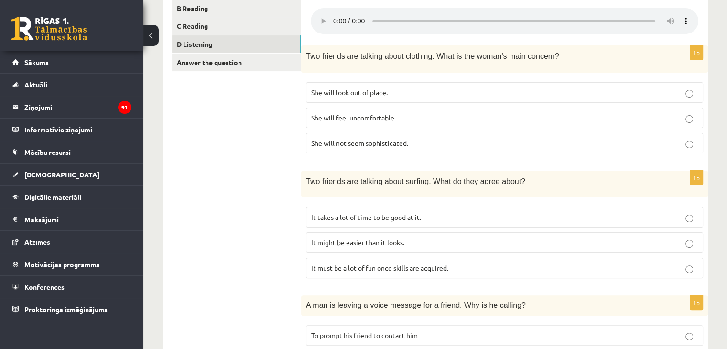
scroll to position [206, 0]
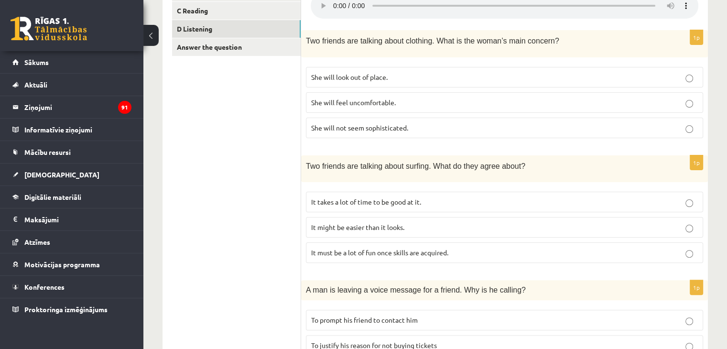
click at [394, 252] on span "It must be a lot of fun once skills are acquired." at bounding box center [379, 252] width 137 height 9
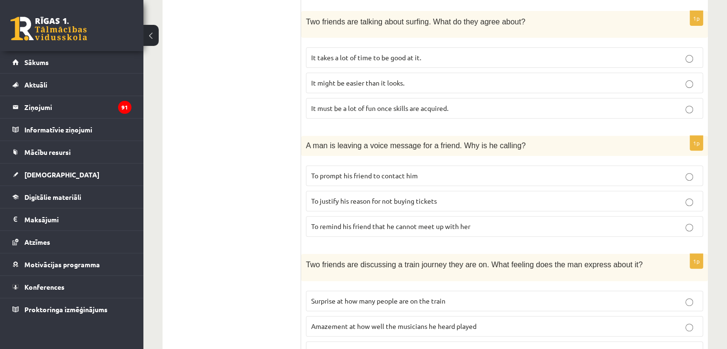
scroll to position [397, 0]
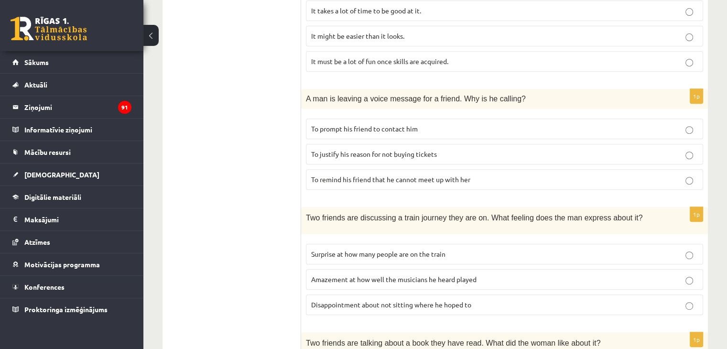
click at [452, 124] on p "To prompt his friend to contact him" at bounding box center [504, 129] width 387 height 10
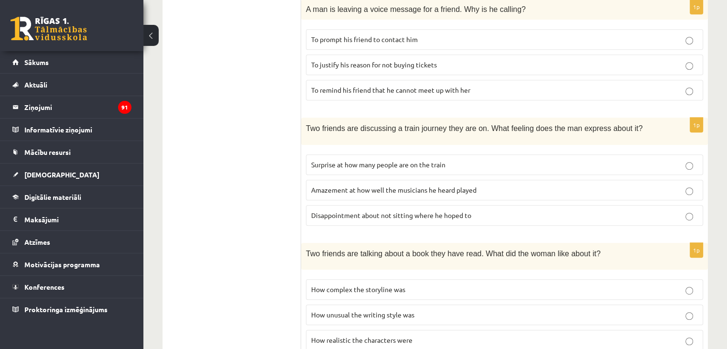
scroll to position [540, 0]
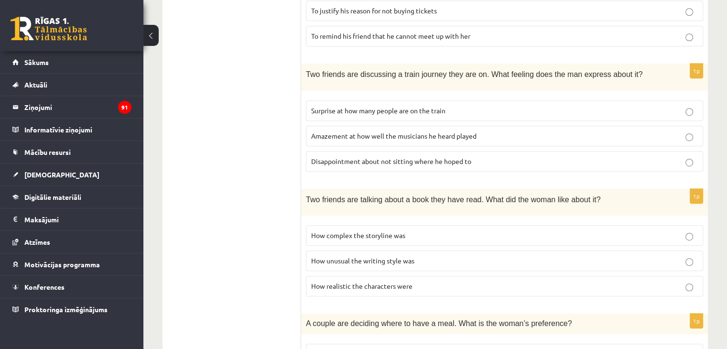
click at [405, 157] on span "Disappointment about not sitting where he hoped to" at bounding box center [391, 161] width 160 height 9
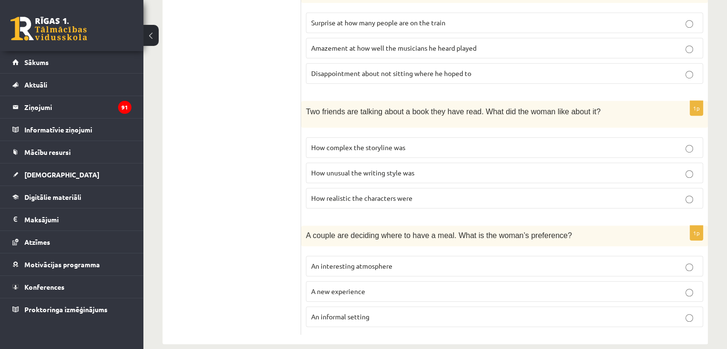
scroll to position [636, 0]
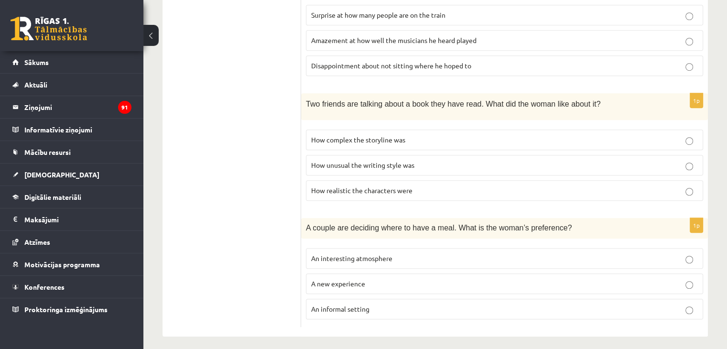
click at [402, 186] on span "How realistic the characters were" at bounding box center [361, 190] width 101 height 9
click at [402, 304] on p "An informal setting" at bounding box center [504, 309] width 387 height 10
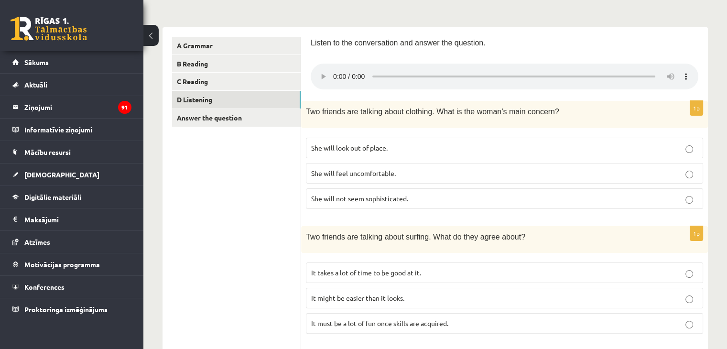
scroll to position [0, 0]
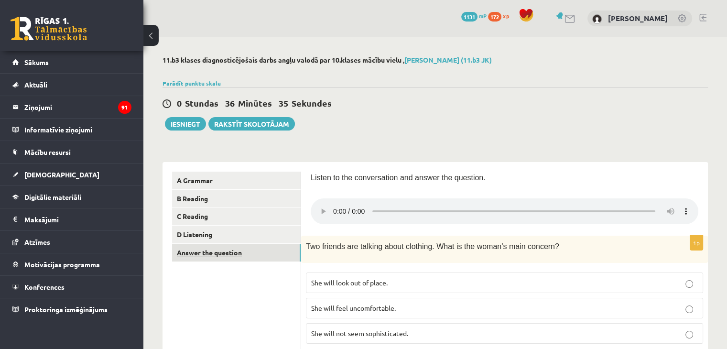
click at [248, 256] on link "Answer the question" at bounding box center [236, 253] width 129 height 18
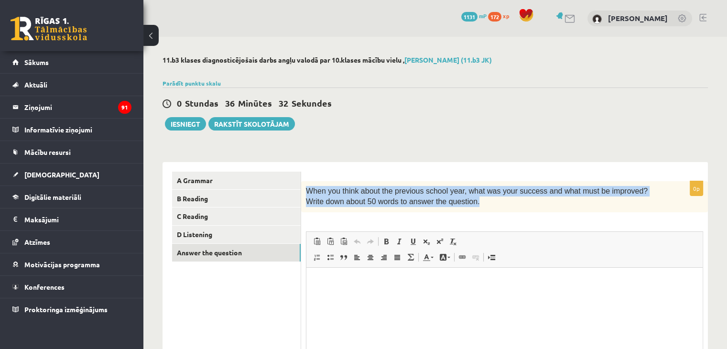
drag, startPoint x: 309, startPoint y: 190, endPoint x: 627, endPoint y: 205, distance: 318.8
click at [627, 205] on p "When you think about the previous school year, what was your success and what m…" at bounding box center [480, 197] width 349 height 22
copy span "When you think about the previous school year, what was your success and what m…"
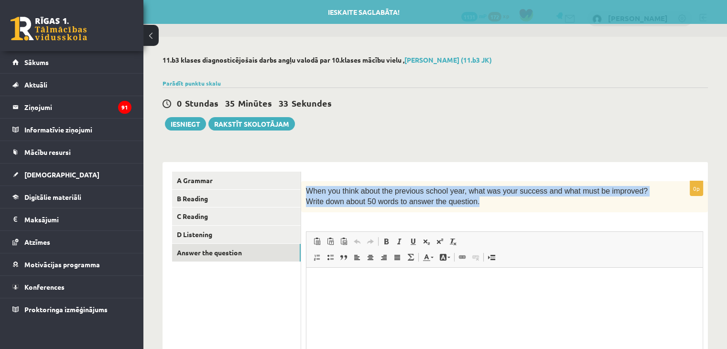
click at [404, 132] on div "11.b3 klases diagnosticējošais darbs angļu valodā par 10.klases mācību vielu , …" at bounding box center [435, 248] width 584 height 422
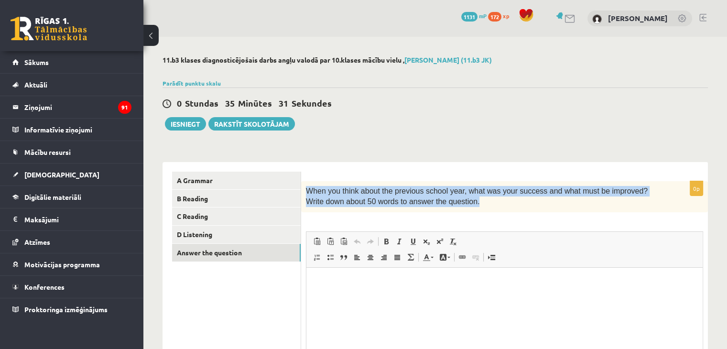
drag, startPoint x: 308, startPoint y: 193, endPoint x: 521, endPoint y: 199, distance: 213.3
click at [521, 199] on p "When you think about the previous school year, what was your success and what m…" at bounding box center [480, 197] width 349 height 22
copy span "When you think about the previous school year, what was your success and what m…"
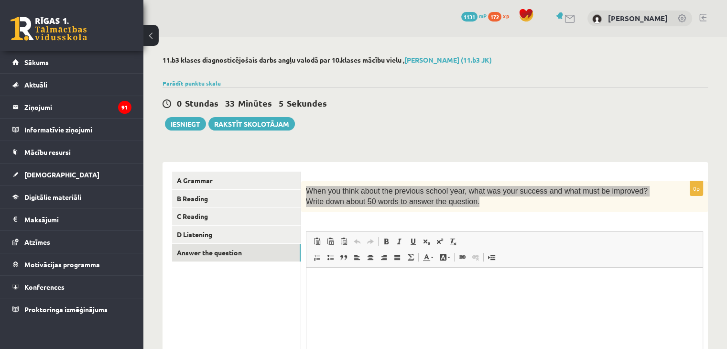
click at [353, 284] on p "Bagātinātā teksta redaktors, wiswyg-editor-user-answer-47024786933160" at bounding box center [504, 282] width 377 height 10
click at [373, 293] on span "Ielīmēt" at bounding box center [378, 293] width 27 height 14
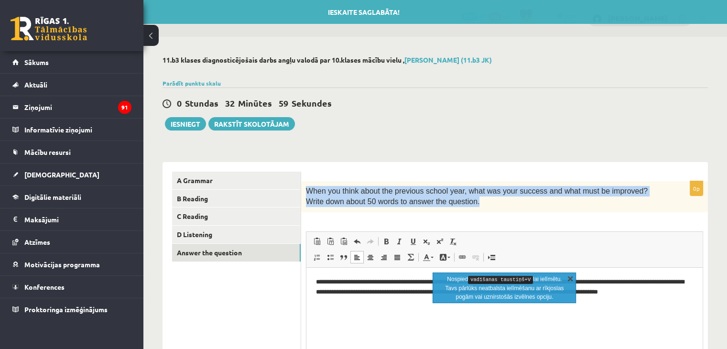
click at [571, 278] on link "X" at bounding box center [571, 278] width 10 height 10
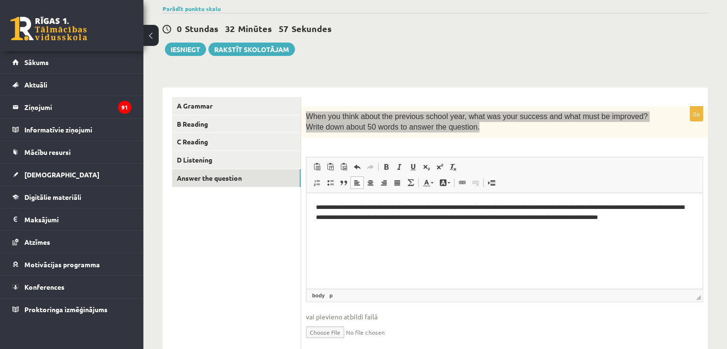
scroll to position [96, 0]
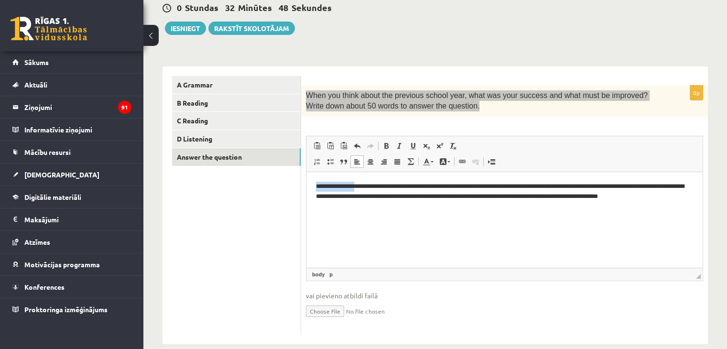
drag, startPoint x: 315, startPoint y: 185, endPoint x: 360, endPoint y: 186, distance: 45.0
click at [360, 186] on html "**********" at bounding box center [504, 196] width 396 height 49
click at [449, 161] on link "Fona krāsa" at bounding box center [444, 161] width 17 height 12
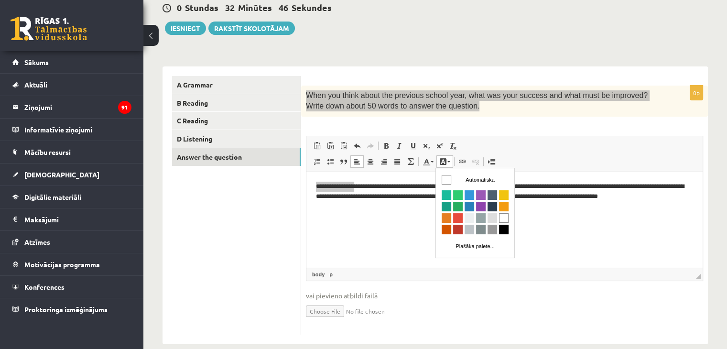
scroll to position [0, 0]
click at [457, 192] on span "Krāsa" at bounding box center [458, 195] width 10 height 10
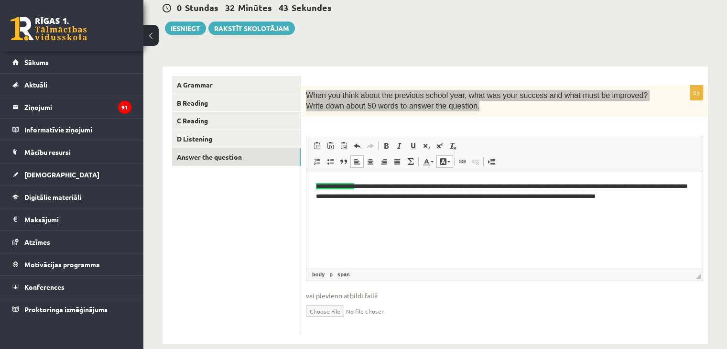
click at [438, 220] on html "**********" at bounding box center [504, 196] width 396 height 49
click at [427, 220] on html "**********" at bounding box center [504, 196] width 396 height 49
drag, startPoint x: 317, startPoint y: 208, endPoint x: 340, endPoint y: 207, distance: 22.6
click at [340, 207] on p "**********" at bounding box center [505, 196] width 378 height 30
click at [432, 163] on link "Teksta krāsa" at bounding box center [428, 161] width 17 height 12
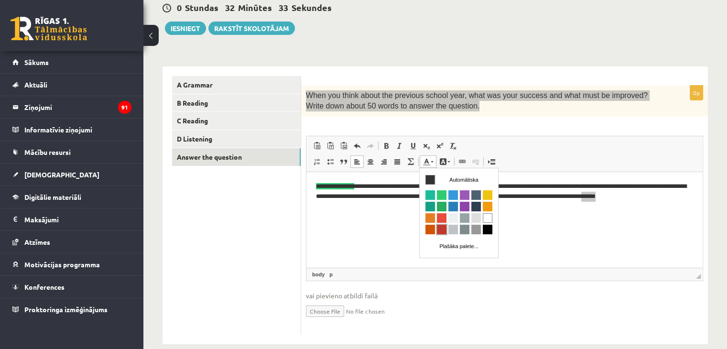
click at [440, 226] on span "Krāsa" at bounding box center [442, 229] width 10 height 10
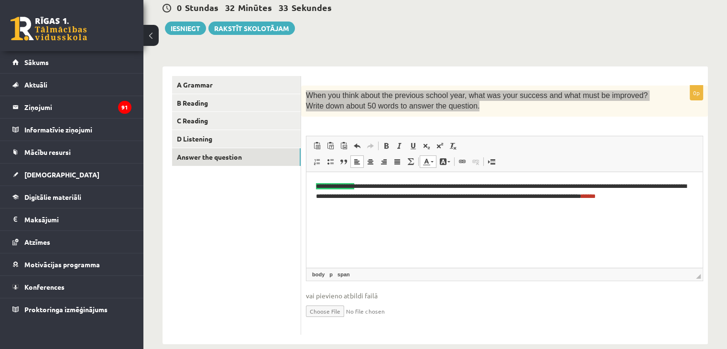
click at [398, 220] on html "**********" at bounding box center [504, 196] width 396 height 49
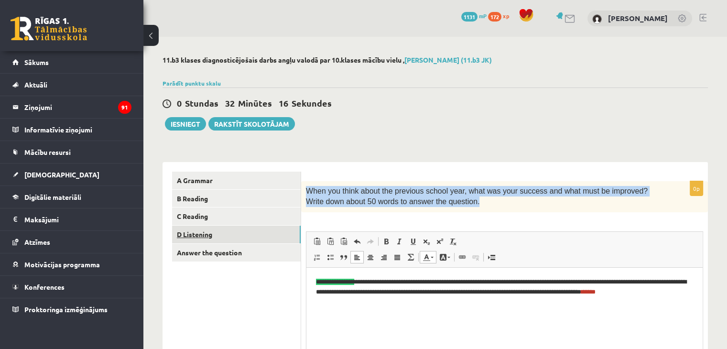
click at [218, 234] on link "D Listening" at bounding box center [236, 235] width 129 height 18
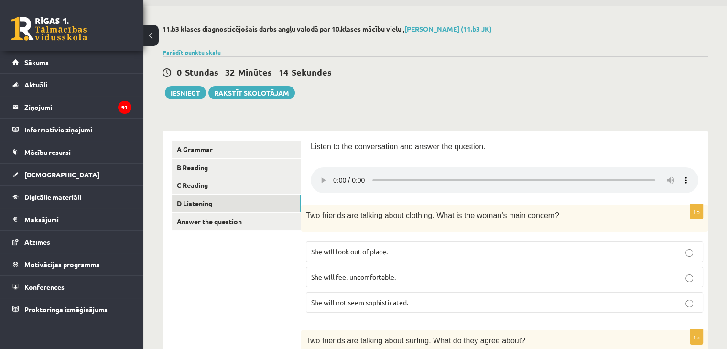
scroll to position [48, 0]
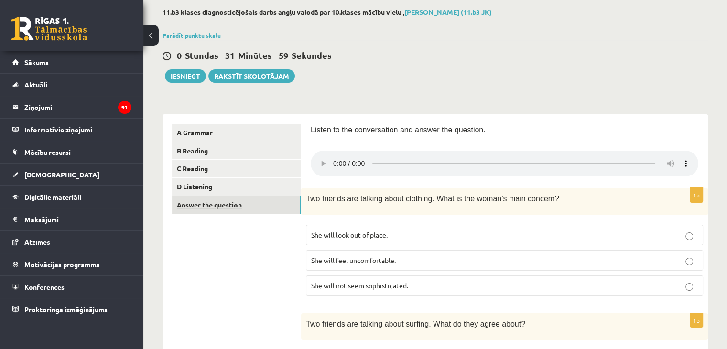
click at [210, 208] on link "Answer the question" at bounding box center [236, 205] width 129 height 18
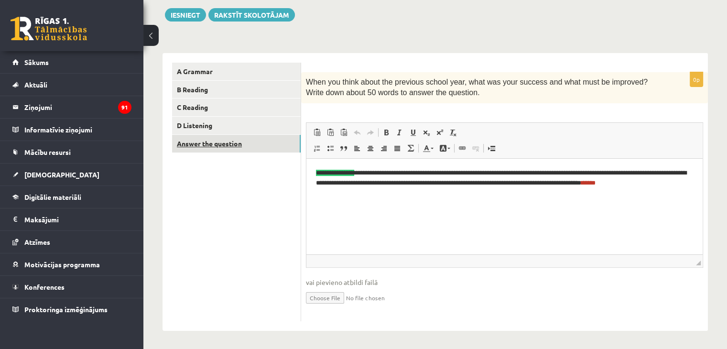
scroll to position [110, 0]
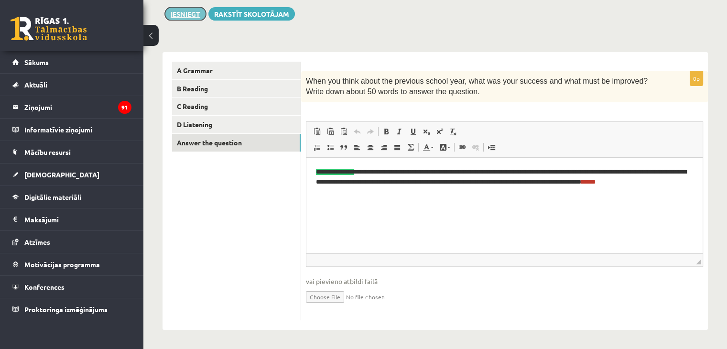
click at [187, 14] on button "Iesniegt" at bounding box center [185, 13] width 41 height 13
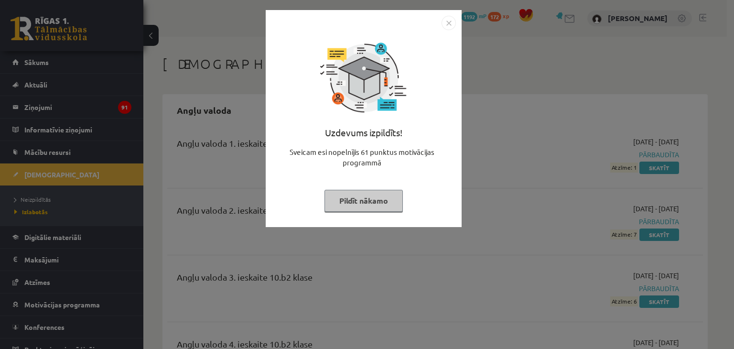
click at [389, 205] on button "Pildīt nākamo" at bounding box center [364, 201] width 78 height 22
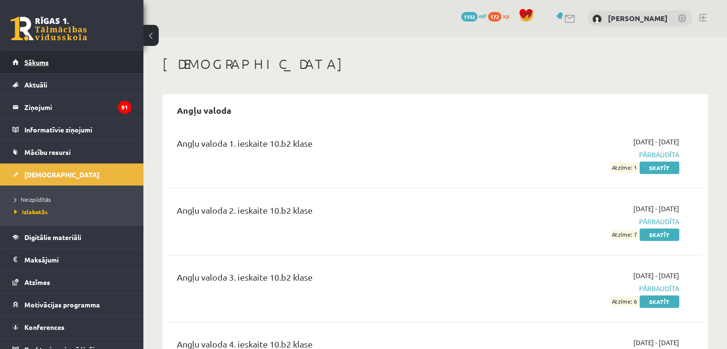
click at [79, 60] on link "Sākums" at bounding box center [71, 62] width 119 height 22
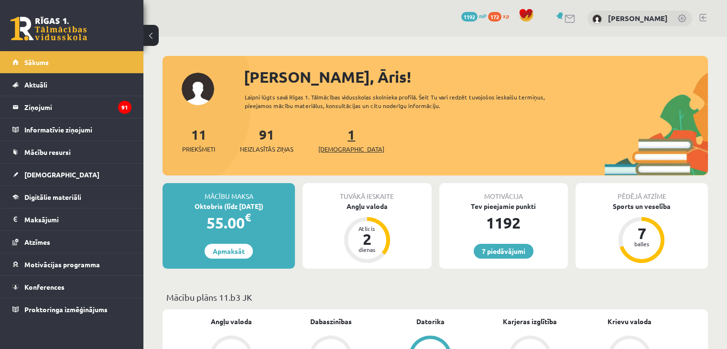
click at [338, 142] on link "1 Ieskaites" at bounding box center [351, 140] width 66 height 28
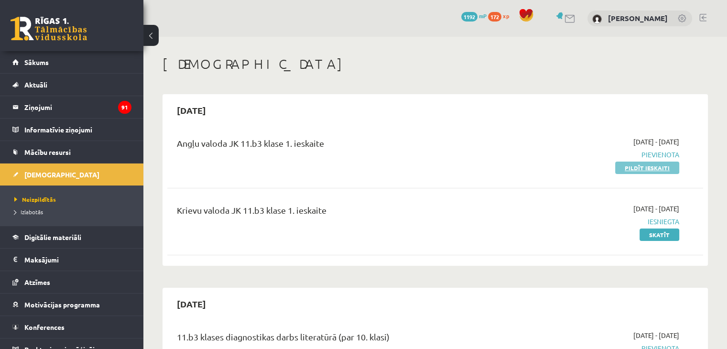
click at [654, 165] on link "Pildīt ieskaiti" at bounding box center [647, 168] width 64 height 12
